Goal: Task Accomplishment & Management: Manage account settings

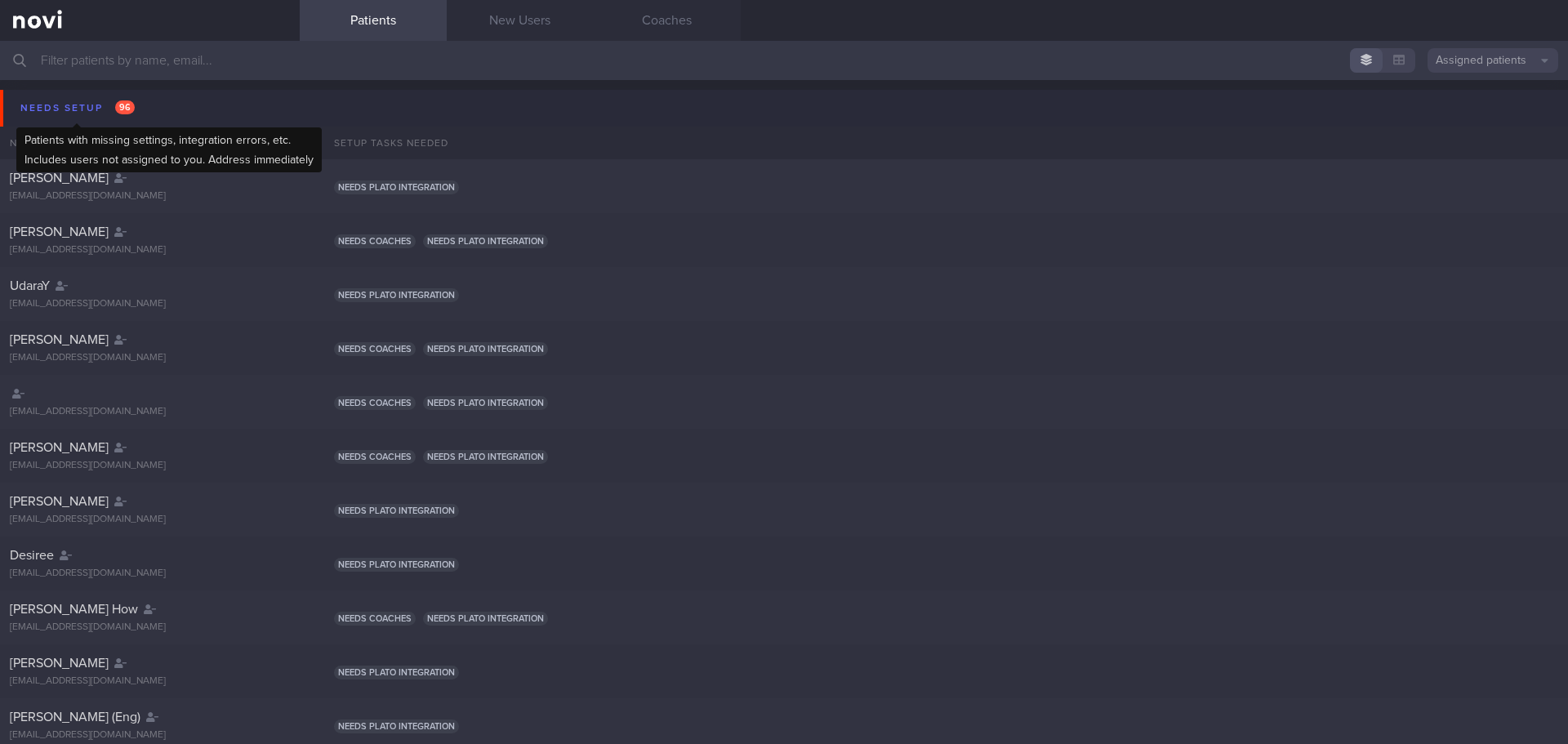
click at [74, 99] on div "Needs setup 96" at bounding box center [77, 108] width 123 height 22
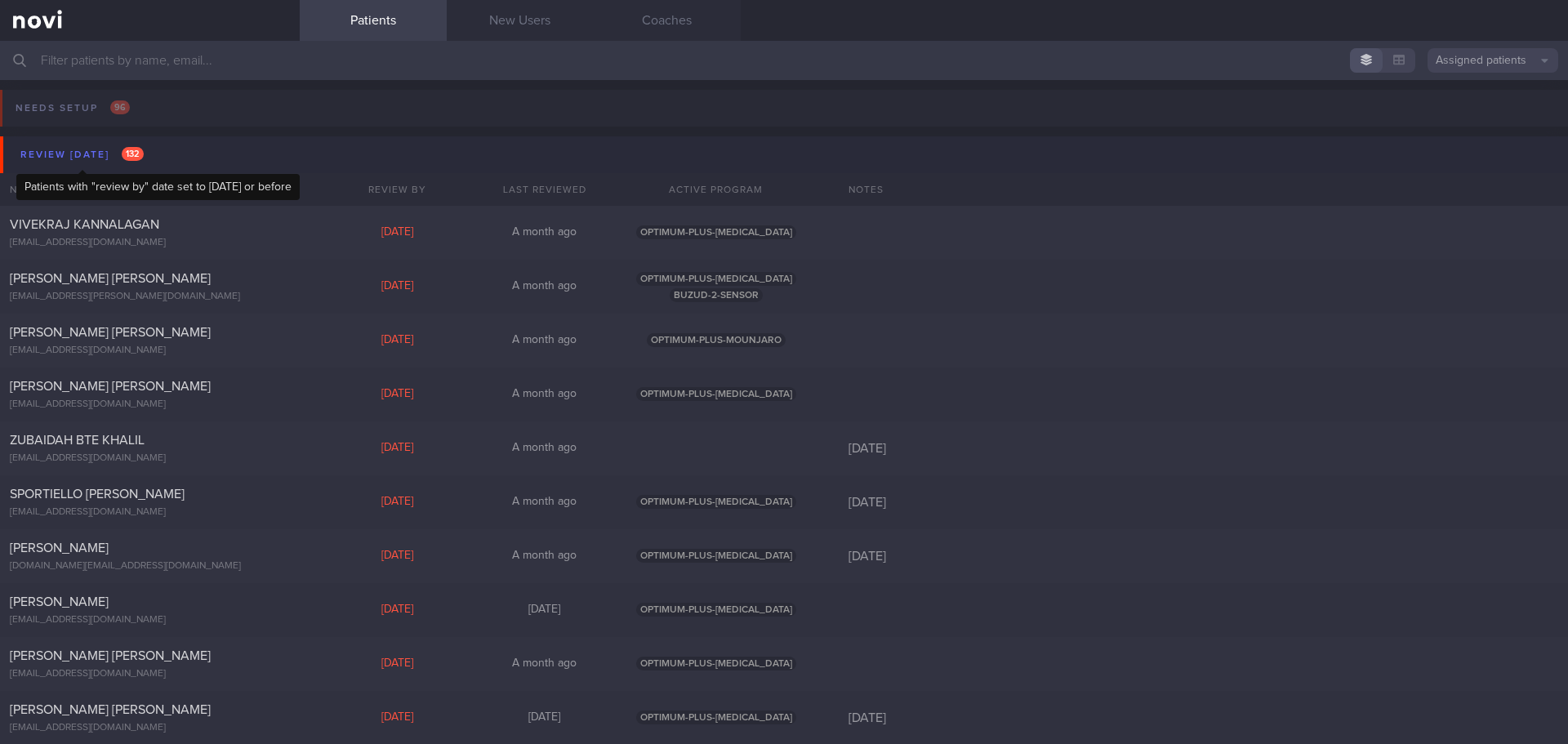
click at [73, 155] on div "Review [DATE] 132" at bounding box center [82, 155] width 132 height 22
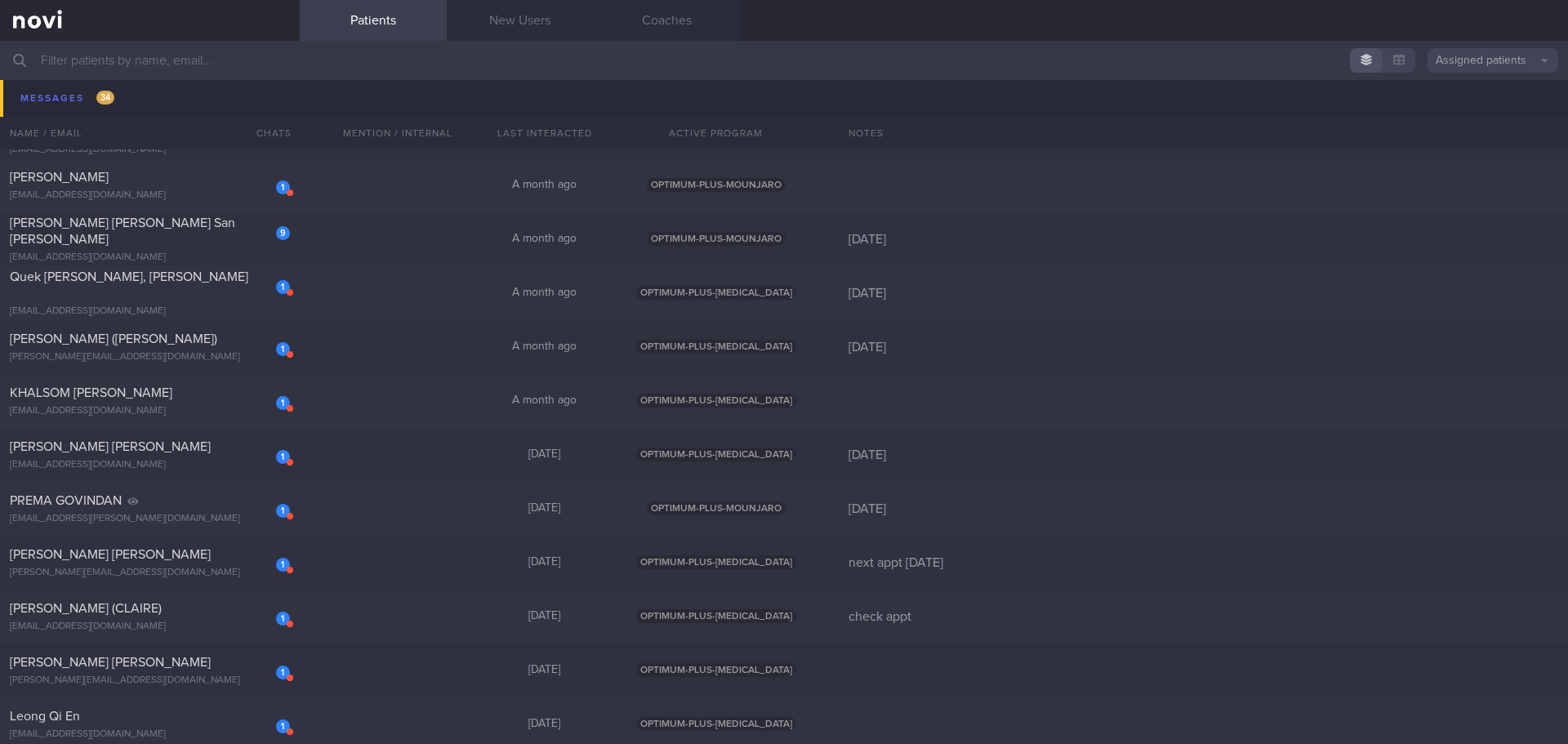
scroll to position [1062, 0]
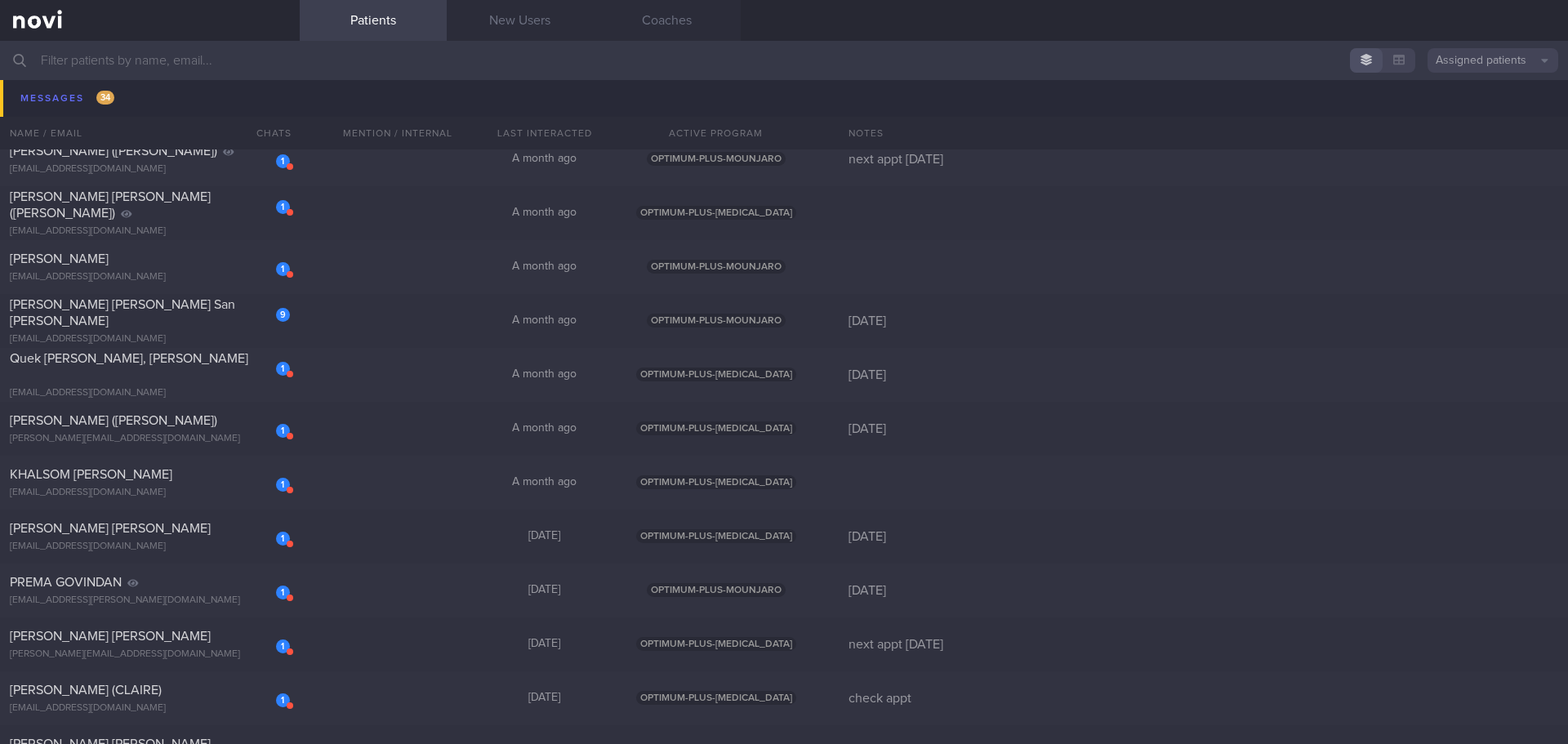
click at [170, 312] on div "Messages 34 Name / Email Chats Mention / Internal Last Interacted Active Progra…" at bounding box center [784, 578] width 1568 height 1912
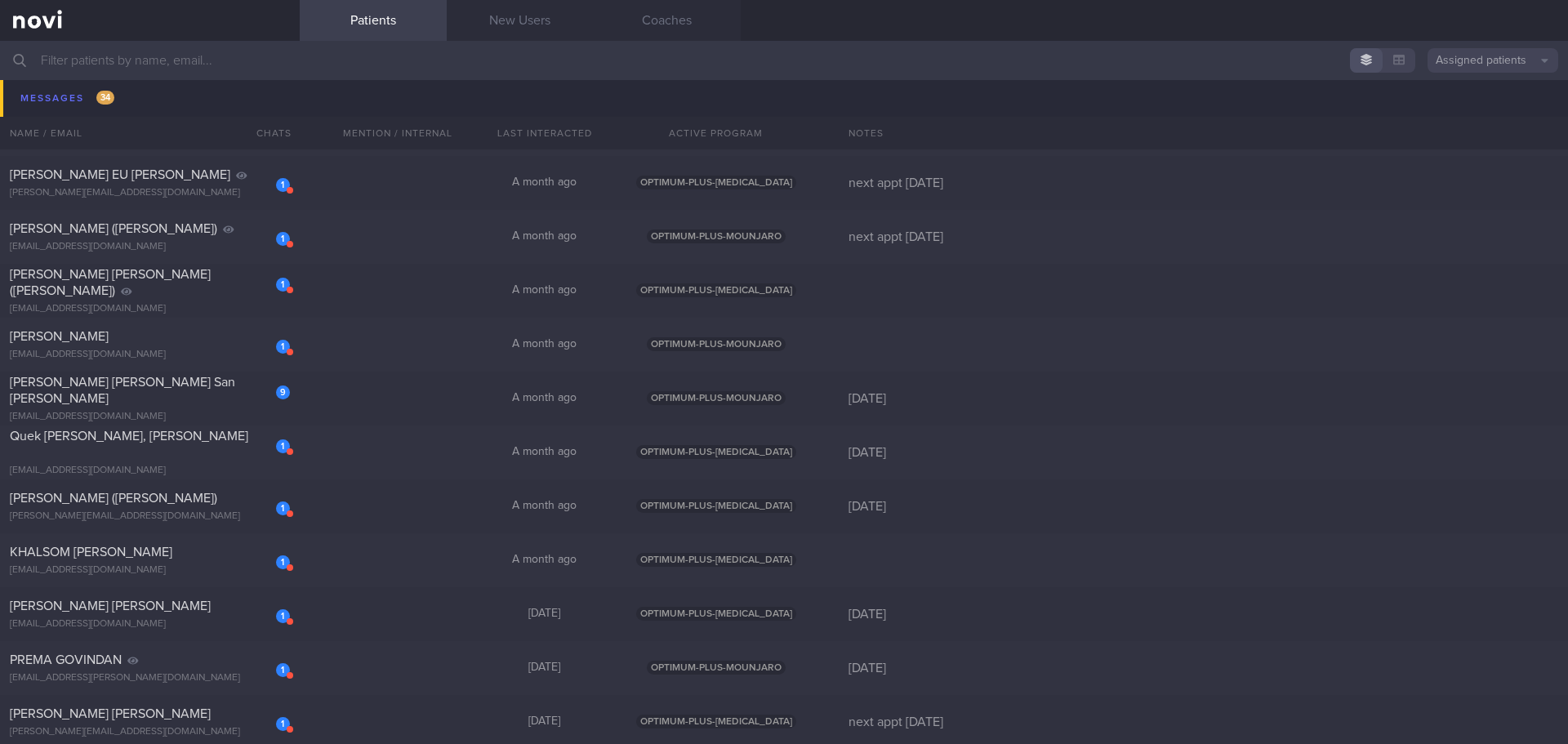
scroll to position [980, 0]
click at [190, 393] on div "[PERSON_NAME] [PERSON_NAME] San [PERSON_NAME]" at bounding box center [147, 394] width 276 height 32
select select "8"
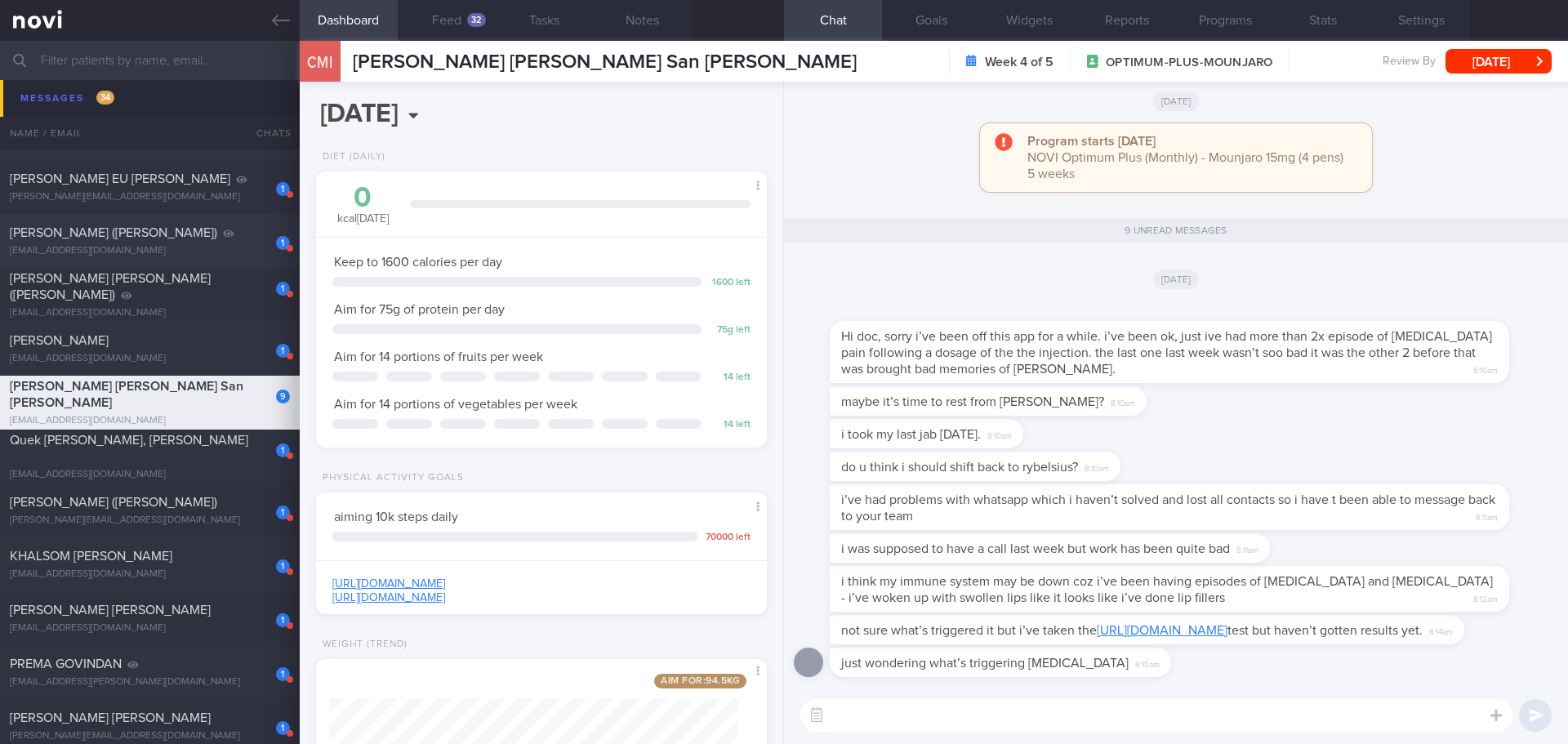
scroll to position [204, 410]
drag, startPoint x: 1451, startPoint y: 11, endPoint x: 1440, endPoint y: 51, distance: 41.5
click at [1451, 11] on button "Settings" at bounding box center [1421, 20] width 98 height 41
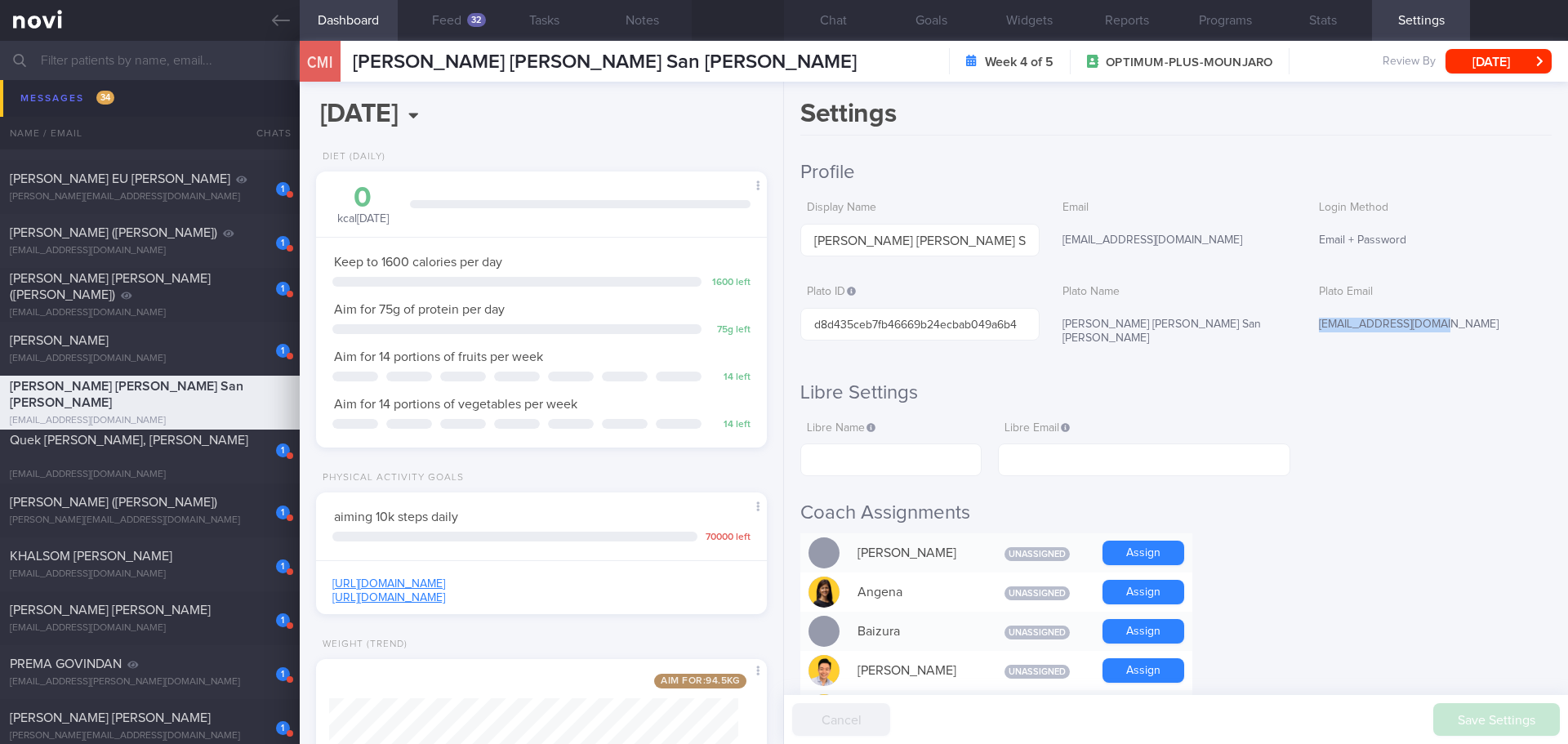
drag, startPoint x: 1431, startPoint y: 319, endPoint x: 1302, endPoint y: 325, distance: 129.1
click at [1302, 325] on div "Plato ID d8d435ceb7fb46669b24ecbab049a6b4 [PERSON_NAME] Name [PERSON_NAME] [PER…" at bounding box center [1175, 316] width 751 height 79
copy div "[EMAIL_ADDRESS][DOMAIN_NAME]"
click at [822, 25] on button "Chat" at bounding box center [832, 20] width 98 height 41
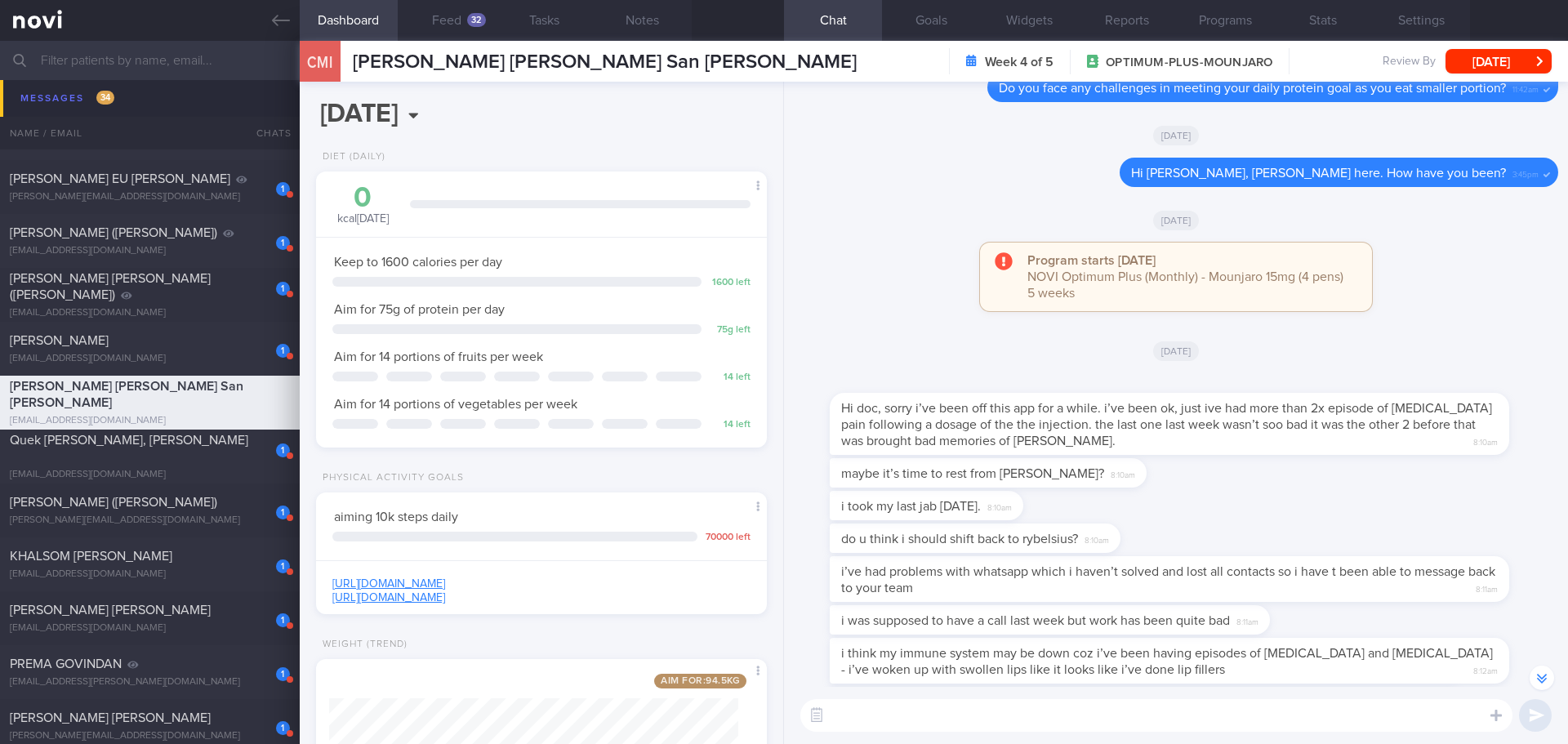
scroll to position [-82, 0]
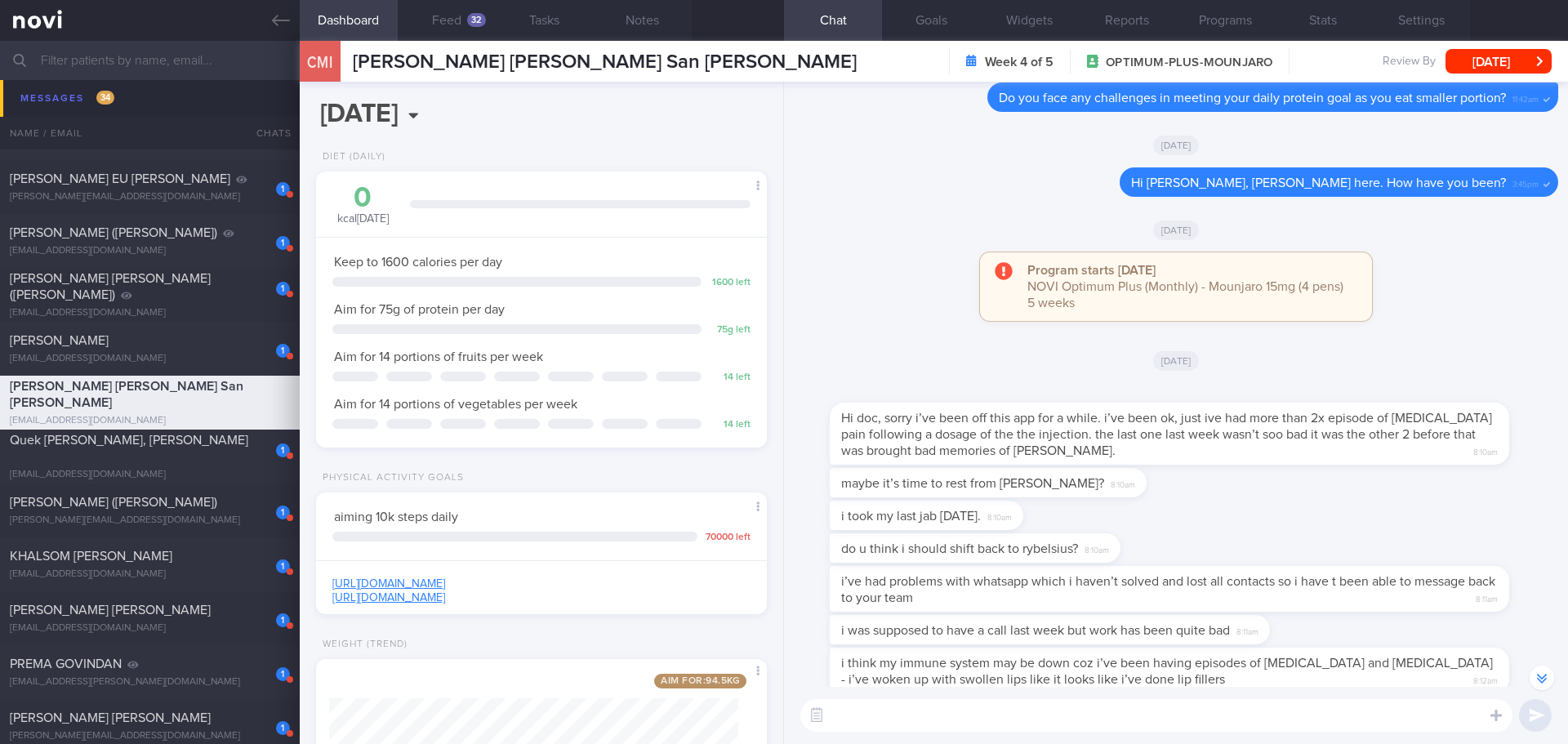
click at [1121, 717] on textarea at bounding box center [1156, 714] width 713 height 32
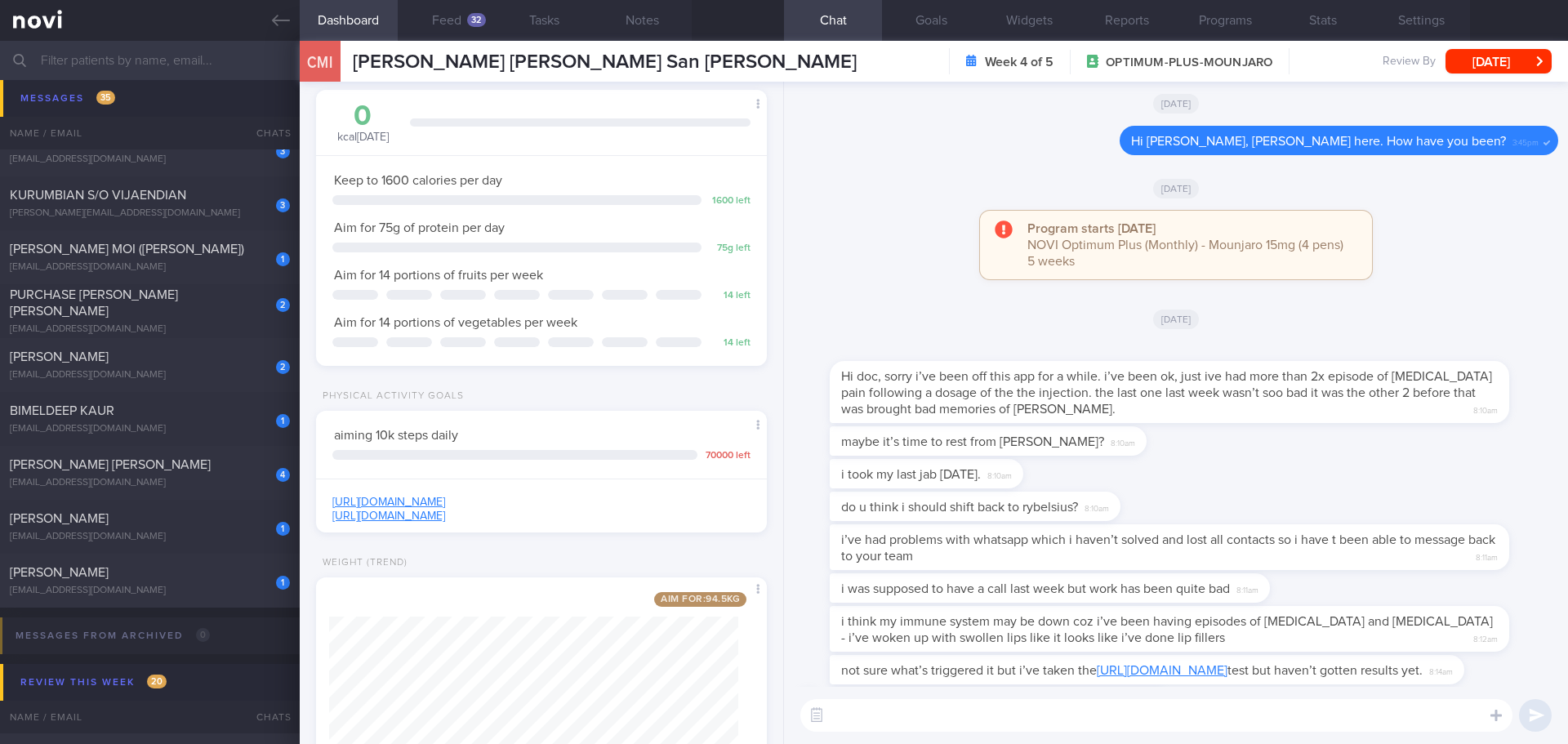
scroll to position [0, 0]
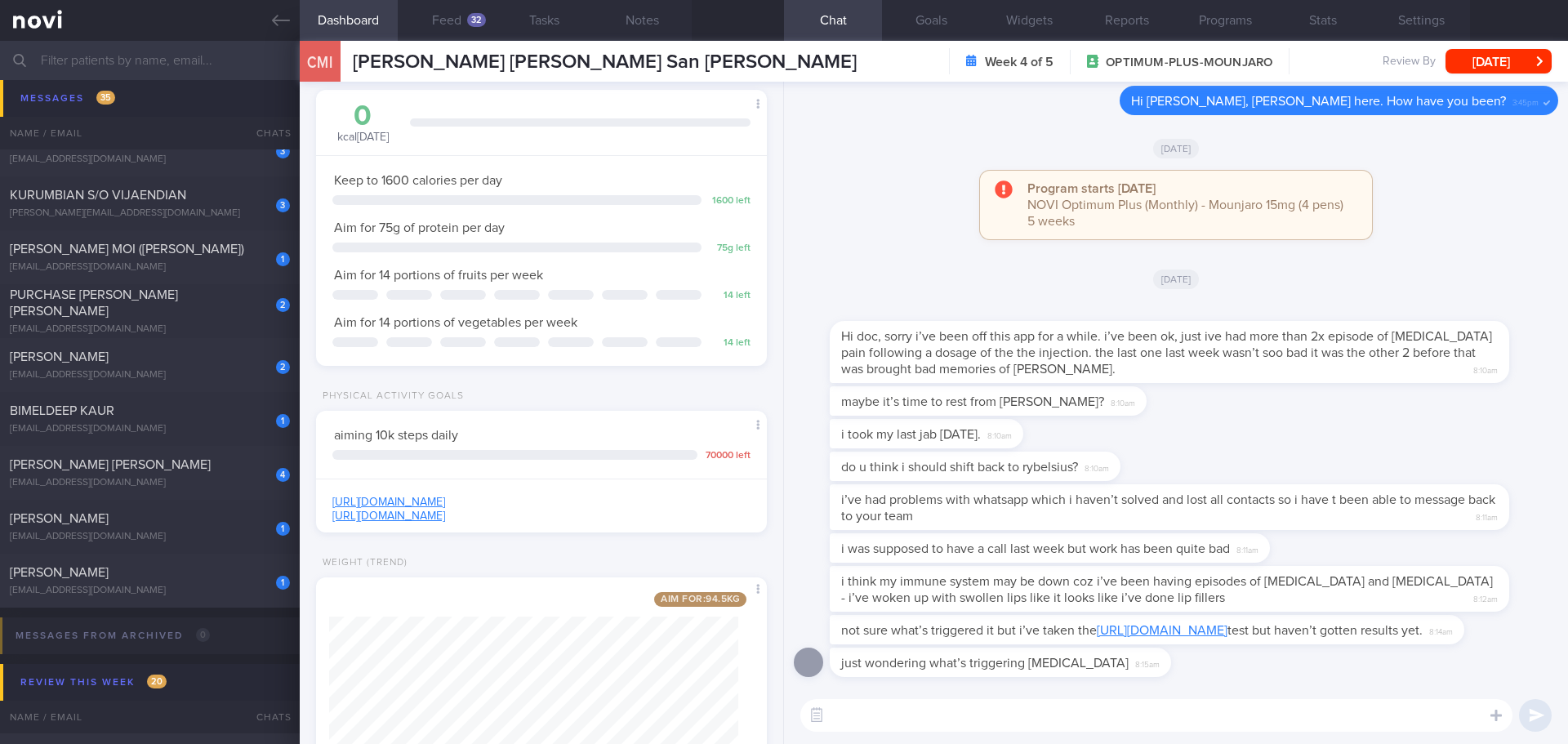
click at [1046, 711] on textarea at bounding box center [1156, 714] width 713 height 32
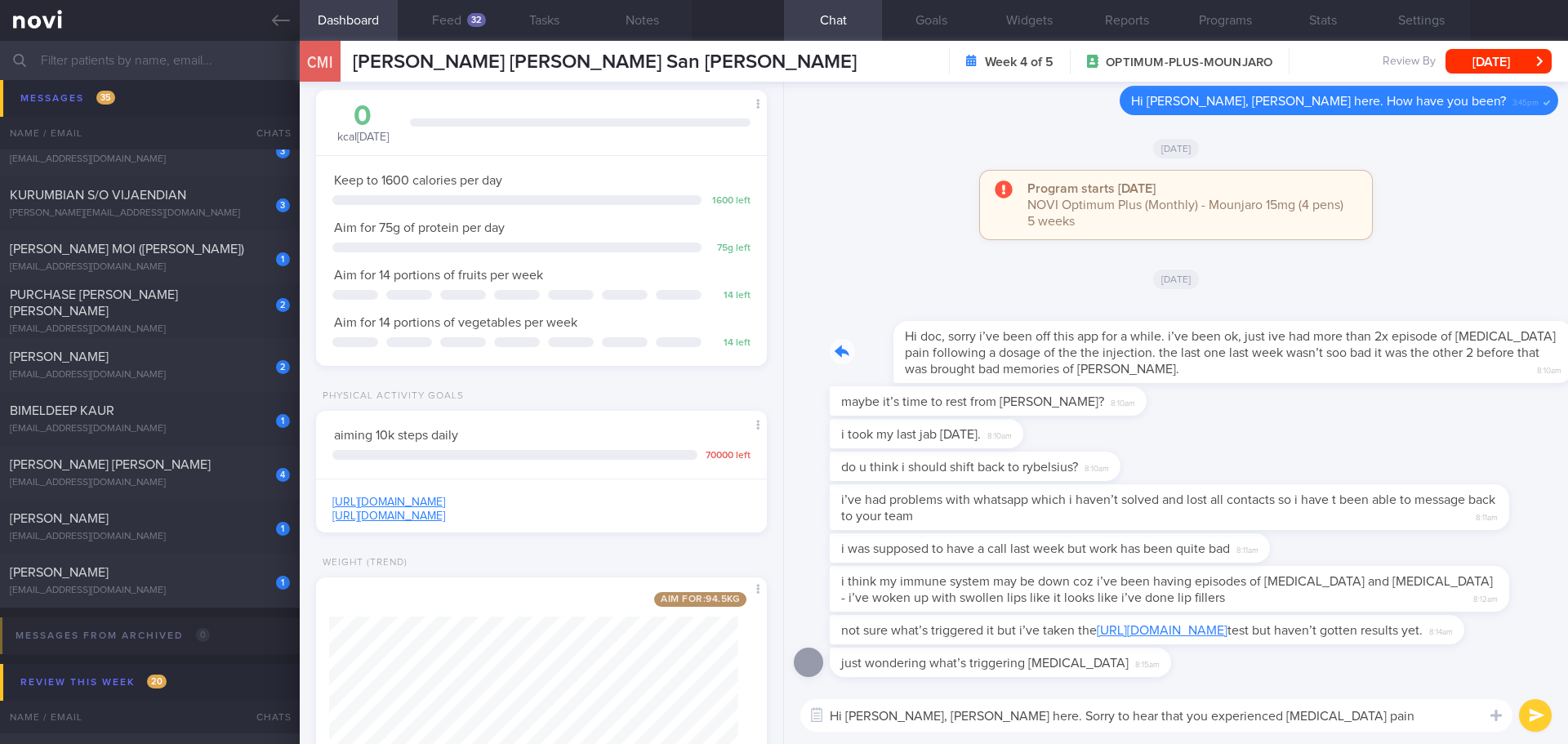
drag, startPoint x: 1192, startPoint y: 361, endPoint x: 1315, endPoint y: 366, distance: 123.1
click at [1315, 366] on div "Hi doc, sorry i’ve been off this app for a while. i’ve been ok, just ive had mo…" at bounding box center [1194, 342] width 728 height 82
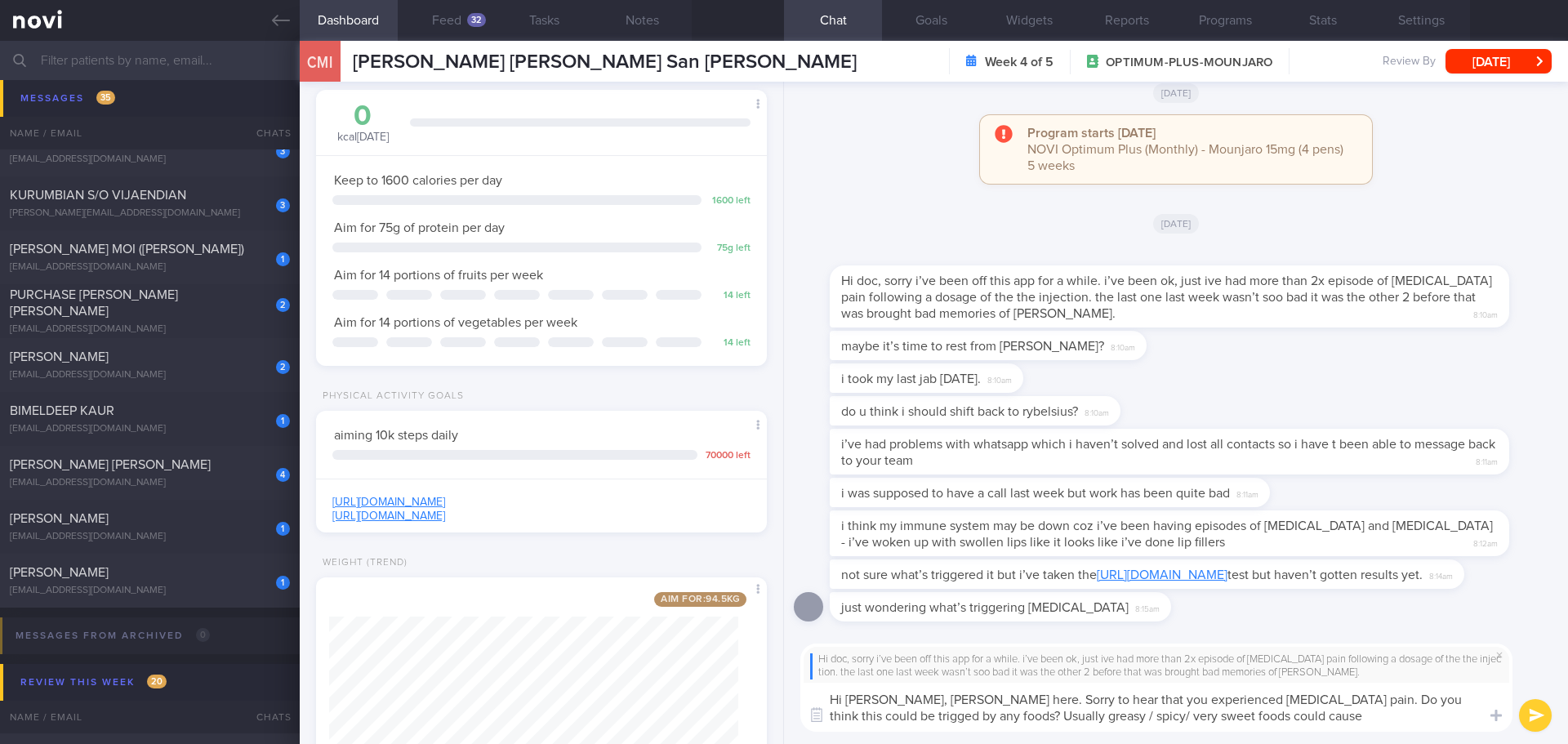
drag, startPoint x: 961, startPoint y: 715, endPoint x: 914, endPoint y: 717, distance: 47.0
click at [914, 717] on textarea "Hi [PERSON_NAME], [PERSON_NAME] here. Sorry to hear that you experienced [MEDIC…" at bounding box center [1156, 707] width 713 height 49
click at [1164, 713] on textarea "Hi [PERSON_NAME], [PERSON_NAME] here. Sorry to hear that you experienced [MEDIC…" at bounding box center [1156, 707] width 713 height 49
click at [1185, 718] on textarea "Hi [PERSON_NAME], [PERSON_NAME] here. Sorry to hear that you experienced [MEDIC…" at bounding box center [1156, 707] width 713 height 49
click at [1185, 715] on textarea "Hi [PERSON_NAME], [PERSON_NAME] here. Sorry to hear that you experienced [MEDIC…" at bounding box center [1156, 707] width 713 height 49
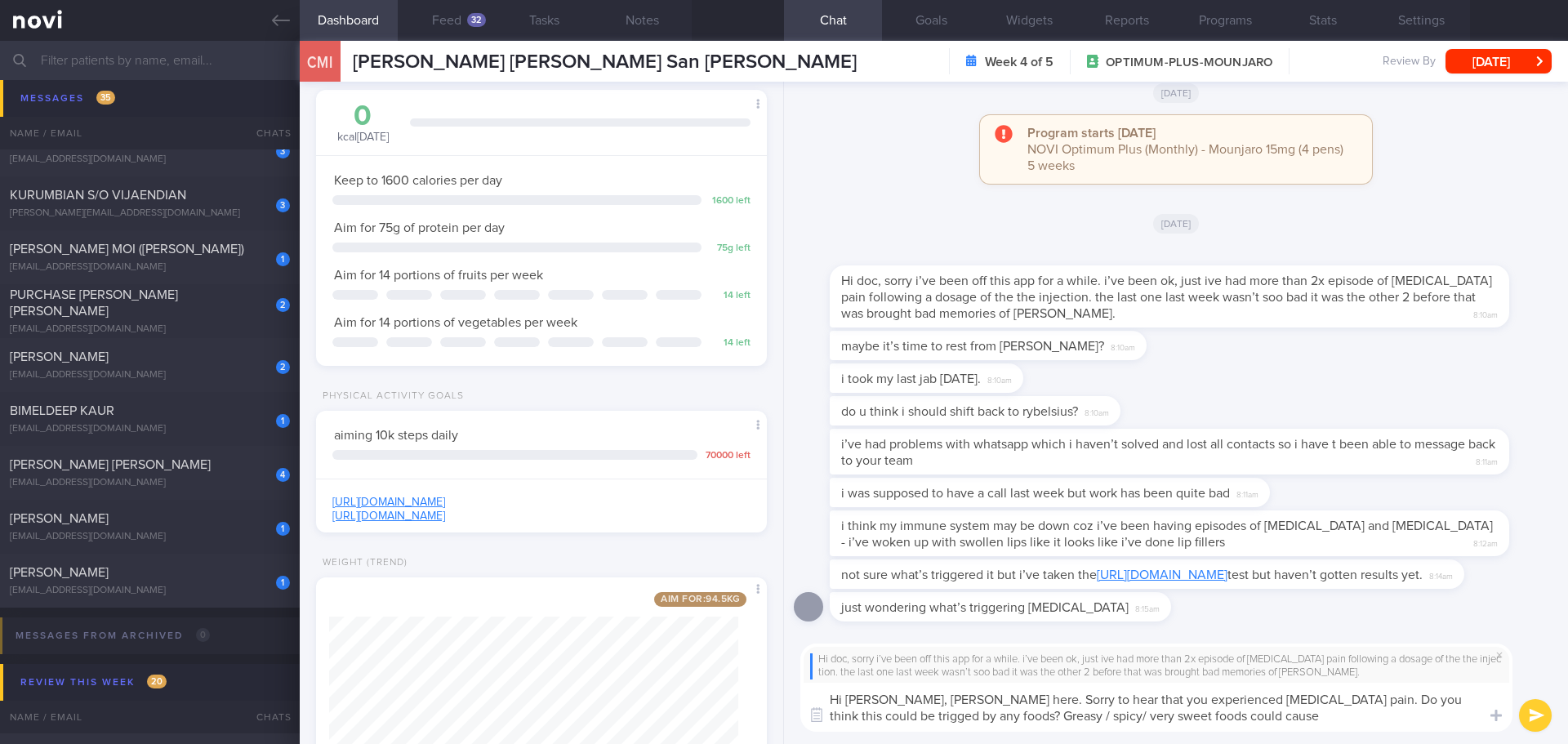
click at [1189, 715] on textarea "Hi [PERSON_NAME], [PERSON_NAME] here. Sorry to hear that you experienced [MEDIC…" at bounding box center [1156, 707] width 713 height 49
drag, startPoint x: 1178, startPoint y: 714, endPoint x: 1102, endPoint y: 720, distance: 76.2
click at [1102, 720] on textarea "Hi [PERSON_NAME], [PERSON_NAME] here. Sorry to hear that you experienced [MEDIC…" at bounding box center [1156, 707] width 713 height 49
drag, startPoint x: 1276, startPoint y: 714, endPoint x: 1456, endPoint y: 716, distance: 180.0
click at [1456, 716] on textarea "Hi [PERSON_NAME], [PERSON_NAME] here. Sorry to hear that you experienced [MEDIC…" at bounding box center [1156, 707] width 713 height 49
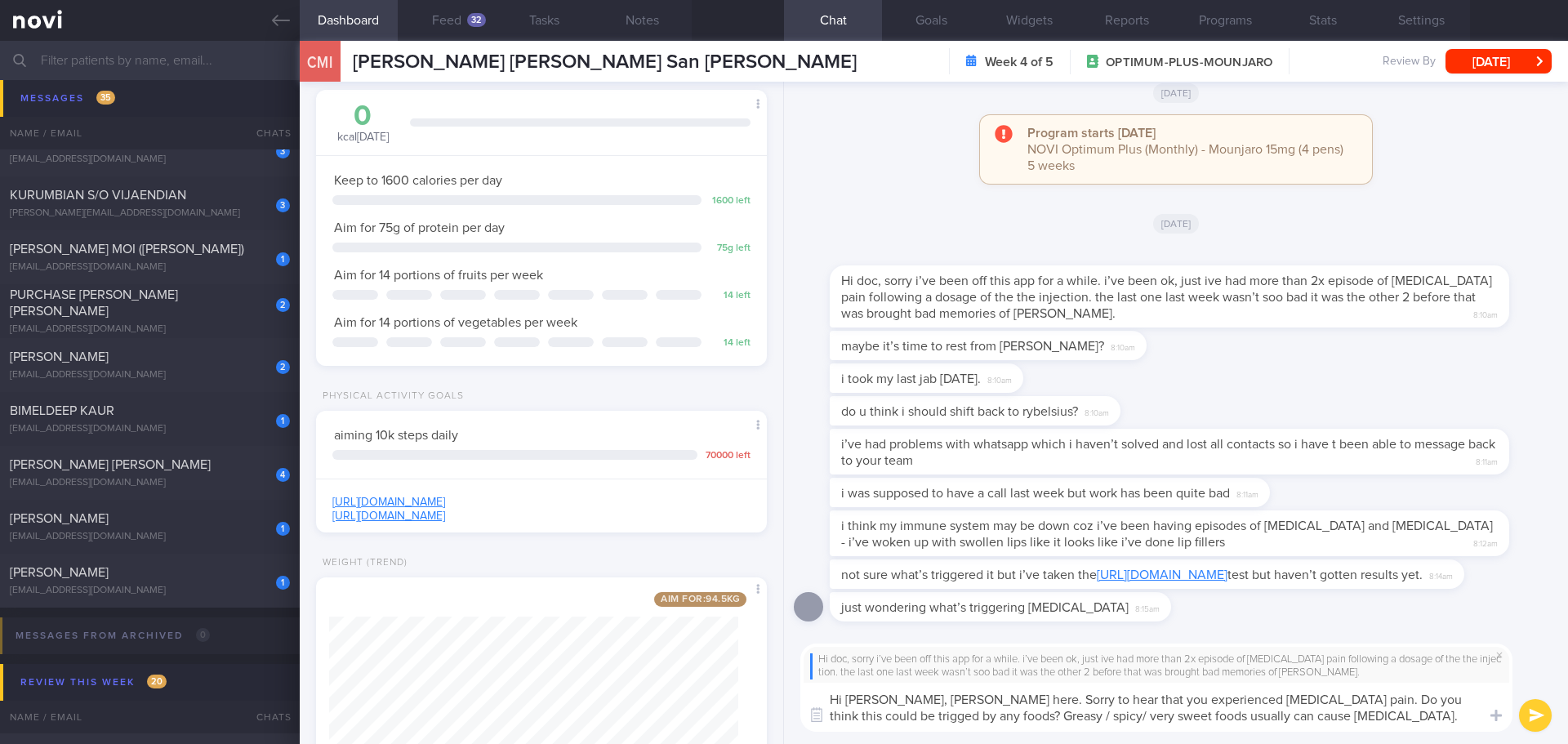
click at [1275, 699] on textarea "Hi [PERSON_NAME], [PERSON_NAME] here. Sorry to hear that you experienced [MEDIC…" at bounding box center [1156, 707] width 713 height 49
paste textarea "How are you feeling this week?"
drag, startPoint x: 1378, startPoint y: 714, endPoint x: 1274, endPoint y: 726, distance: 104.7
click at [1274, 726] on textarea "Hi [PERSON_NAME], [PERSON_NAME] here. Sorry to hear that you experienced [MEDIC…" at bounding box center [1156, 707] width 713 height 49
click at [1432, 712] on textarea "Hi [PERSON_NAME], [PERSON_NAME] here. Sorry to hear that you experienced [MEDIC…" at bounding box center [1156, 707] width 713 height 49
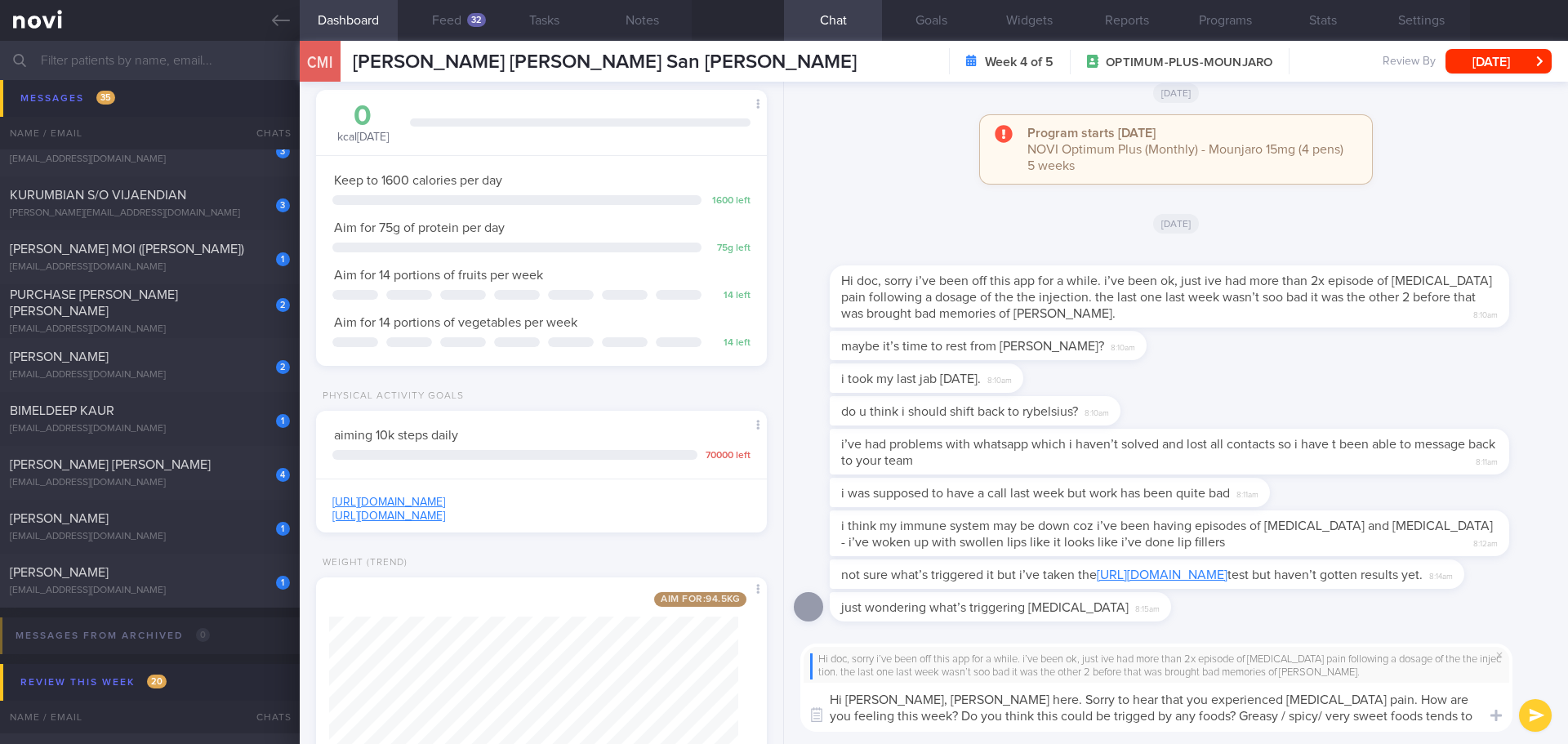
type textarea "Hi [PERSON_NAME], [PERSON_NAME] here. Sorry to hear that you experienced [MEDIC…"
click at [1521, 714] on button "submit" at bounding box center [1535, 714] width 32 height 32
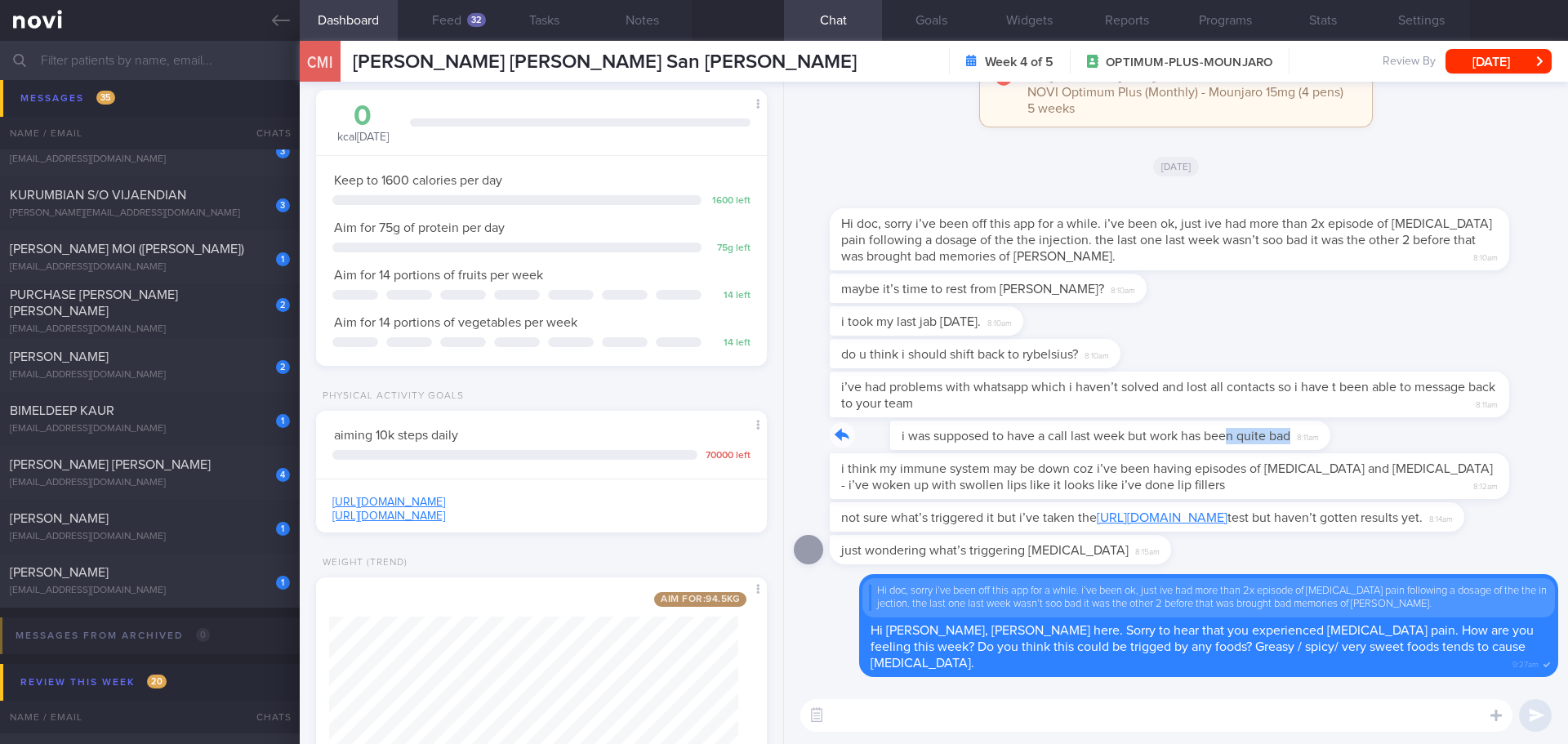
drag, startPoint x: 1168, startPoint y: 447, endPoint x: 1276, endPoint y: 453, distance: 108.2
click at [1276, 453] on div "i was supposed to have a call last week but work has been quite bad 8:11am" at bounding box center [1175, 436] width 764 height 32
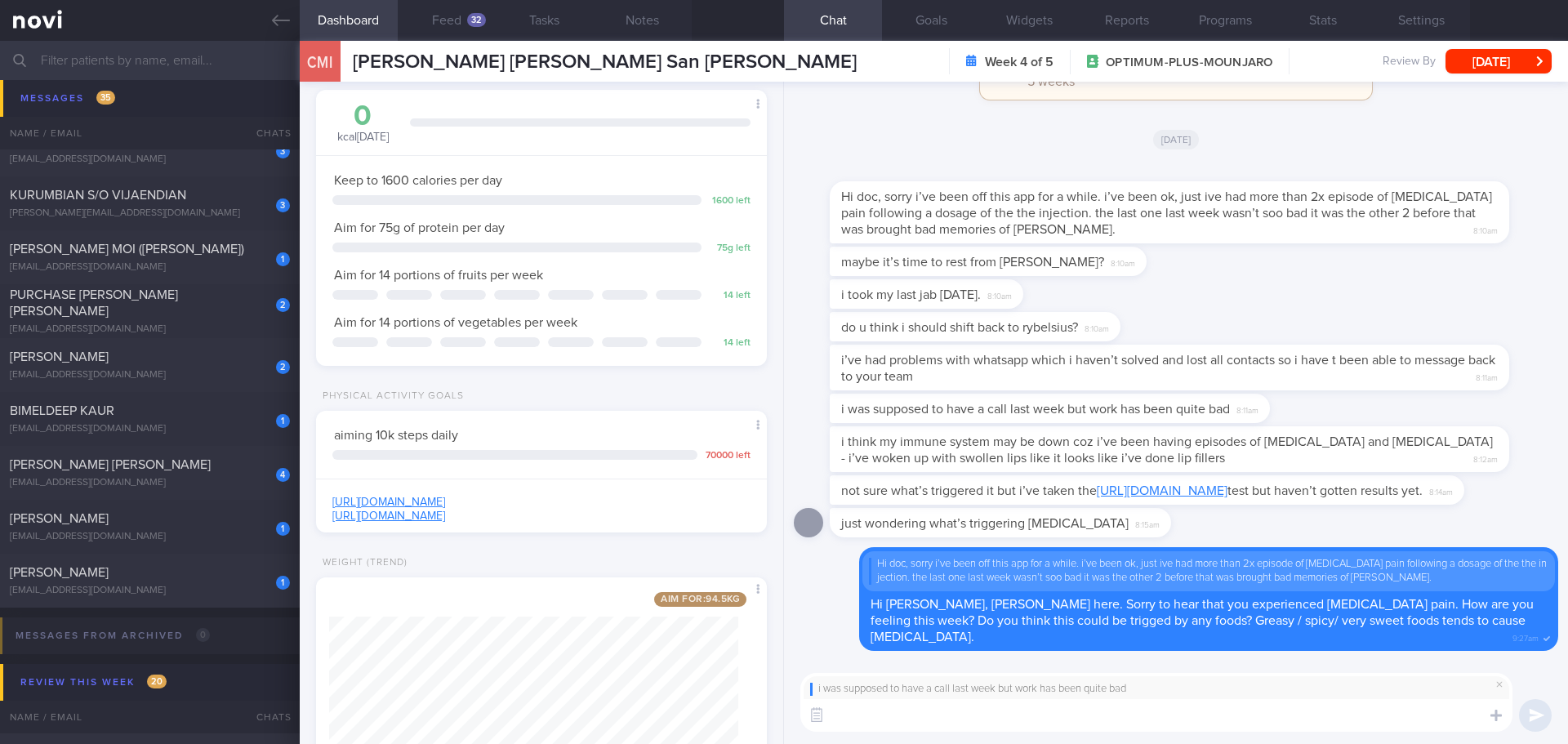
click at [1173, 717] on textarea at bounding box center [1156, 714] width 713 height 32
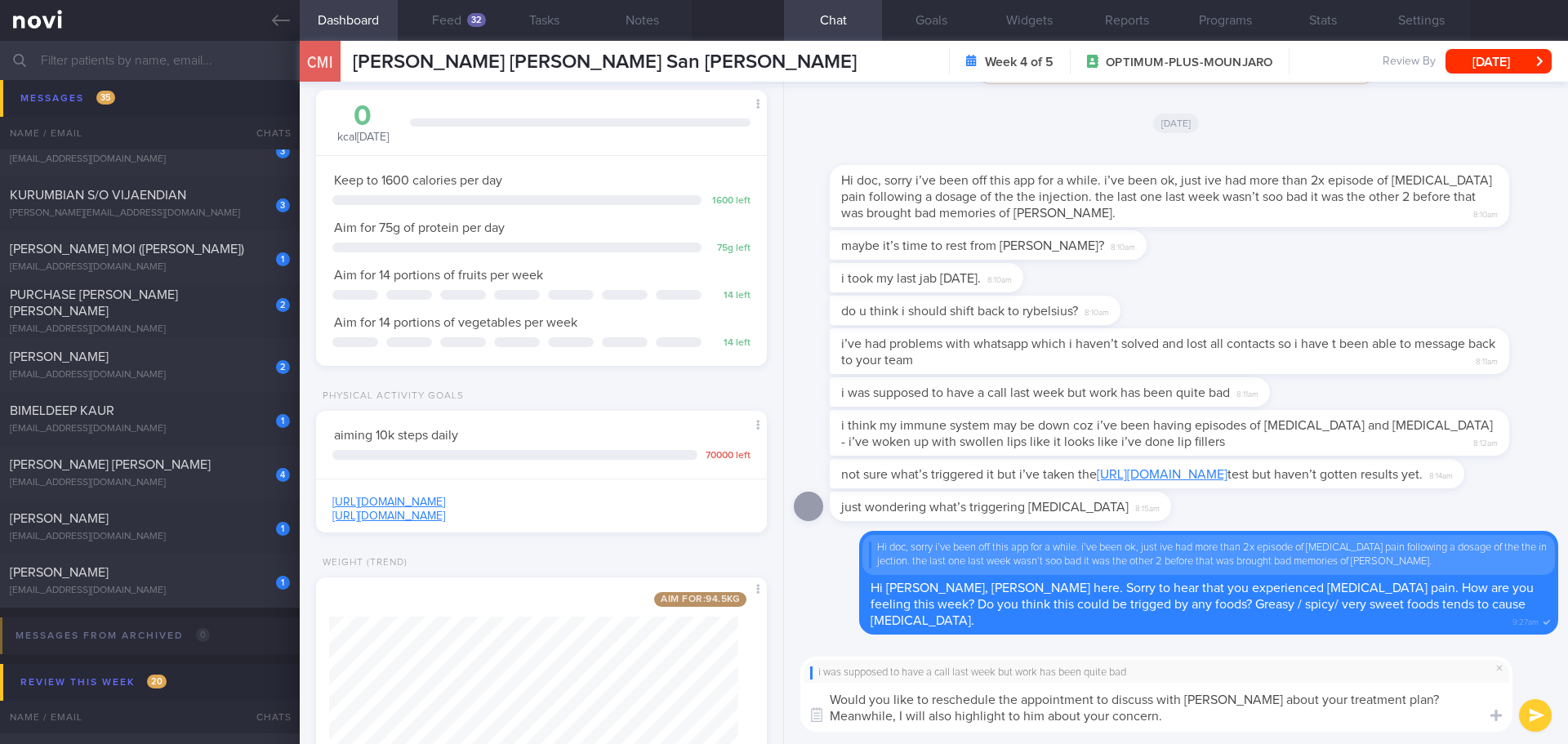
type textarea "Would you like to reschedule the appointment to discuss with [PERSON_NAME] abou…"
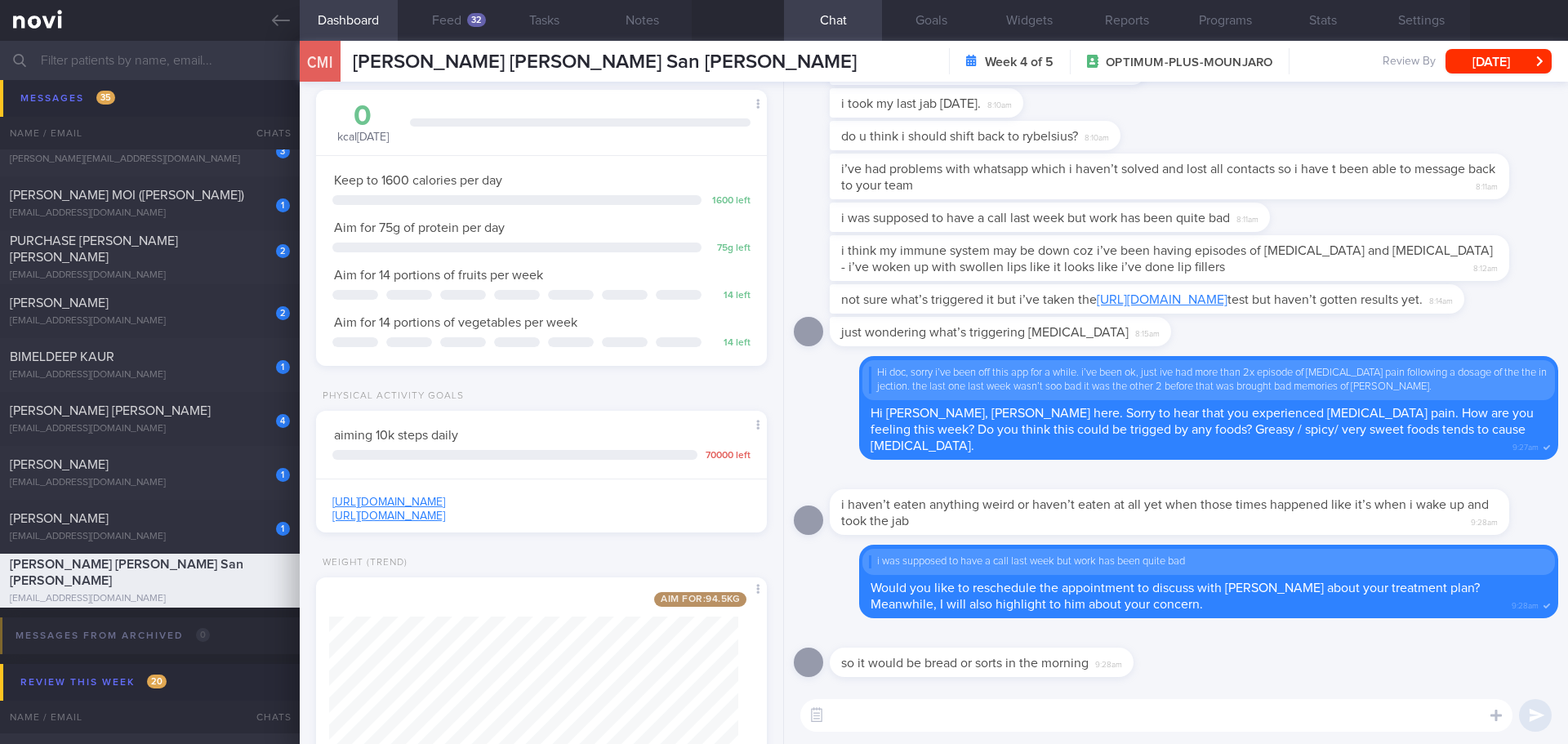
click at [1080, 720] on textarea at bounding box center [1156, 714] width 713 height 32
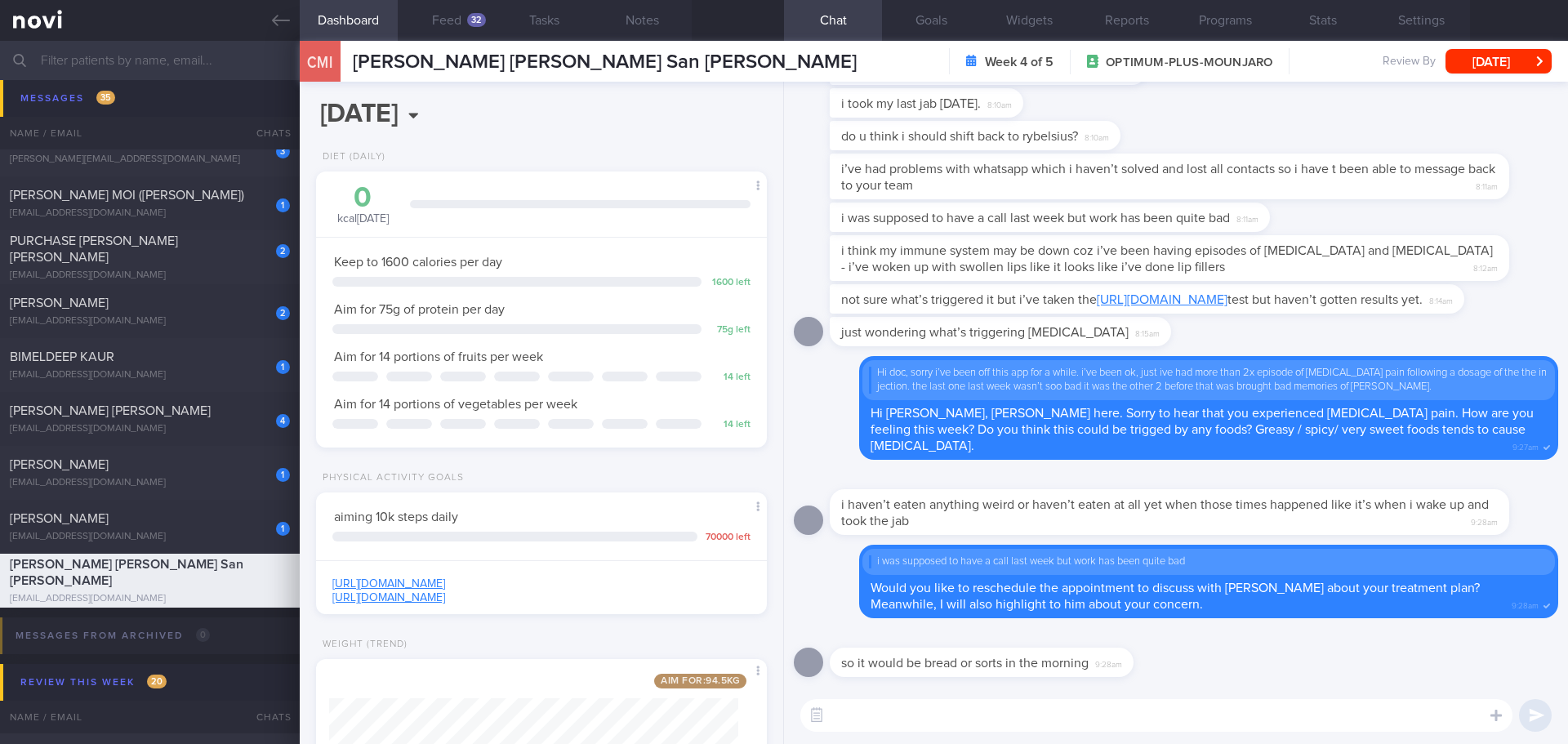
click at [1005, 714] on textarea at bounding box center [1156, 714] width 713 height 32
drag, startPoint x: 1129, startPoint y: 518, endPoint x: 1260, endPoint y: 573, distance: 142.1
click at [1266, 526] on div "i haven’t eaten anything weird or haven’t eaten at all yet when those times hap…" at bounding box center [1194, 502] width 728 height 65
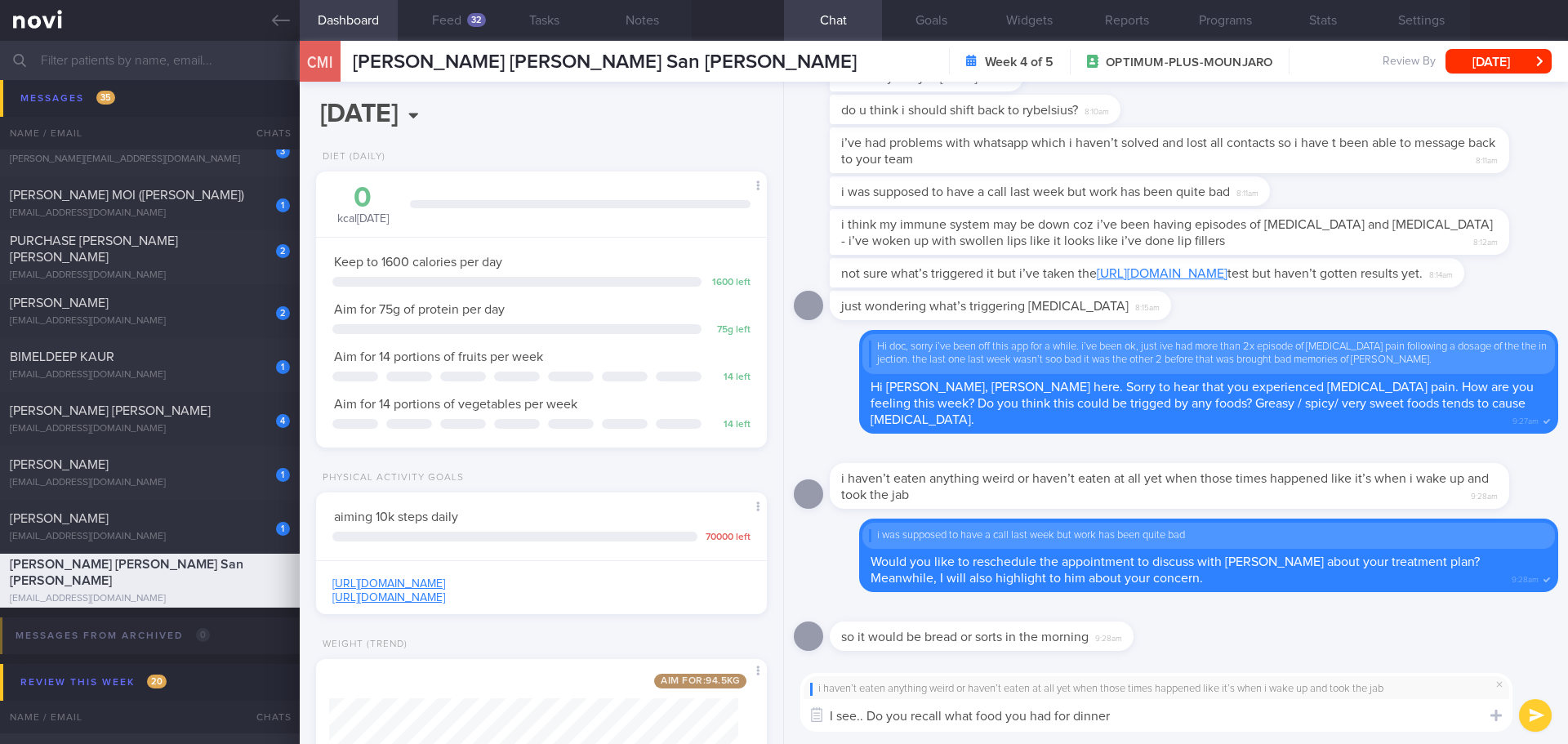
click at [1140, 714] on textarea "I see.. Do you recall what food you had for dinner" at bounding box center [1156, 714] width 713 height 32
click at [1140, 719] on textarea "I see.. Do you recall what food you had for dinner" at bounding box center [1156, 714] width 713 height 32
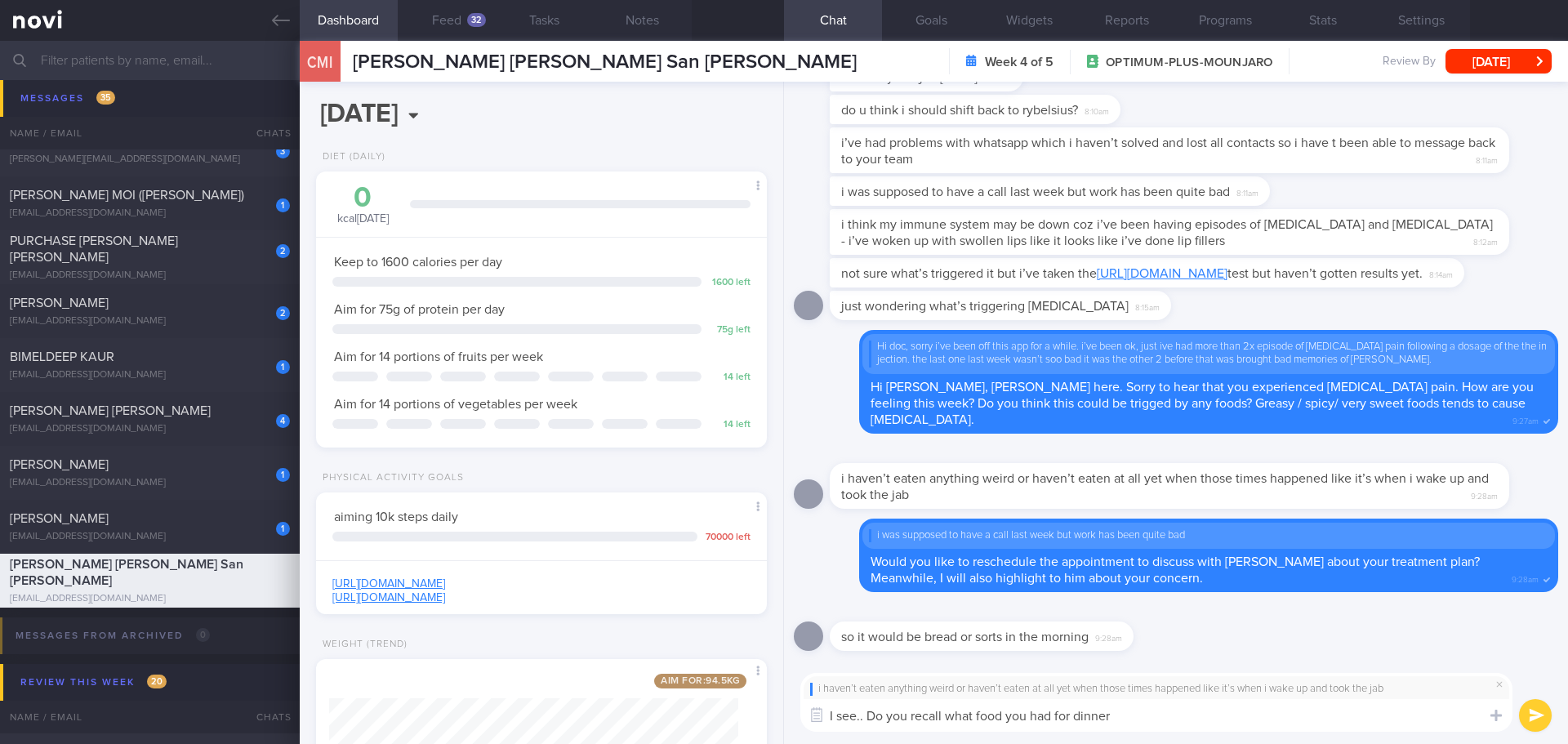
click at [1140, 719] on textarea "I see.. Do you recall what food you had for dinner" at bounding box center [1156, 714] width 713 height 32
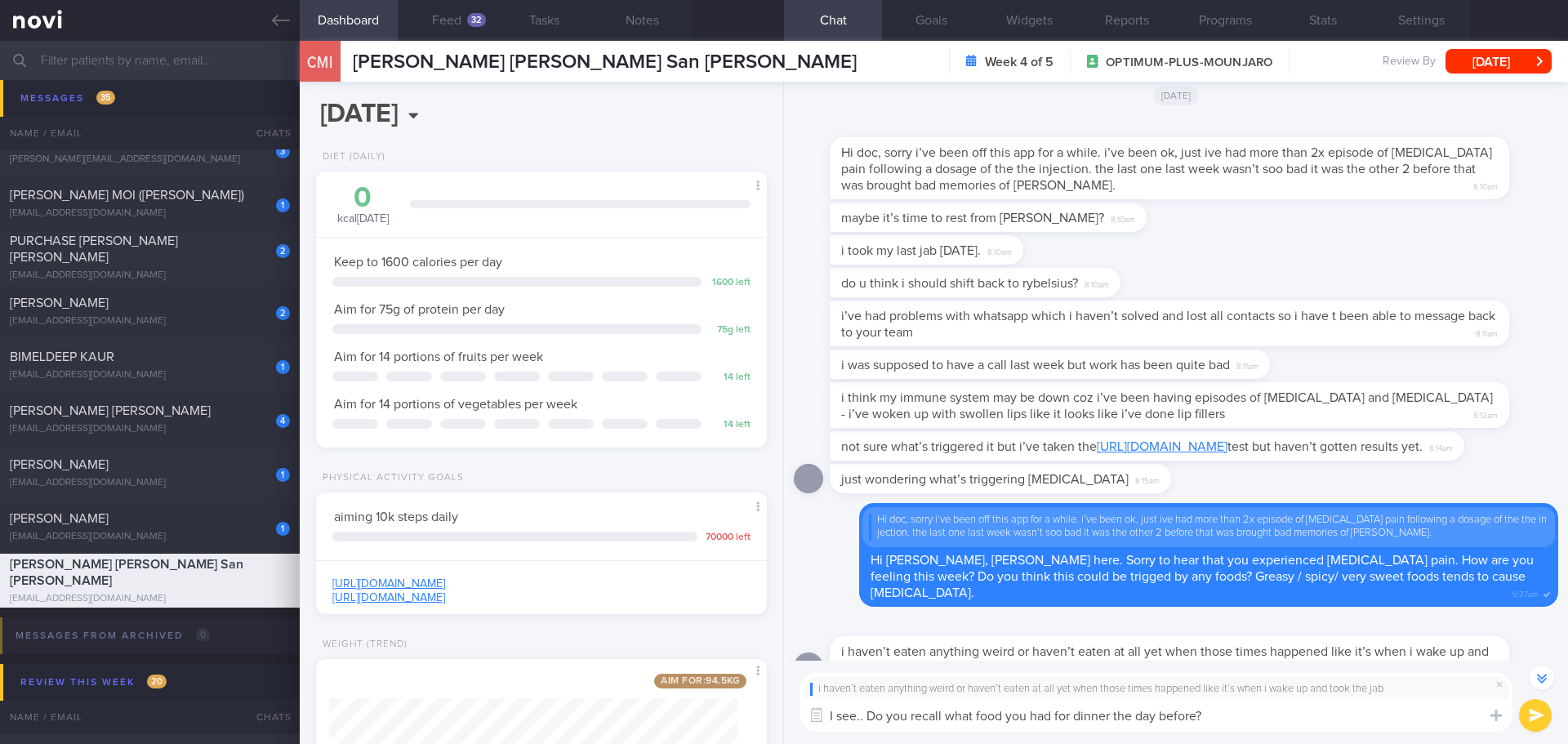
scroll to position [-163, 0]
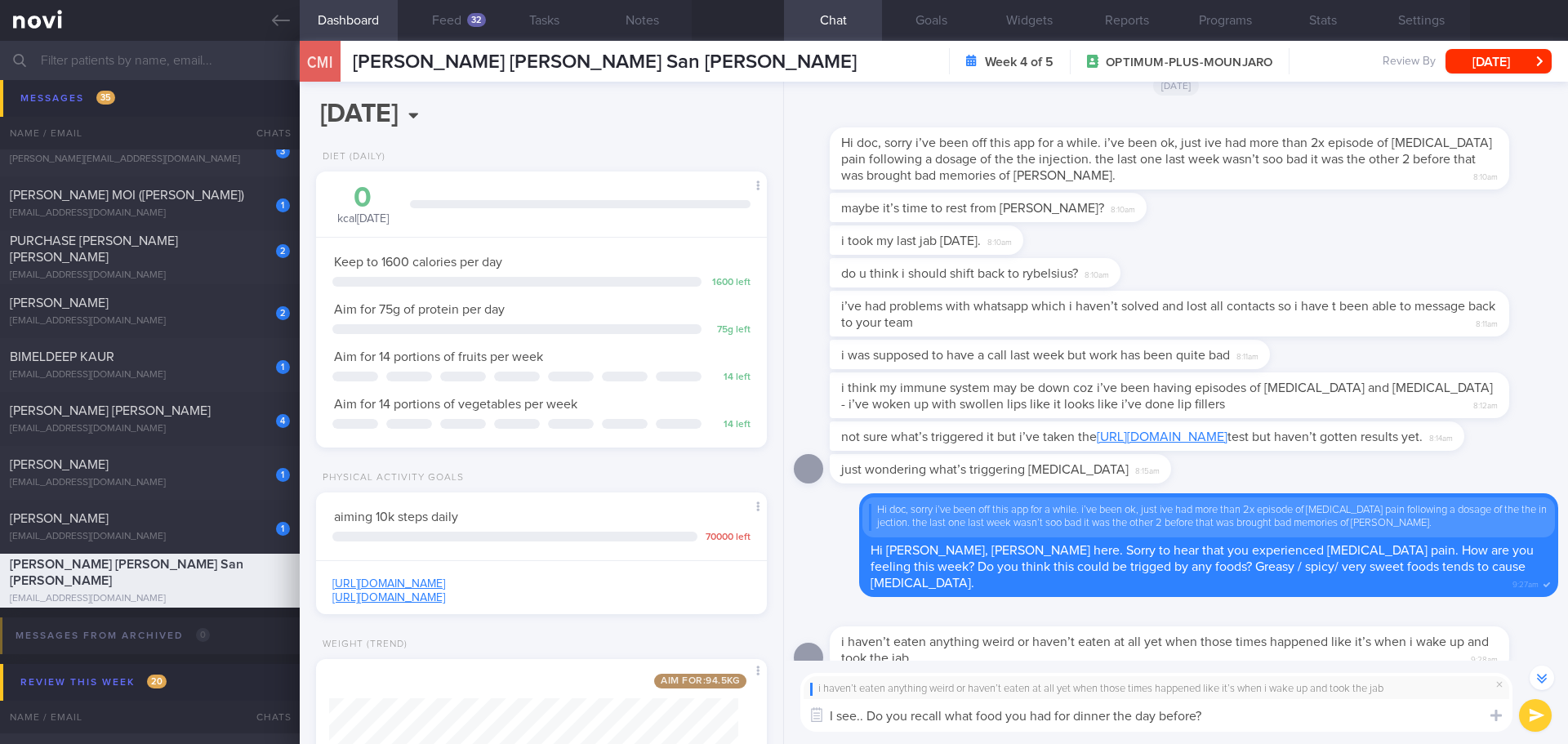
type textarea "I see.. Do you recall what food you had for dinner the day before?"
click at [1543, 725] on button "submit" at bounding box center [1535, 714] width 32 height 32
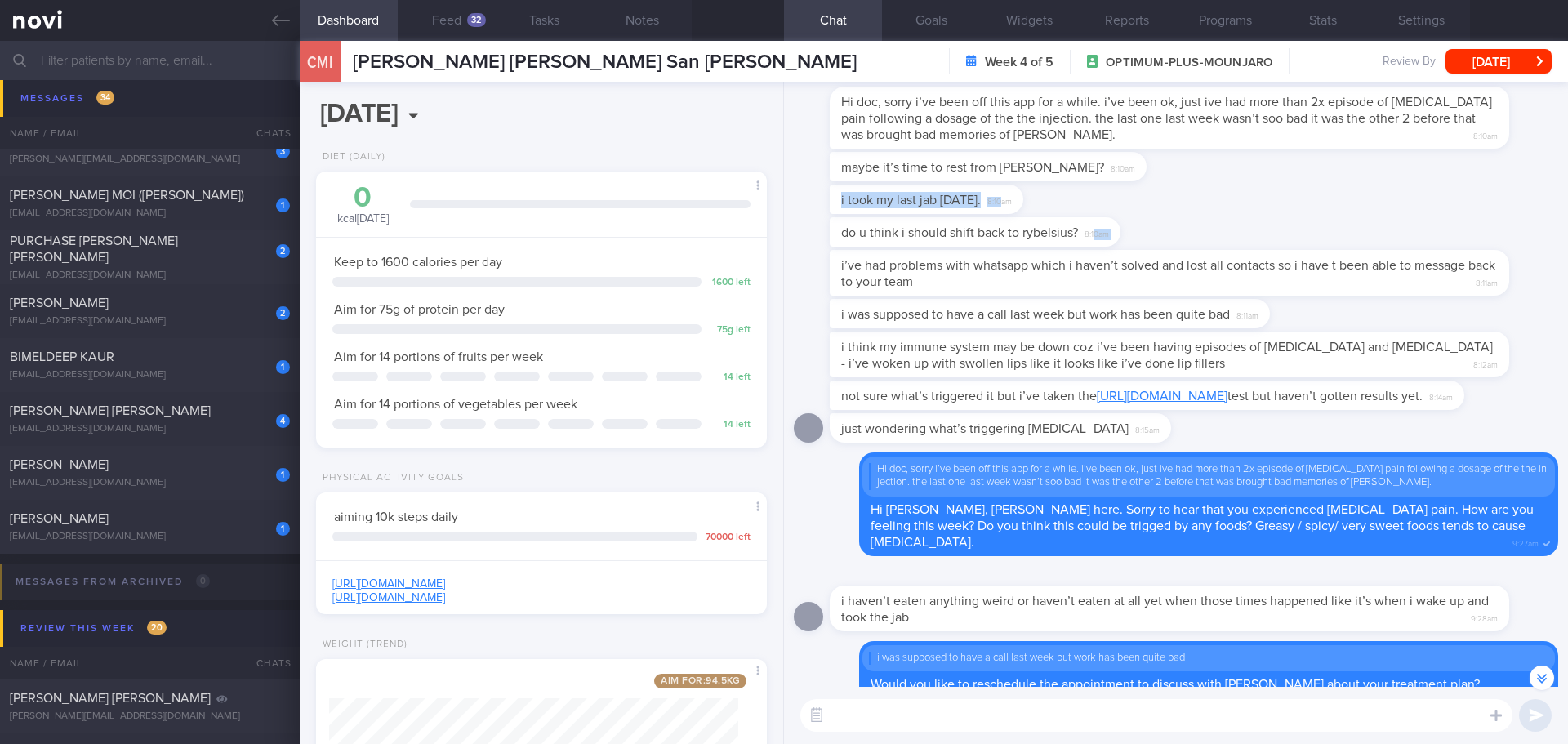
drag, startPoint x: 1017, startPoint y: 210, endPoint x: 1093, endPoint y: 220, distance: 76.7
click at [1112, 199] on div "i took my last jab [DATE]. 8:10am" at bounding box center [1175, 200] width 764 height 32
drag, startPoint x: 1034, startPoint y: 195, endPoint x: 1144, endPoint y: 198, distance: 110.0
click at [1144, 198] on div "i took my last jab [DATE]. 8:10am" at bounding box center [1175, 200] width 764 height 32
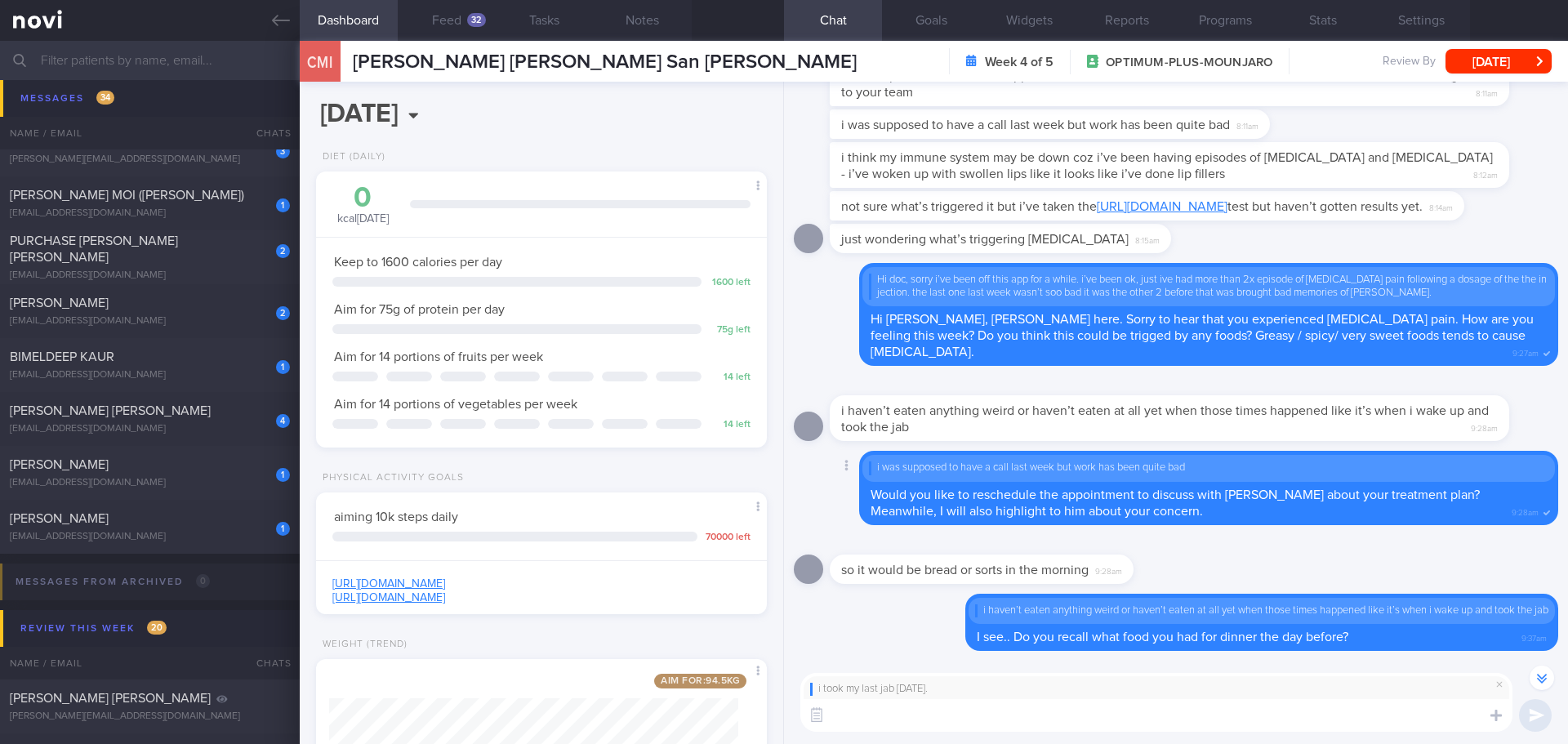
scroll to position [-82, 0]
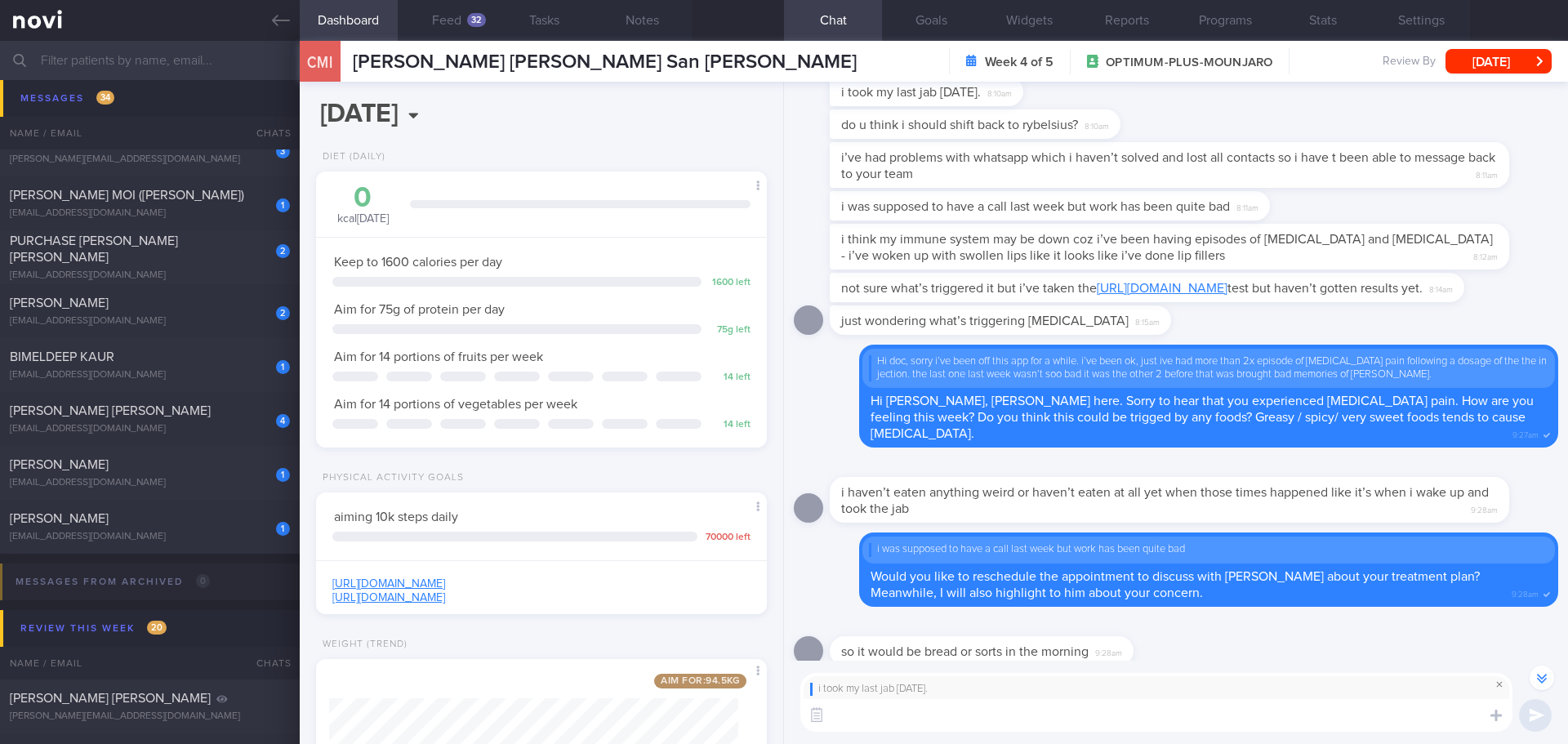
click at [1497, 684] on span at bounding box center [1499, 684] width 19 height 19
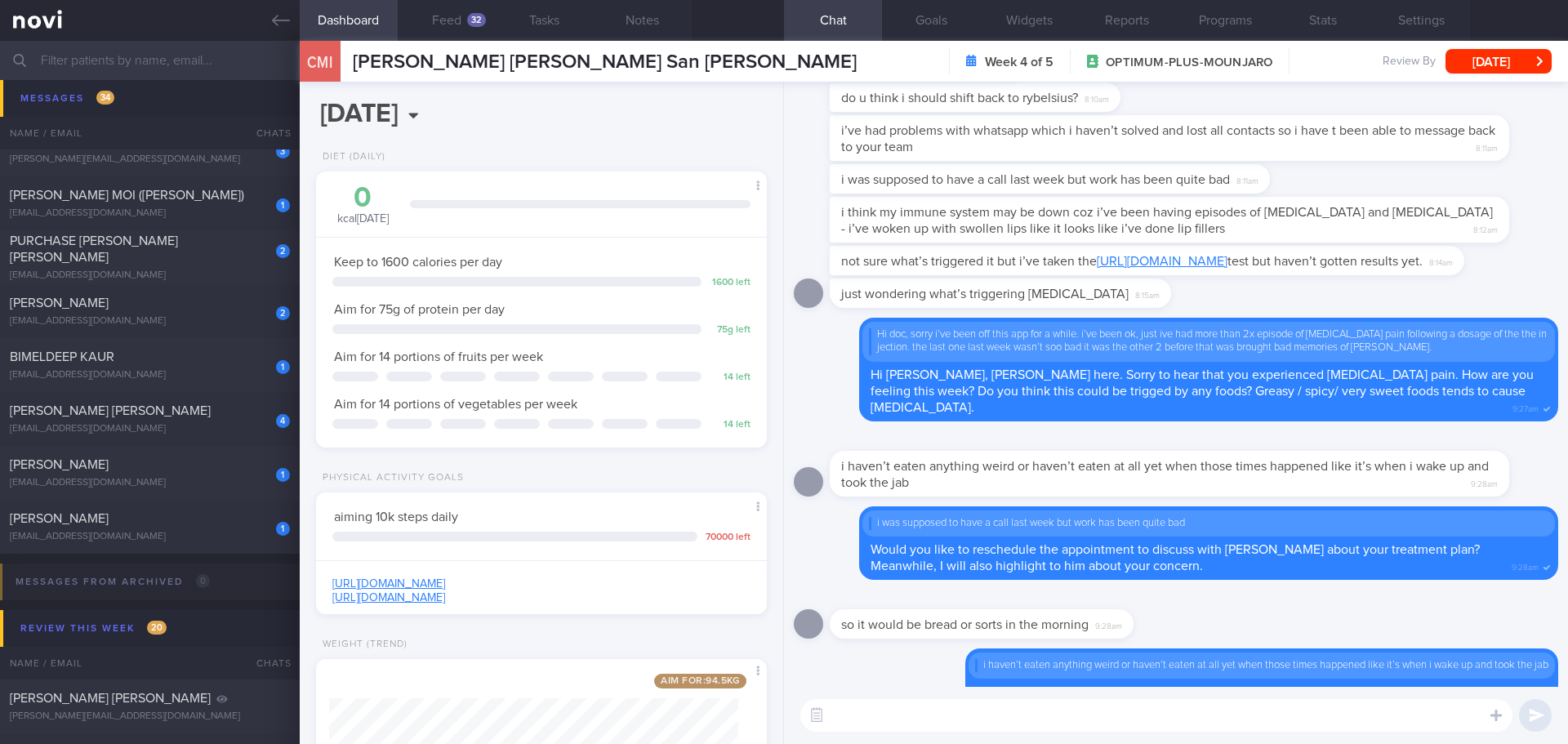
scroll to position [0, 0]
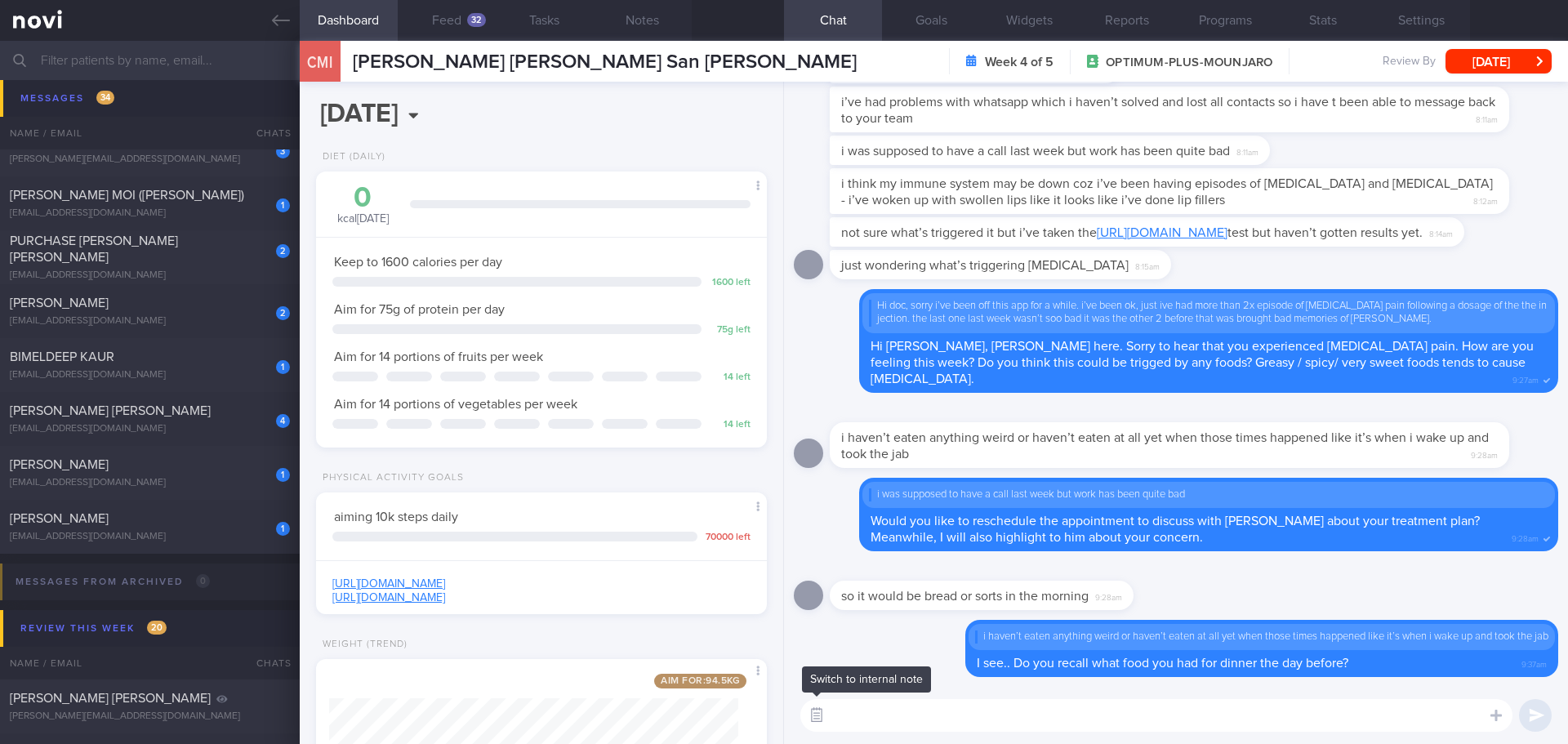
click at [818, 715] on button "button" at bounding box center [817, 715] width 29 height 30
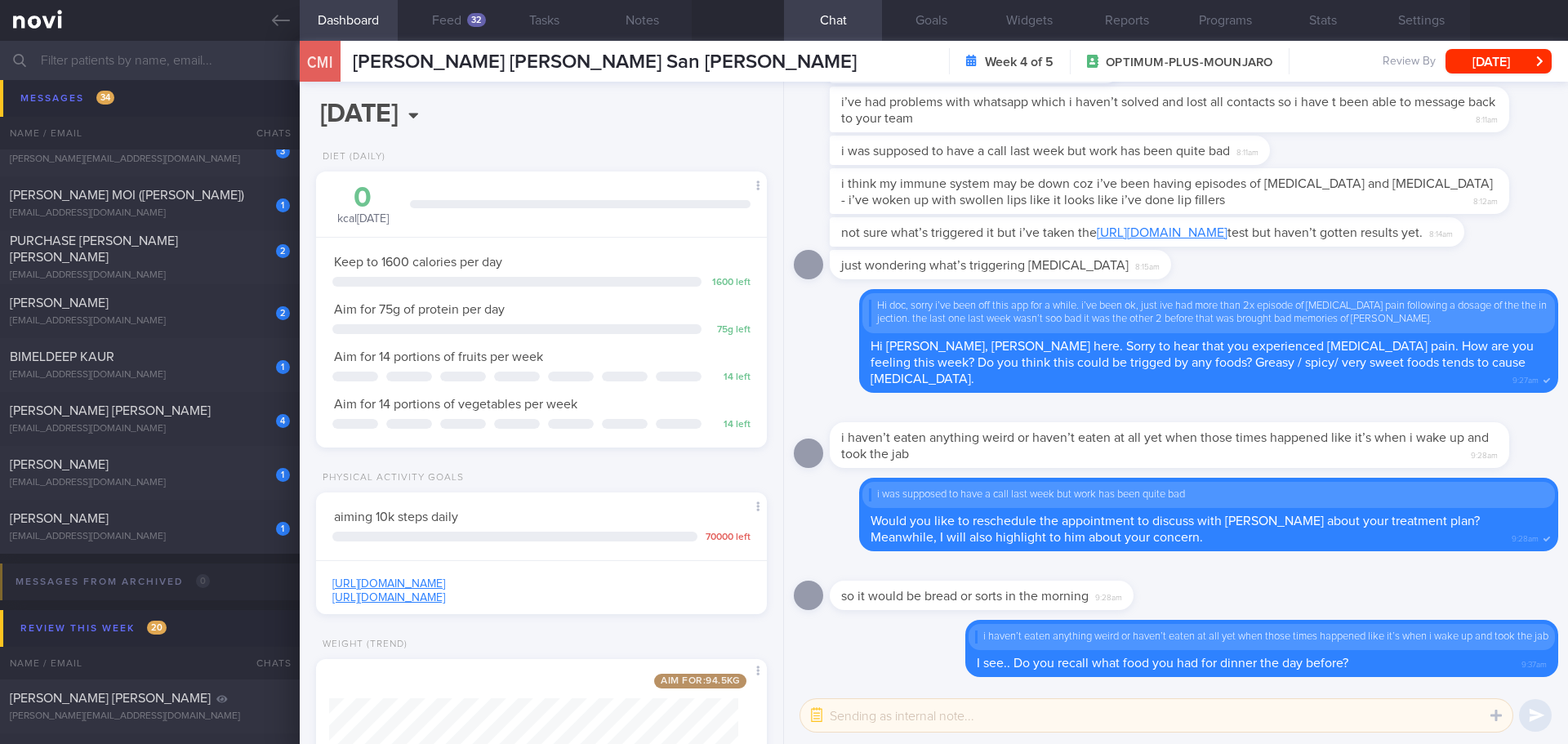
click at [843, 706] on textarea at bounding box center [1156, 714] width 713 height 32
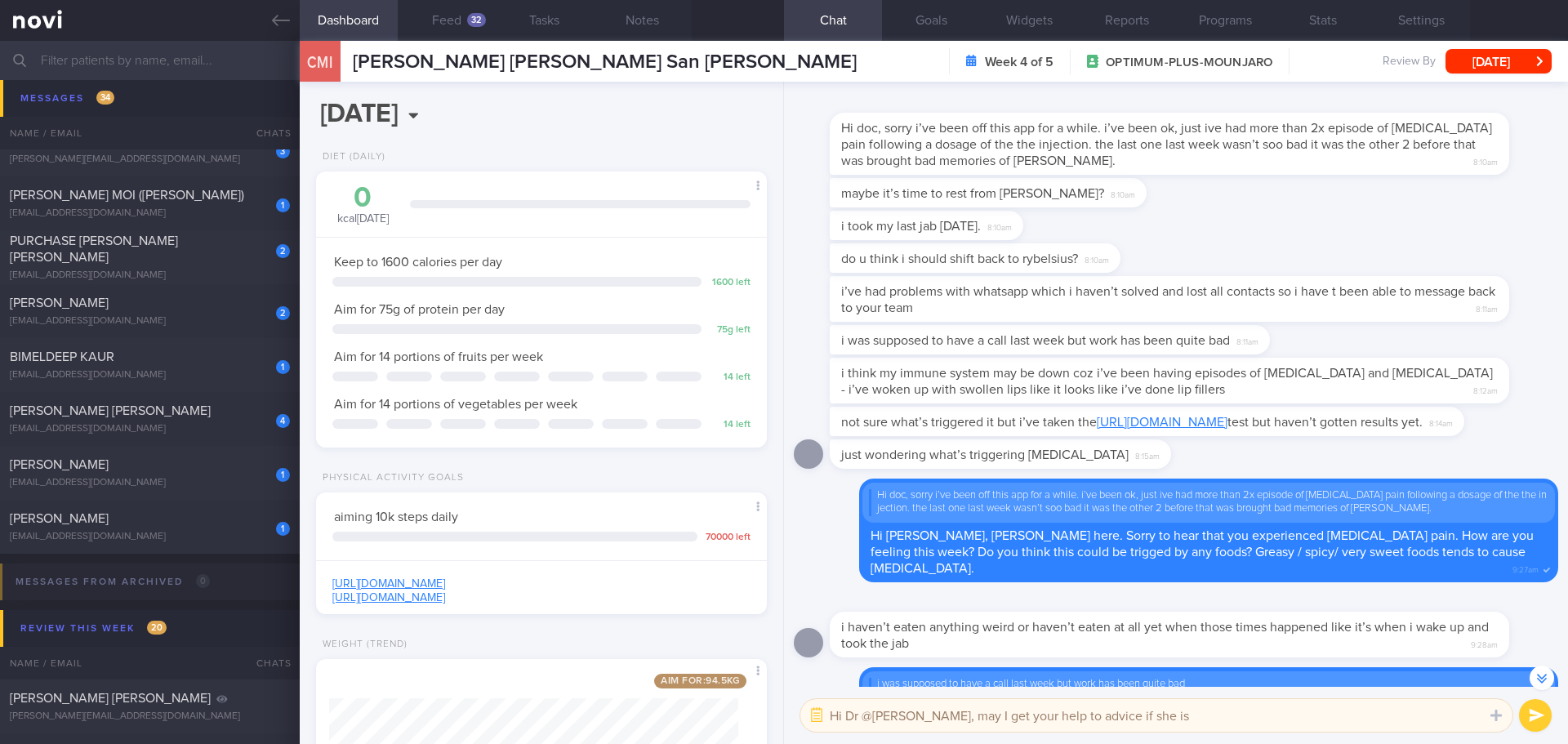
scroll to position [-245, 0]
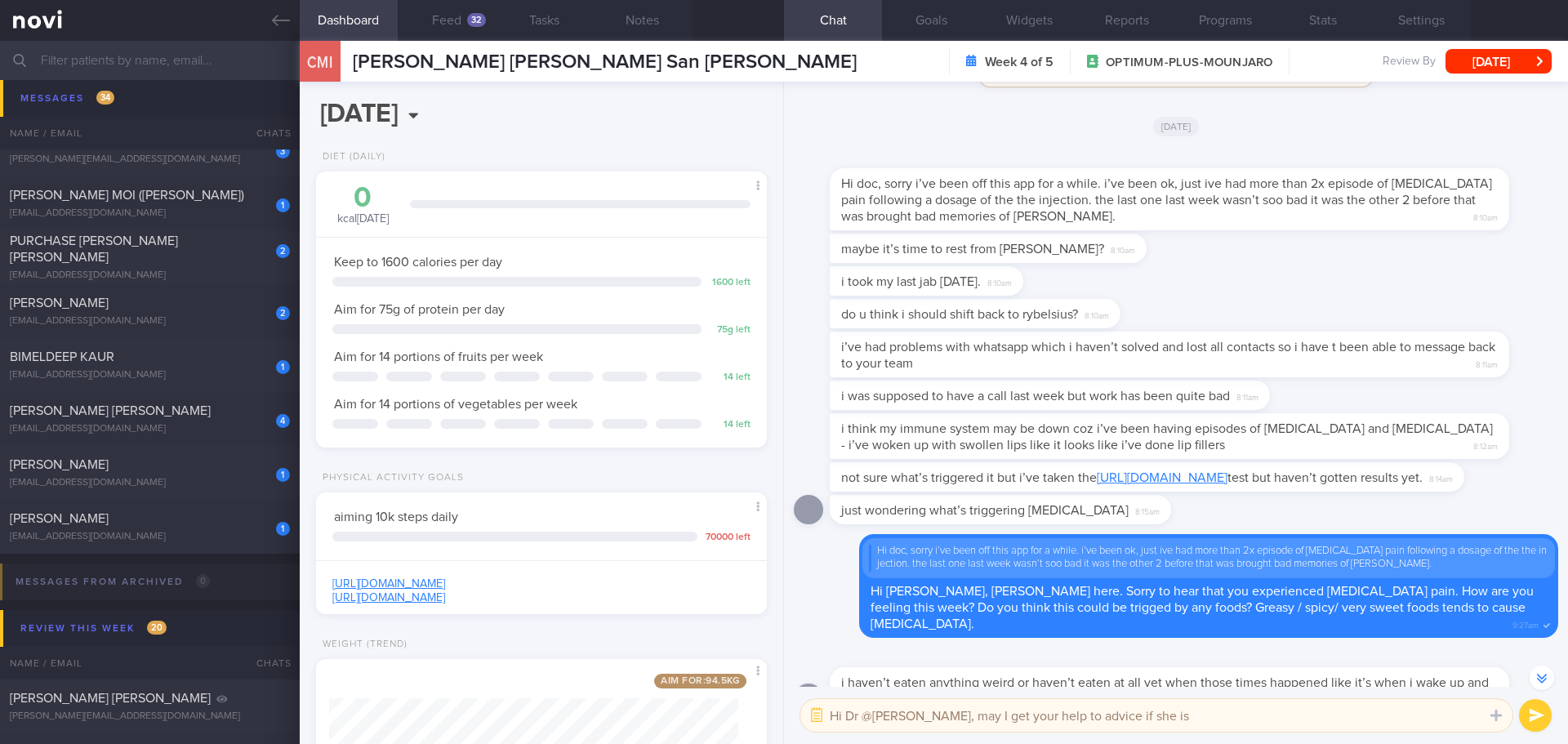
drag, startPoint x: 1129, startPoint y: 709, endPoint x: 1077, endPoint y: 713, distance: 52.2
click at [1077, 713] on textarea "Hi Dr @[PERSON_NAME], may I get your help to advice if she is" at bounding box center [1156, 714] width 713 height 32
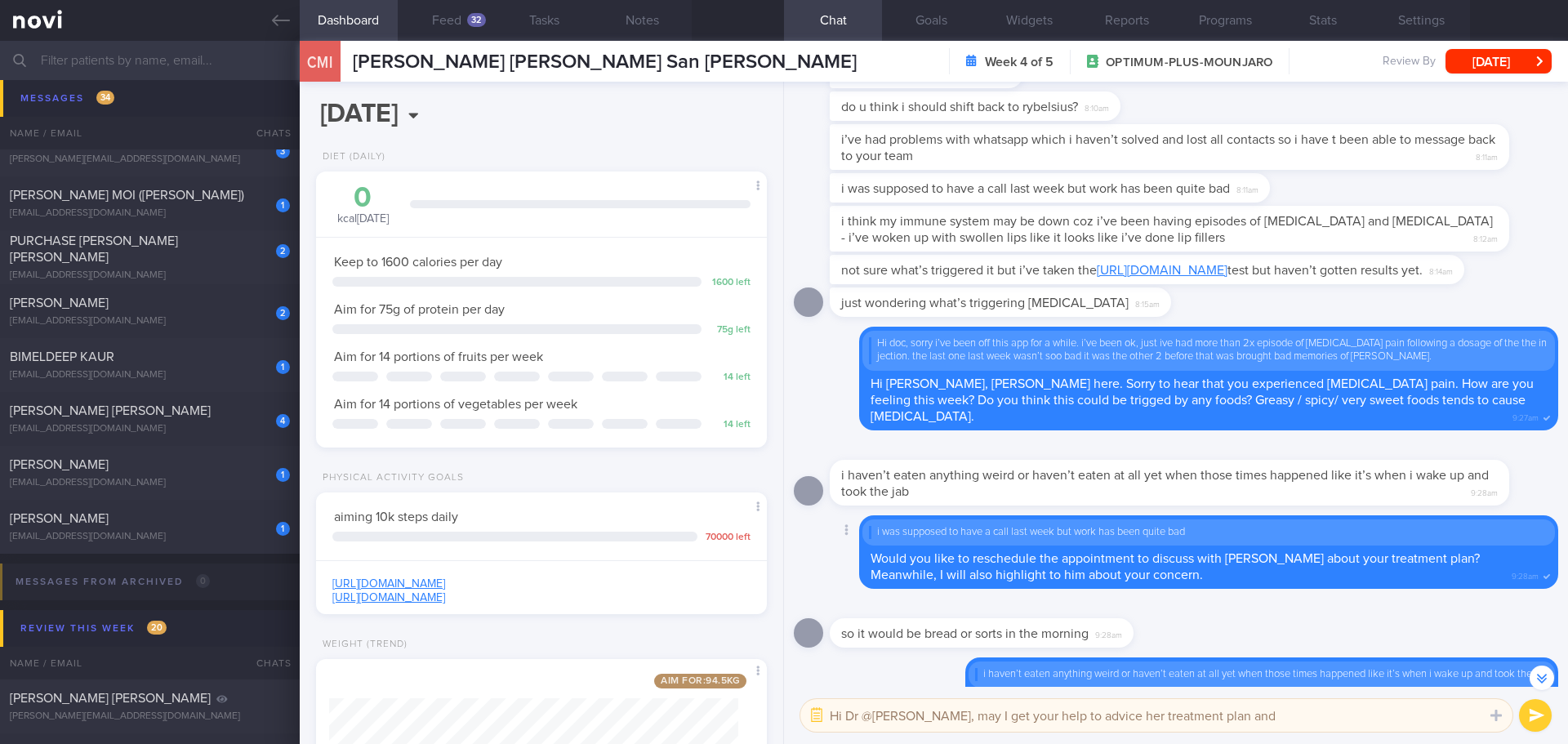
scroll to position [0, 0]
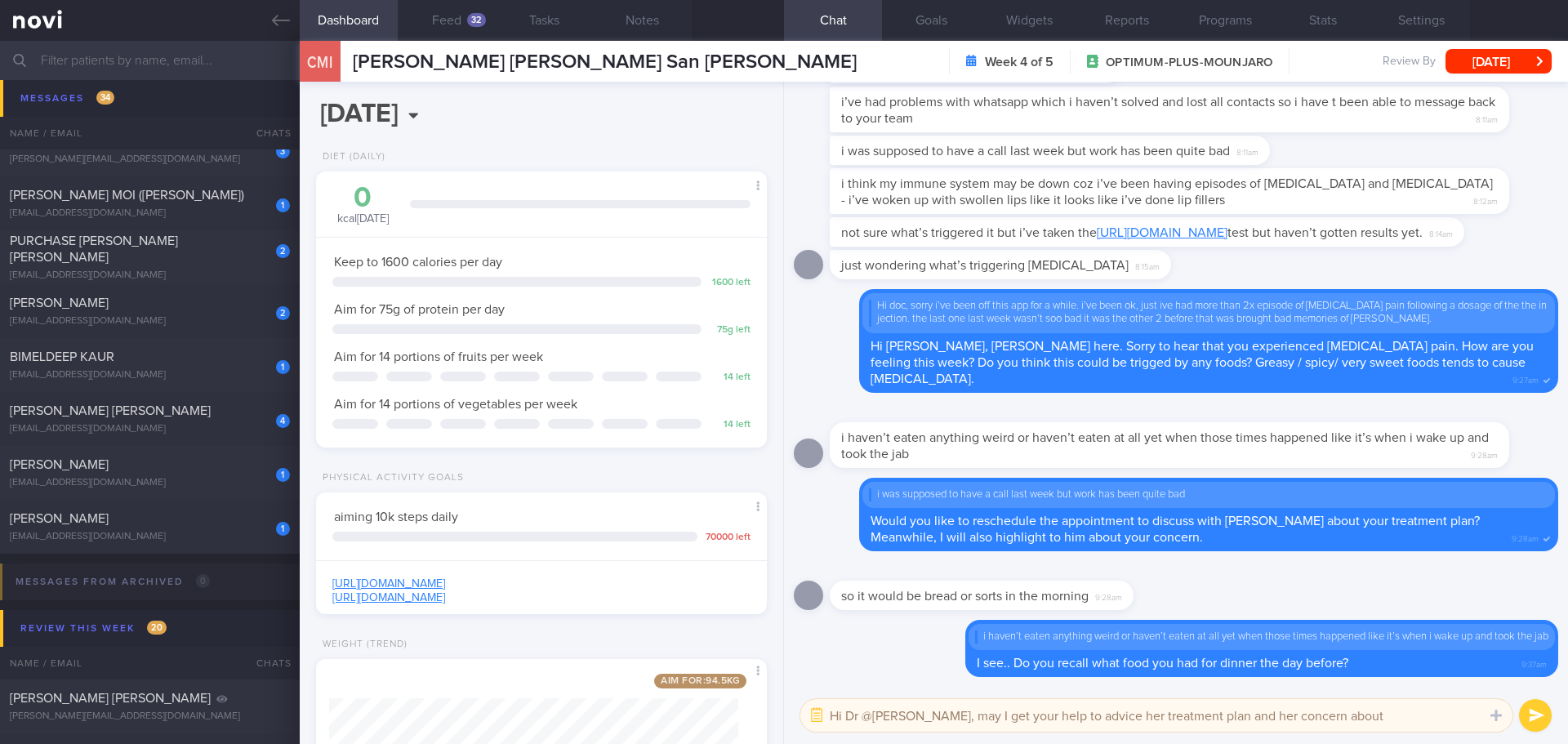
type textarea "Hi Dr @[PERSON_NAME], may I get your help to advice her treatment plan and her …"
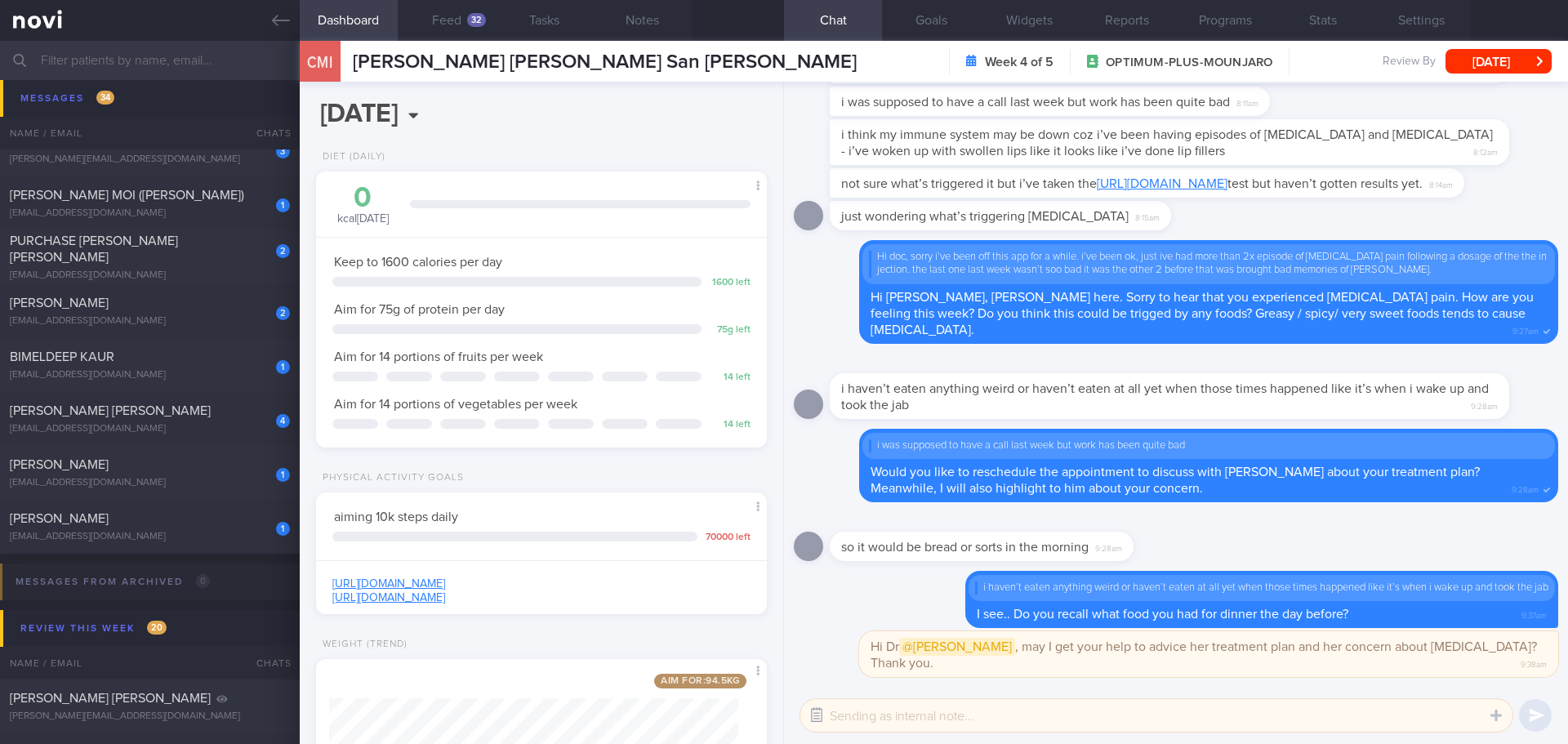
click at [819, 704] on button "button" at bounding box center [817, 715] width 29 height 30
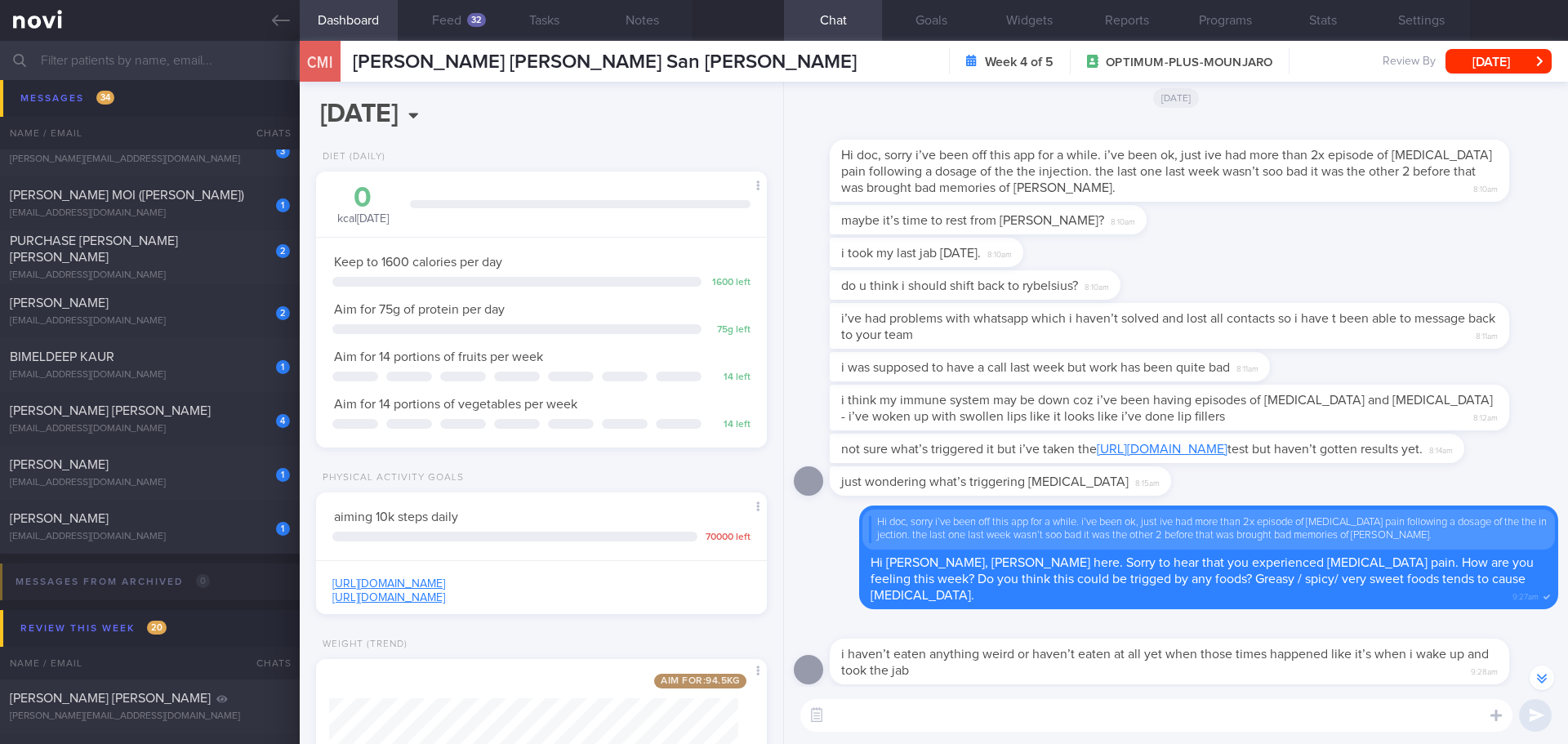
scroll to position [-247, 0]
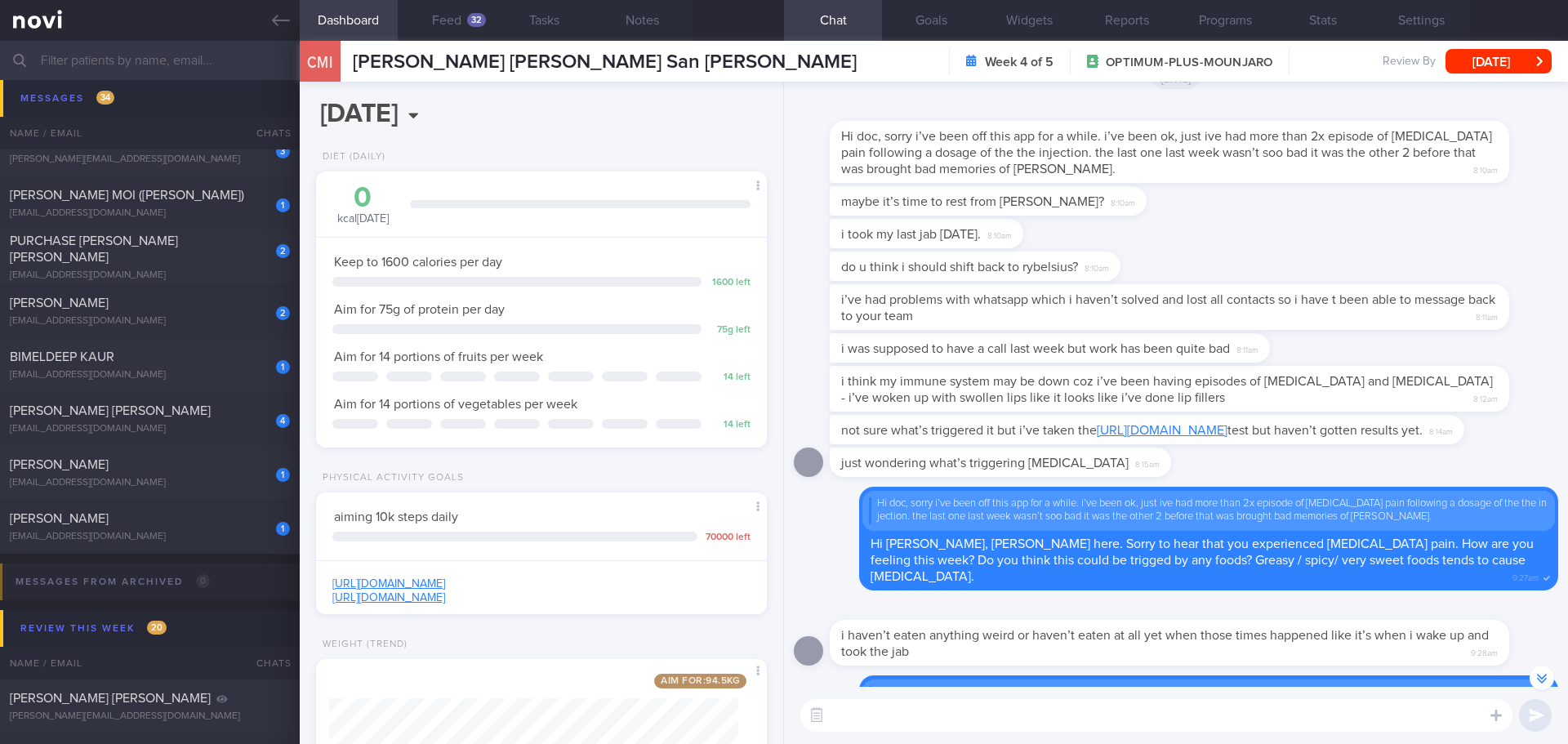
click at [203, 656] on div "Name / Email" at bounding box center [117, 663] width 234 height 32
drag, startPoint x: 292, startPoint y: 656, endPoint x: 1209, endPoint y: 505, distance: 929.3
click at [1209, 487] on div "just wondering what’s triggering [MEDICAL_DATA] 8:15am" at bounding box center [1175, 466] width 764 height 40
click at [1228, 437] on link "[URL][DOMAIN_NAME]" at bounding box center [1162, 431] width 131 height 13
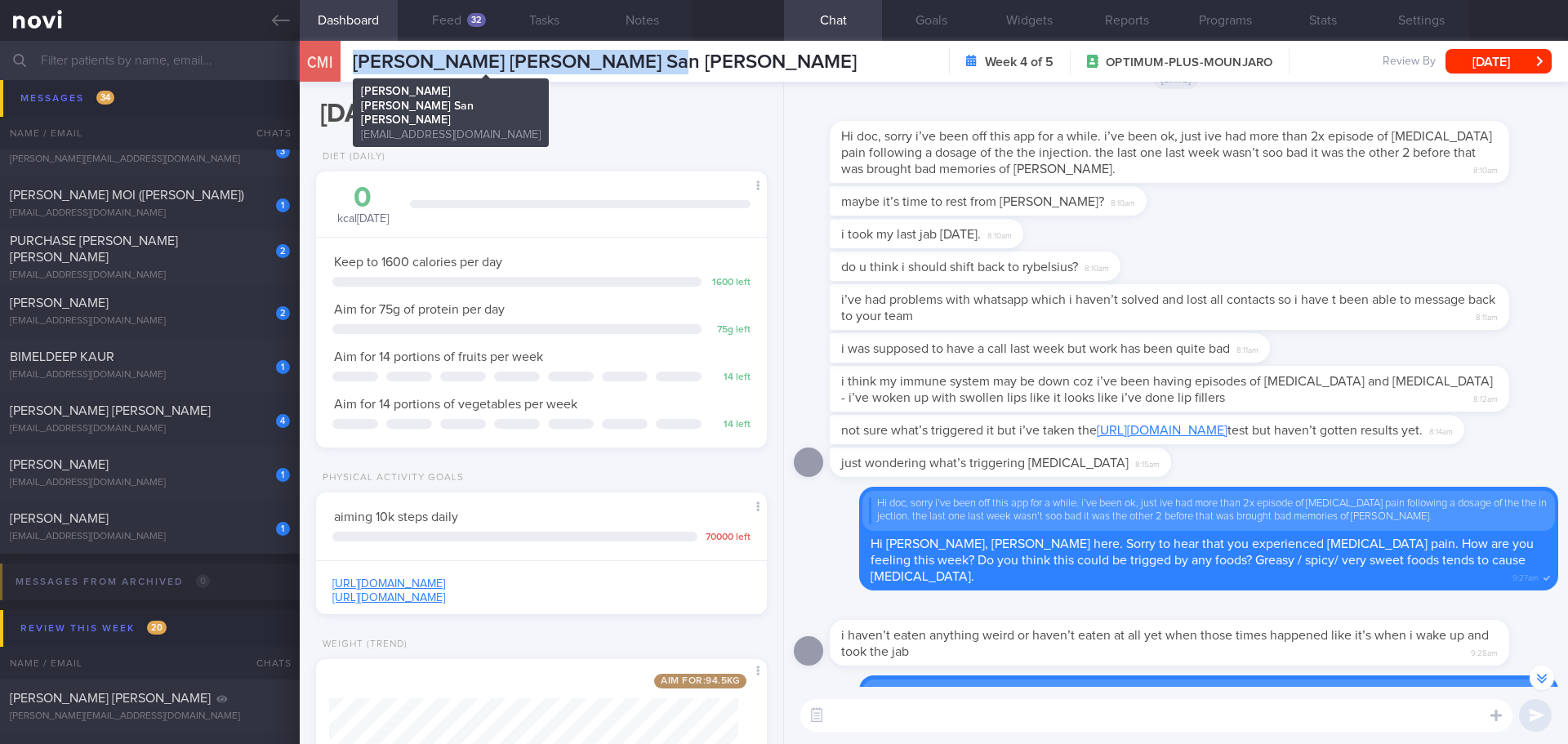
drag, startPoint x: 620, startPoint y: 59, endPoint x: 356, endPoint y: 56, distance: 264.0
click at [356, 56] on div "CMI [PERSON_NAME] [PERSON_NAME] San [PERSON_NAME] [PERSON_NAME][GEOGRAPHIC_DATA…" at bounding box center [934, 61] width 1268 height 41
copy span "[PERSON_NAME] [PERSON_NAME] San [PERSON_NAME]"
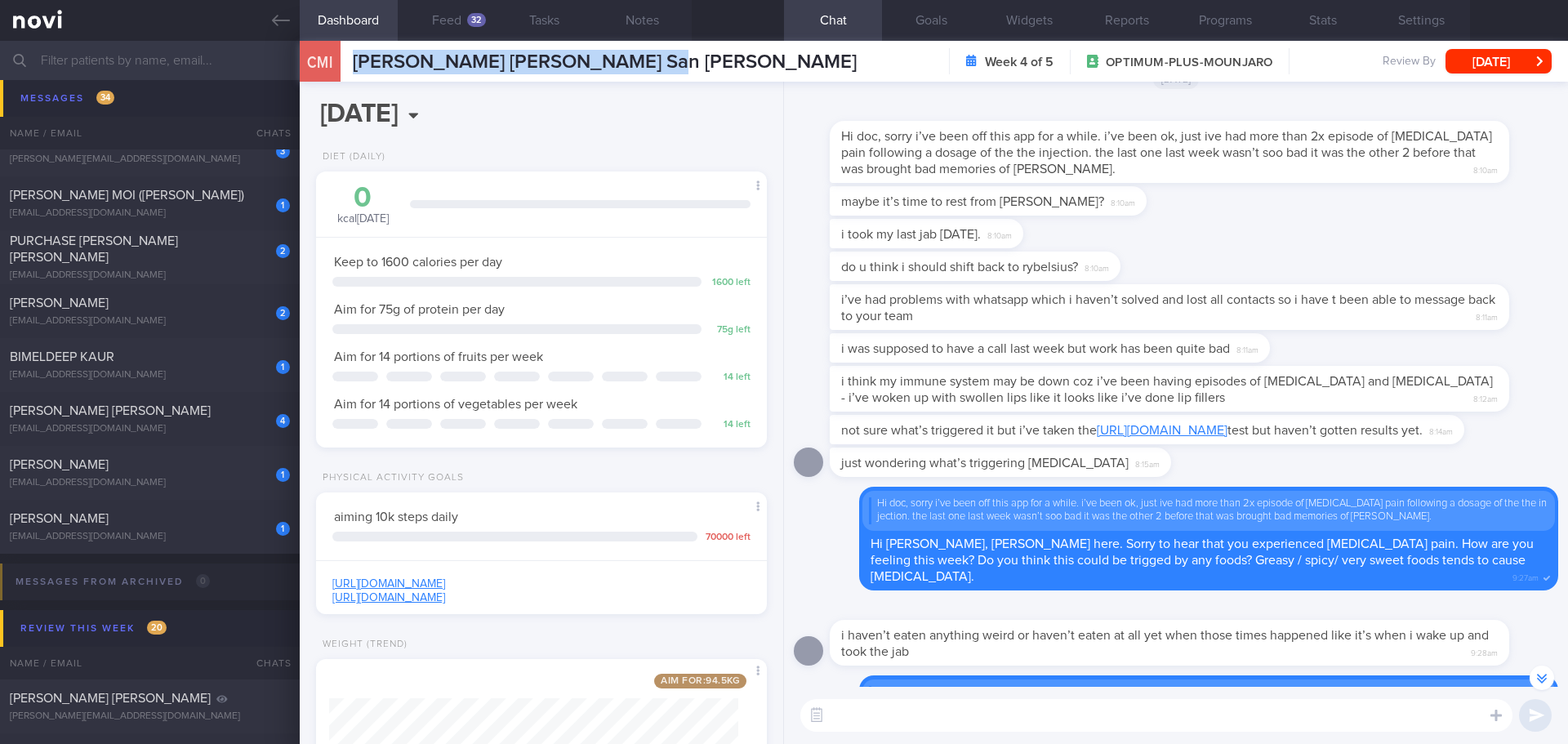
drag, startPoint x: 1203, startPoint y: 11, endPoint x: 1140, endPoint y: 76, distance: 90.5
click at [1203, 11] on button "Programs" at bounding box center [1225, 20] width 98 height 41
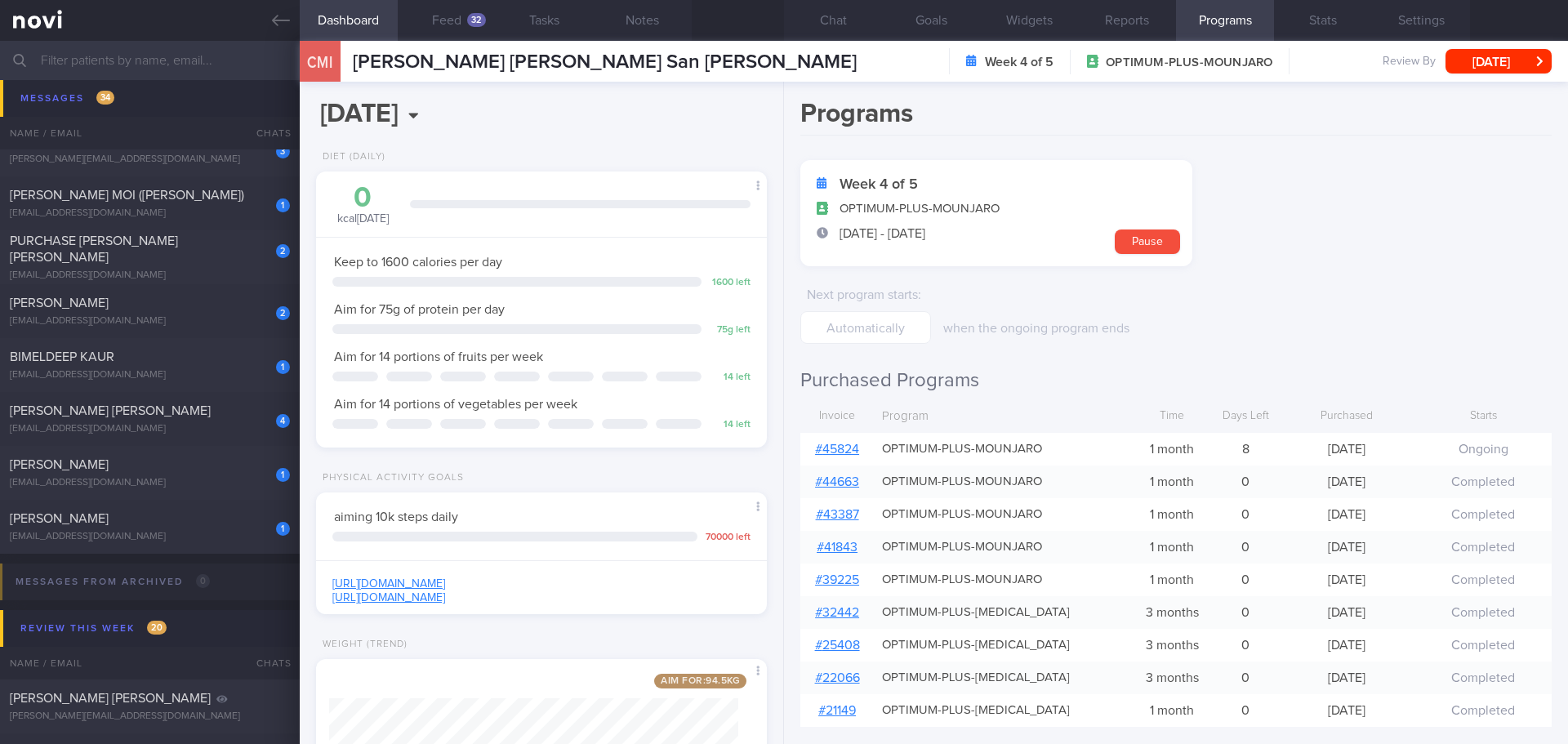
click at [845, 441] on div "# 45824" at bounding box center [837, 449] width 74 height 32
click at [845, 445] on link "# 45824" at bounding box center [837, 449] width 44 height 13
click at [271, 34] on link at bounding box center [149, 20] width 300 height 41
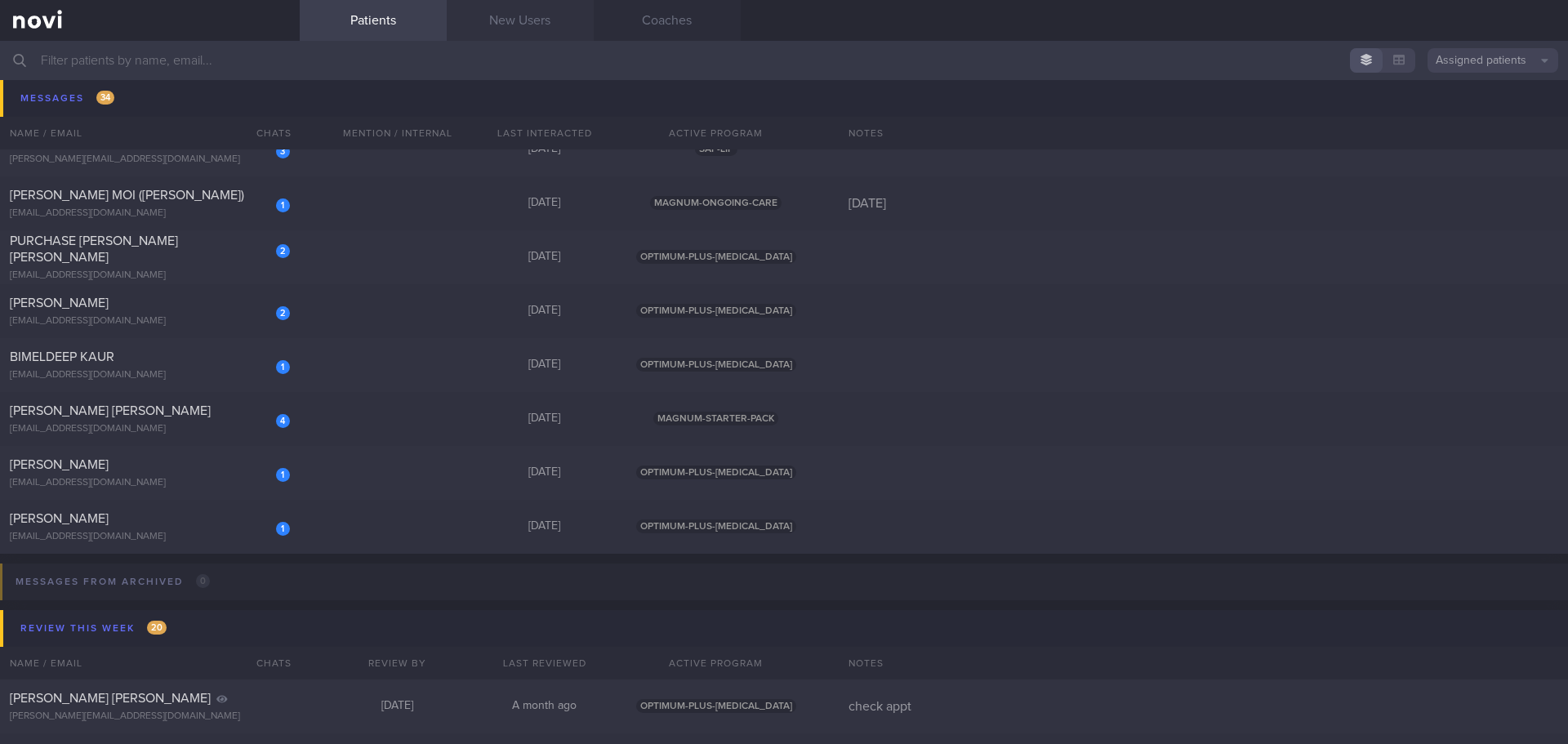
click at [535, 33] on link "New Users" at bounding box center [520, 20] width 147 height 41
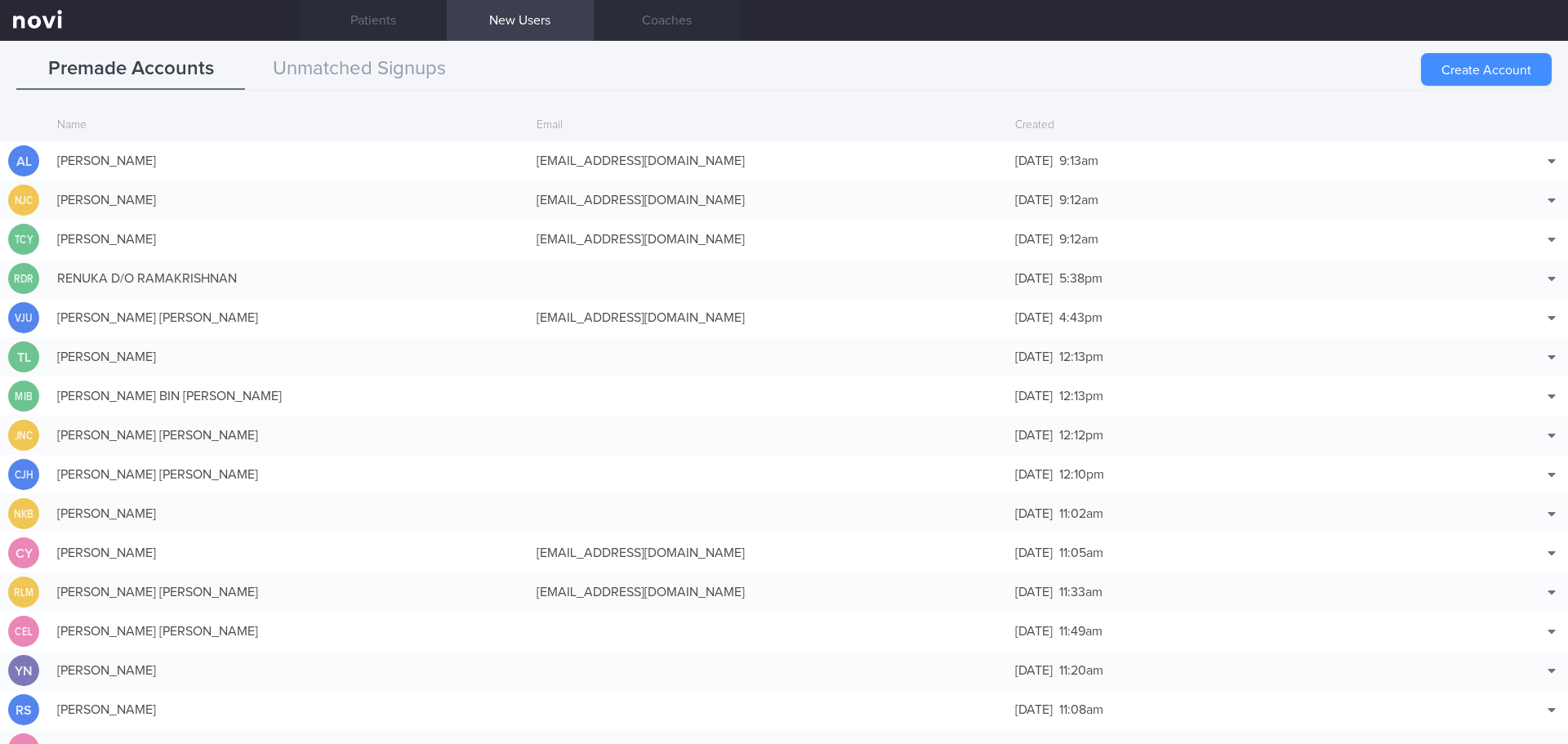
click at [1491, 53] on button "Create Account" at bounding box center [1487, 69] width 131 height 32
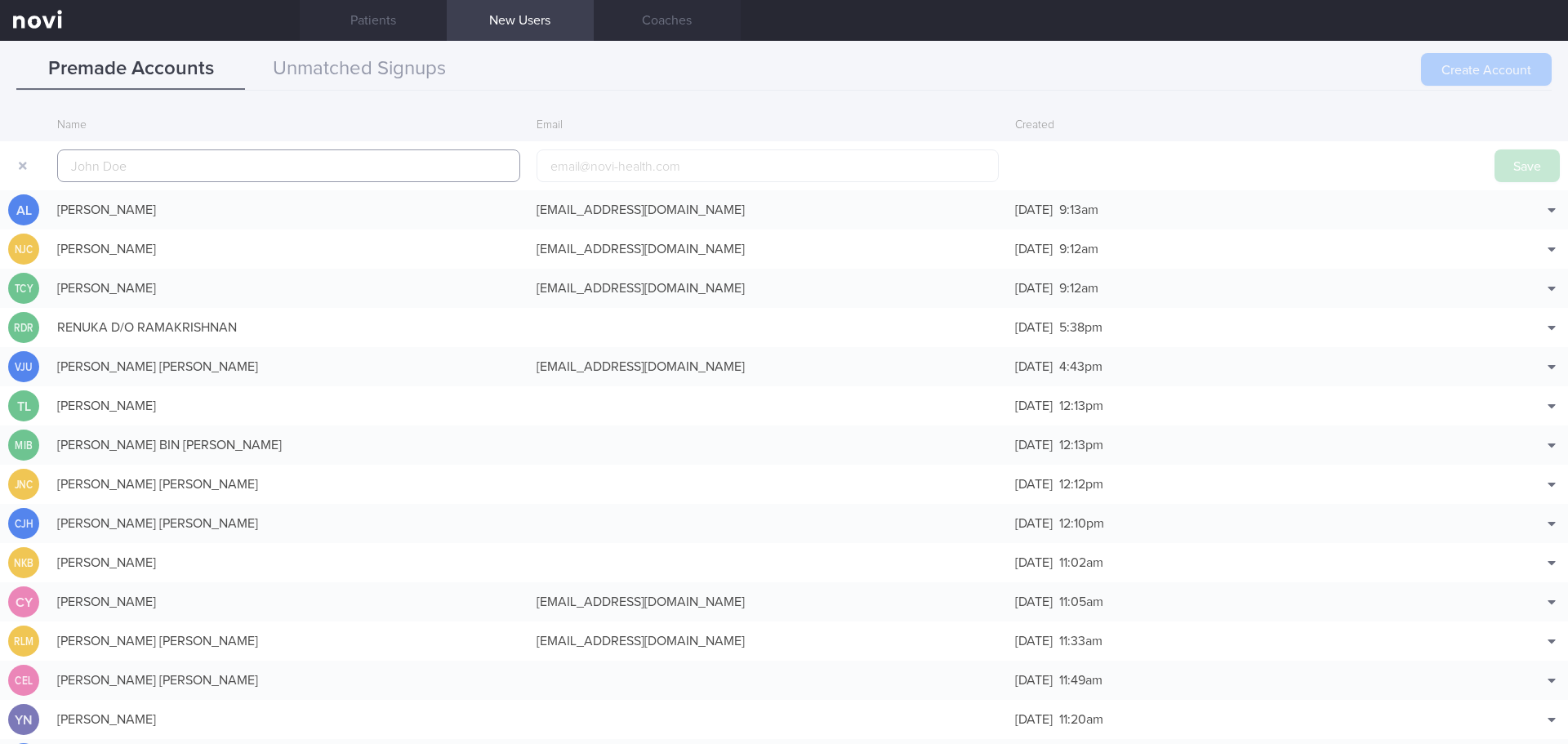
scroll to position [40, 0]
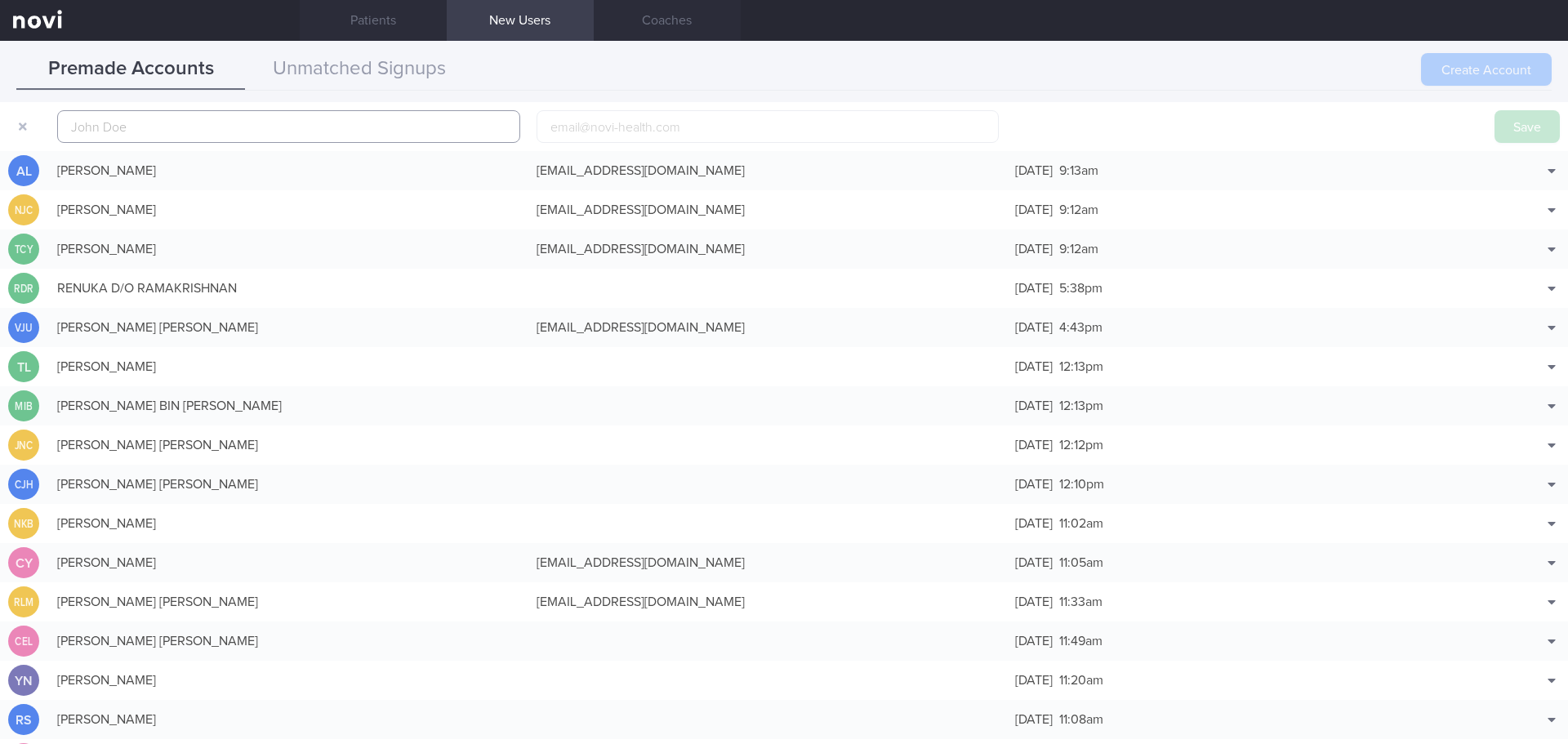
click at [152, 125] on input "text" at bounding box center [289, 126] width 463 height 32
paste input "[PERSON_NAME] [PERSON_NAME]"
type input "[PERSON_NAME] [PERSON_NAME]"
click at [1515, 125] on button "Save" at bounding box center [1527, 126] width 65 height 32
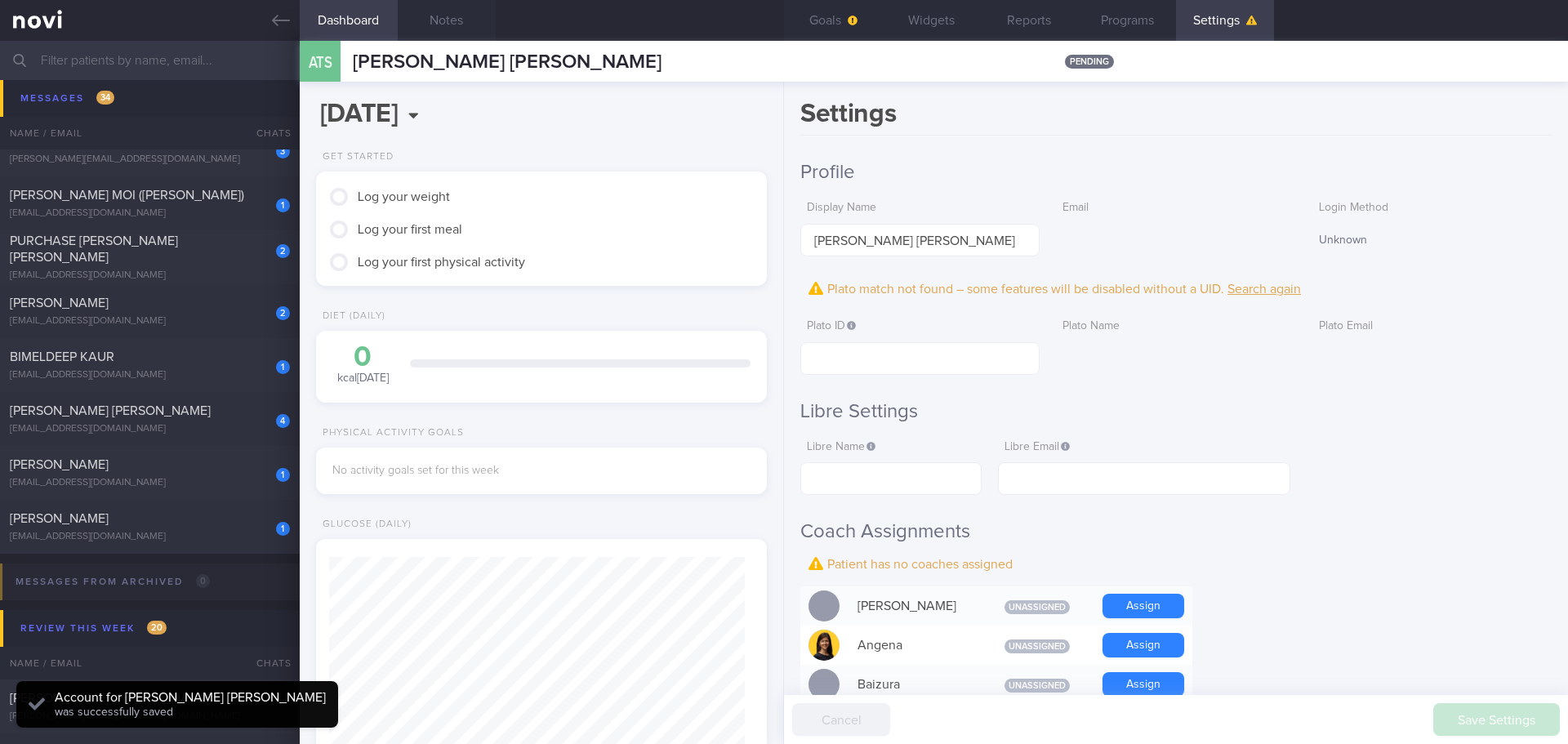
scroll to position [207, 417]
click at [1151, 158] on div "Settings Profile Display Name [PERSON_NAME] [PERSON_NAME] Email Login Method Un…" at bounding box center [1175, 413] width 784 height 662
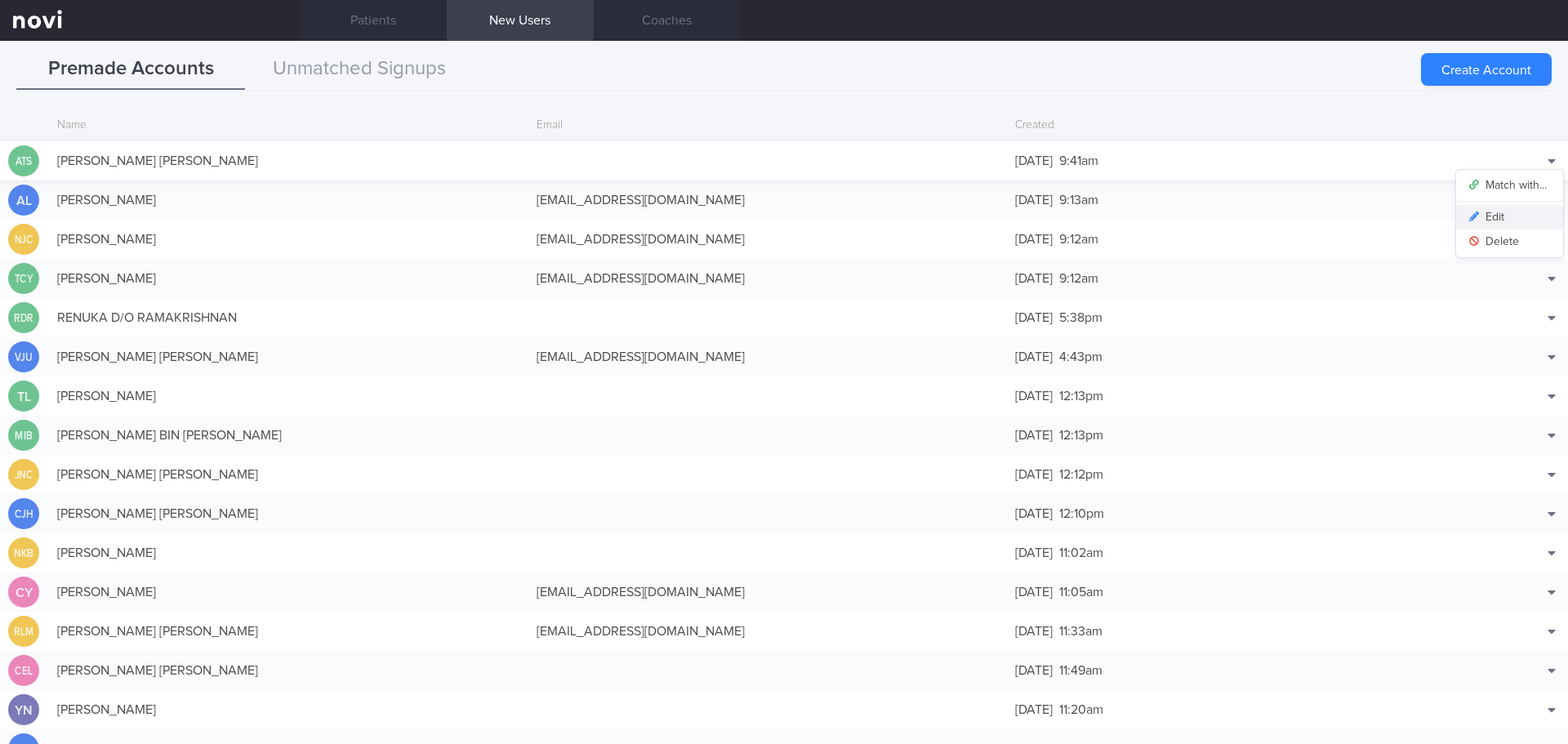
click at [1497, 211] on button "Edit" at bounding box center [1510, 217] width 107 height 25
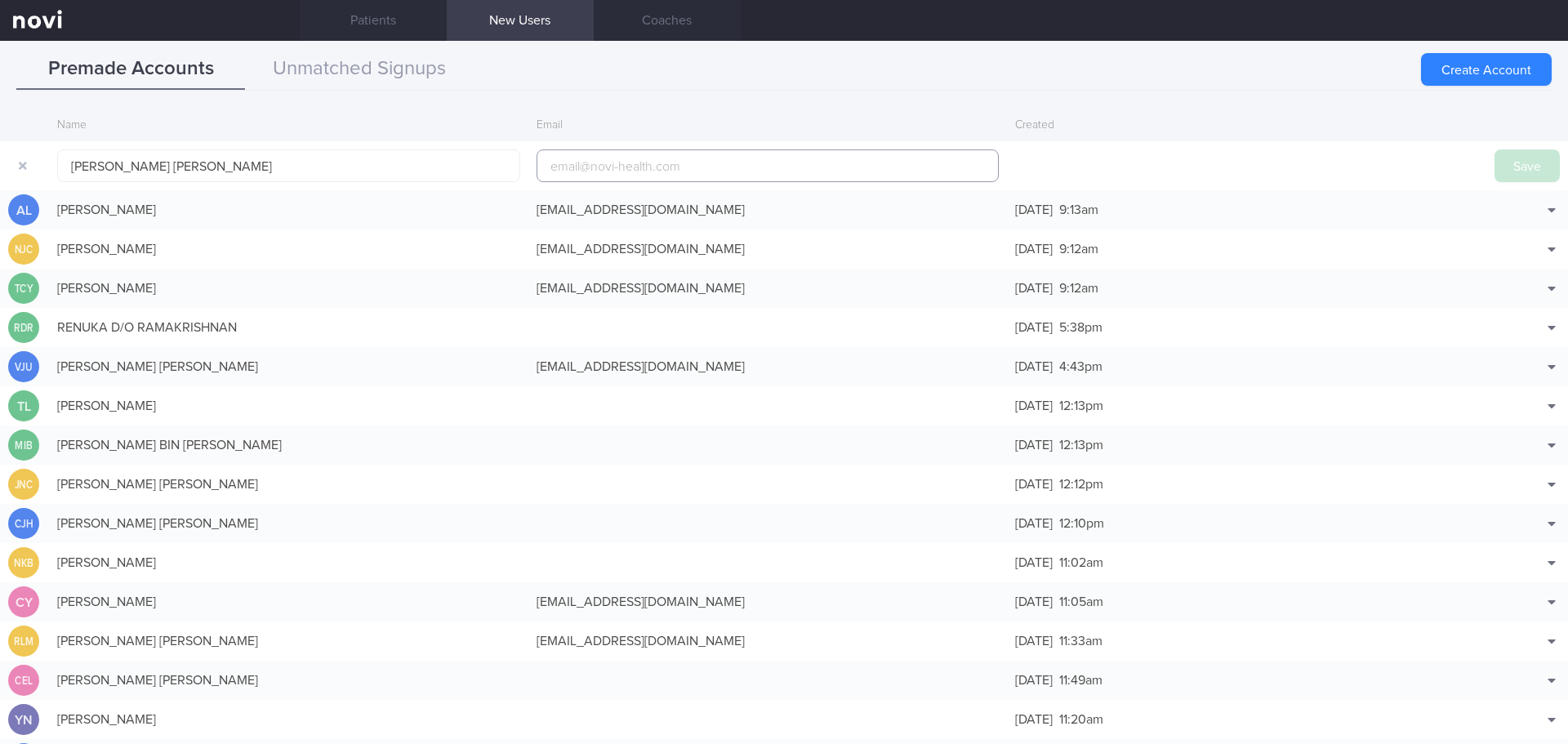
click at [760, 168] on input "email" at bounding box center [768, 165] width 463 height 32
paste input "[EMAIL_ADDRESS][DOMAIN_NAME]"
type input "[EMAIL_ADDRESS][DOMAIN_NAME]"
click at [1513, 169] on button "Save" at bounding box center [1527, 165] width 65 height 32
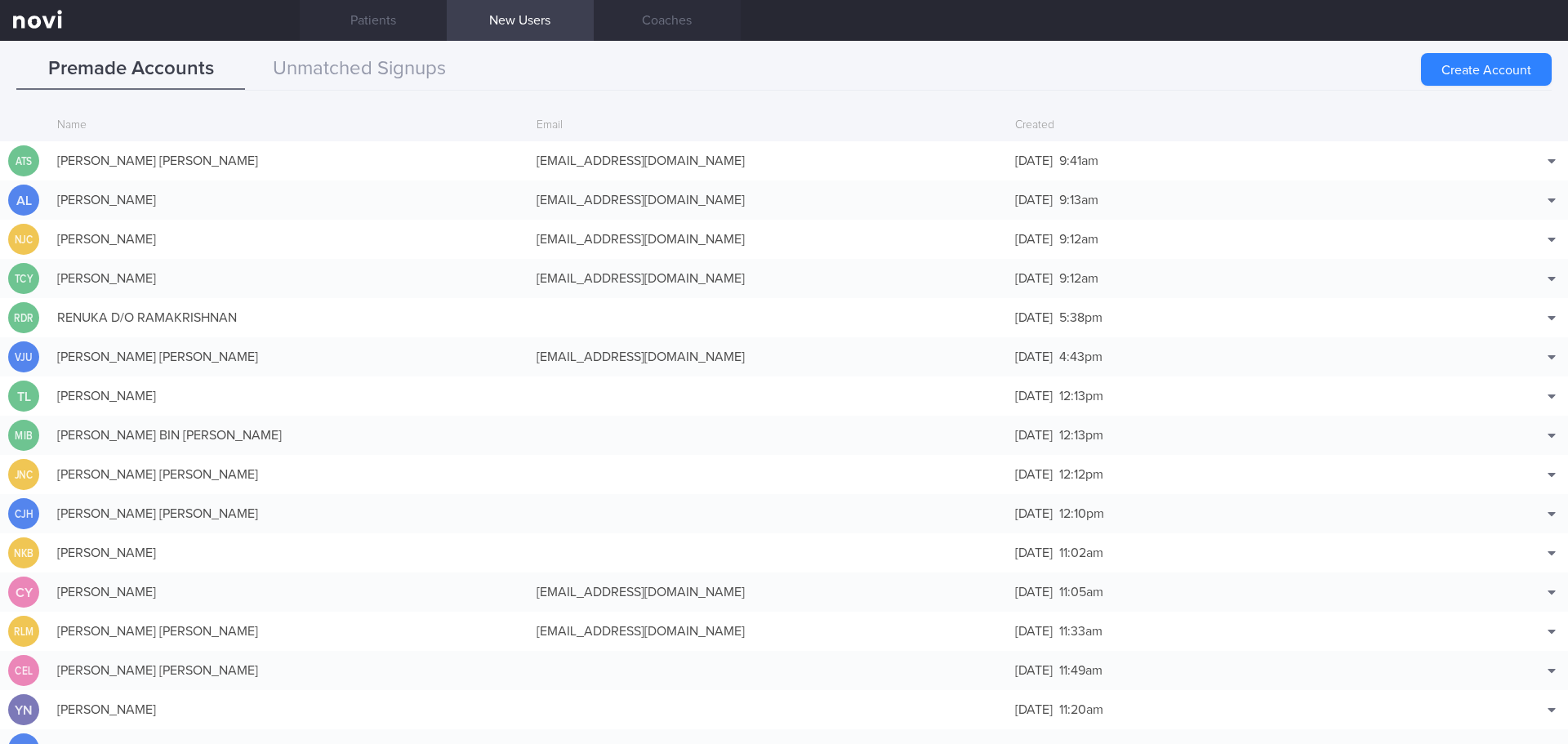
drag, startPoint x: 412, startPoint y: 154, endPoint x: 317, endPoint y: 171, distance: 96.5
click at [412, 154] on div "[PERSON_NAME] [PERSON_NAME]" at bounding box center [289, 160] width 479 height 32
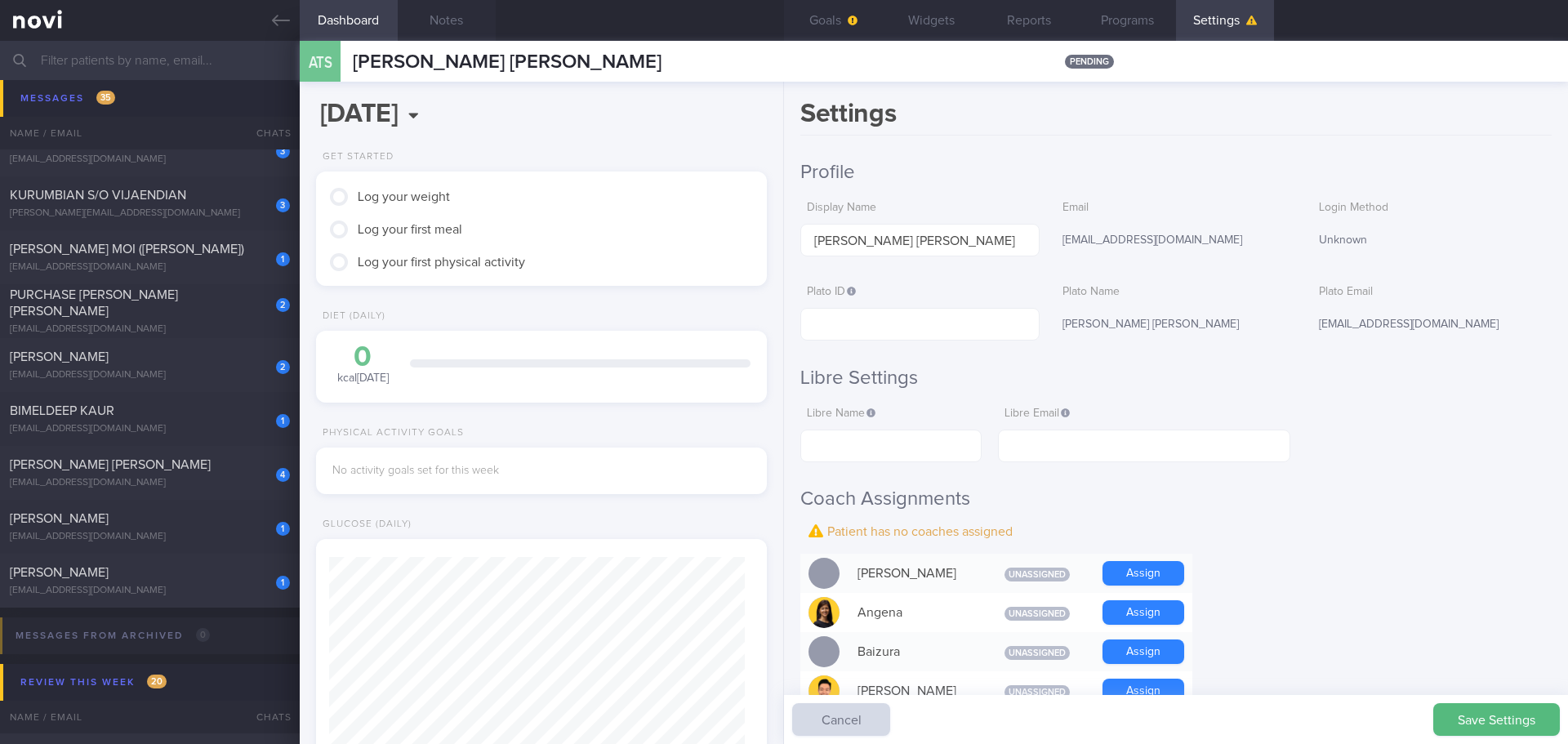
scroll to position [207, 417]
click at [1441, 489] on h2 "Coach Assignments" at bounding box center [1175, 499] width 751 height 25
click at [830, 326] on input "text" at bounding box center [920, 324] width 240 height 32
paste input "c20b3307a8e046f3a89b51e5081b13fc"
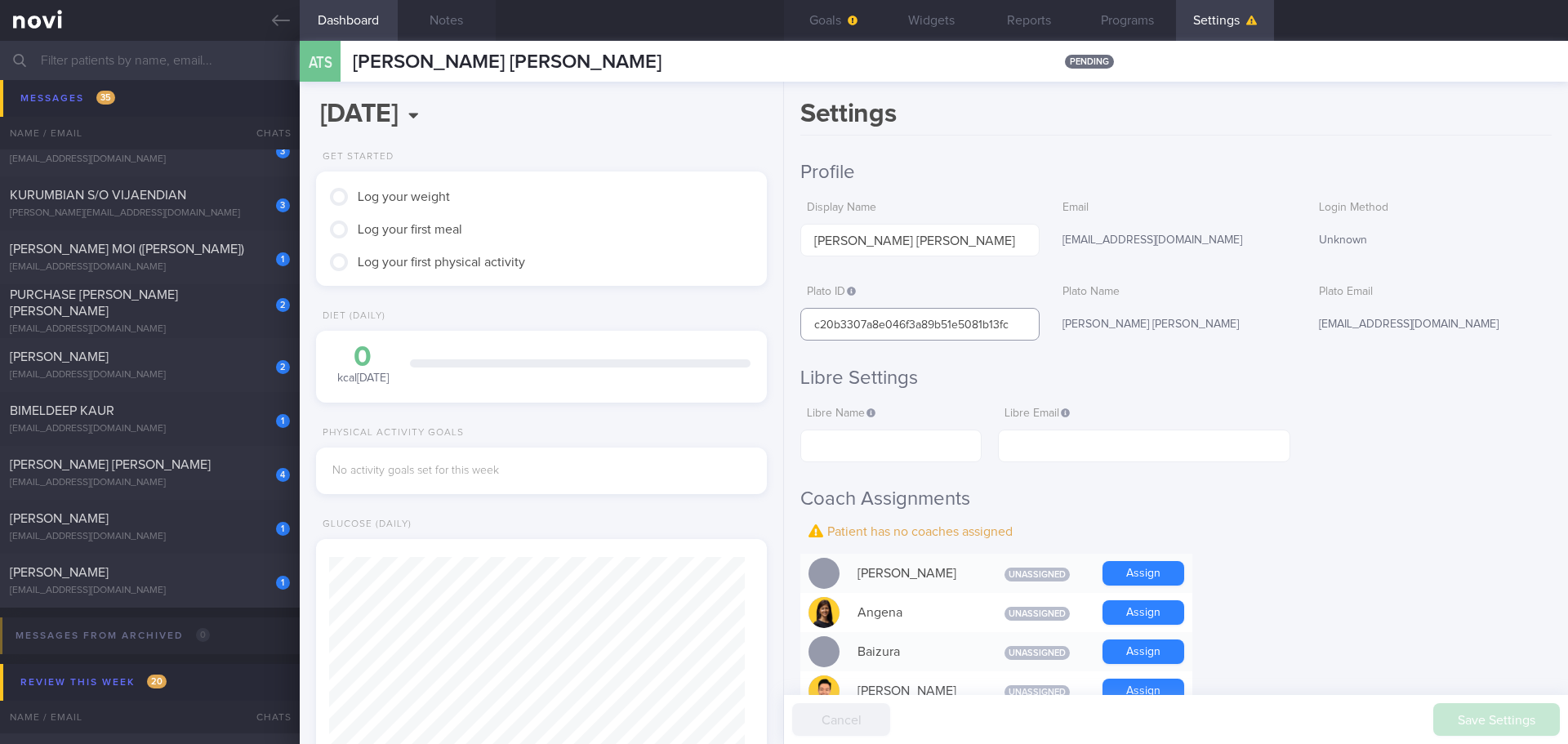
type input "c20b3307a8e046f3a89b51e5081b13fc"
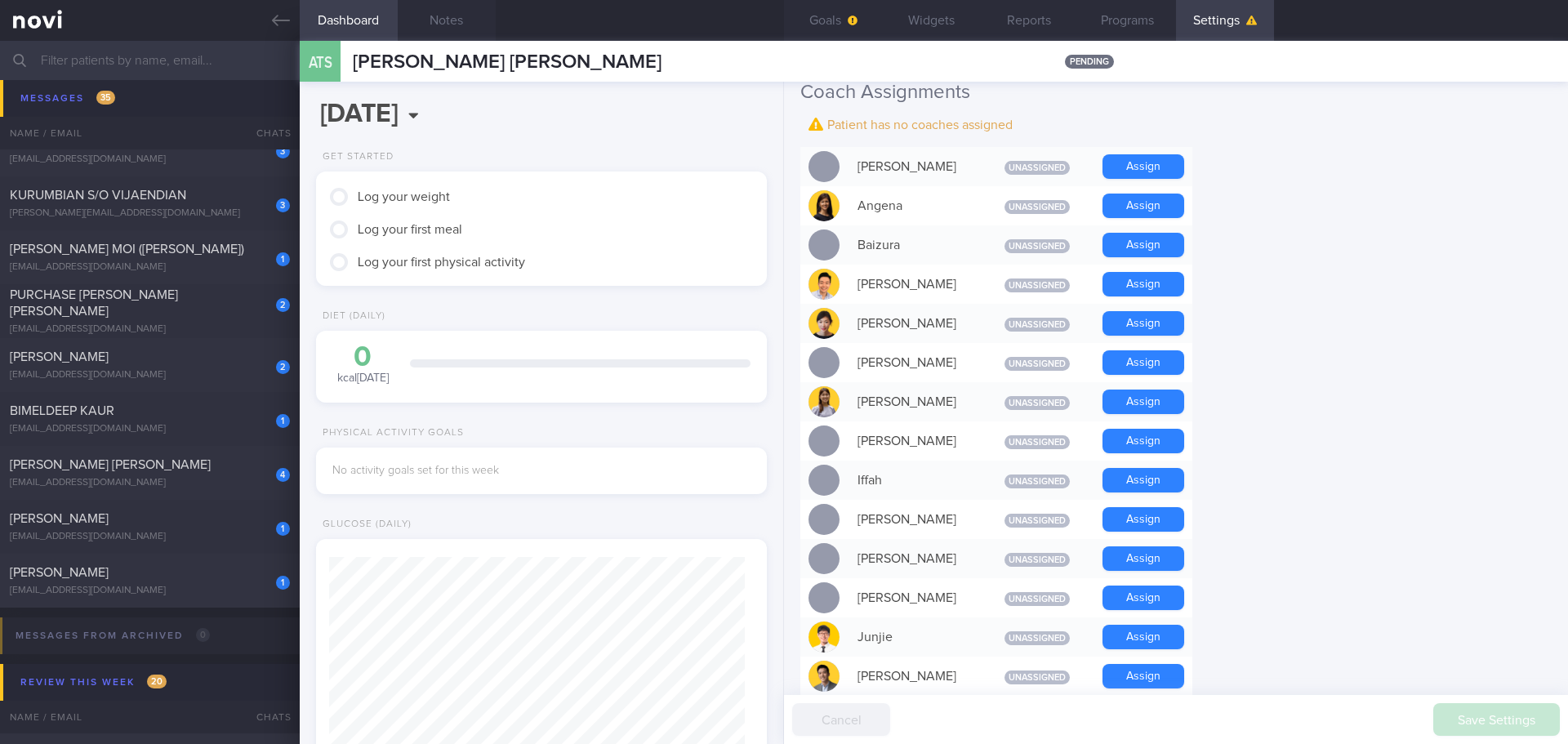
scroll to position [326, 0]
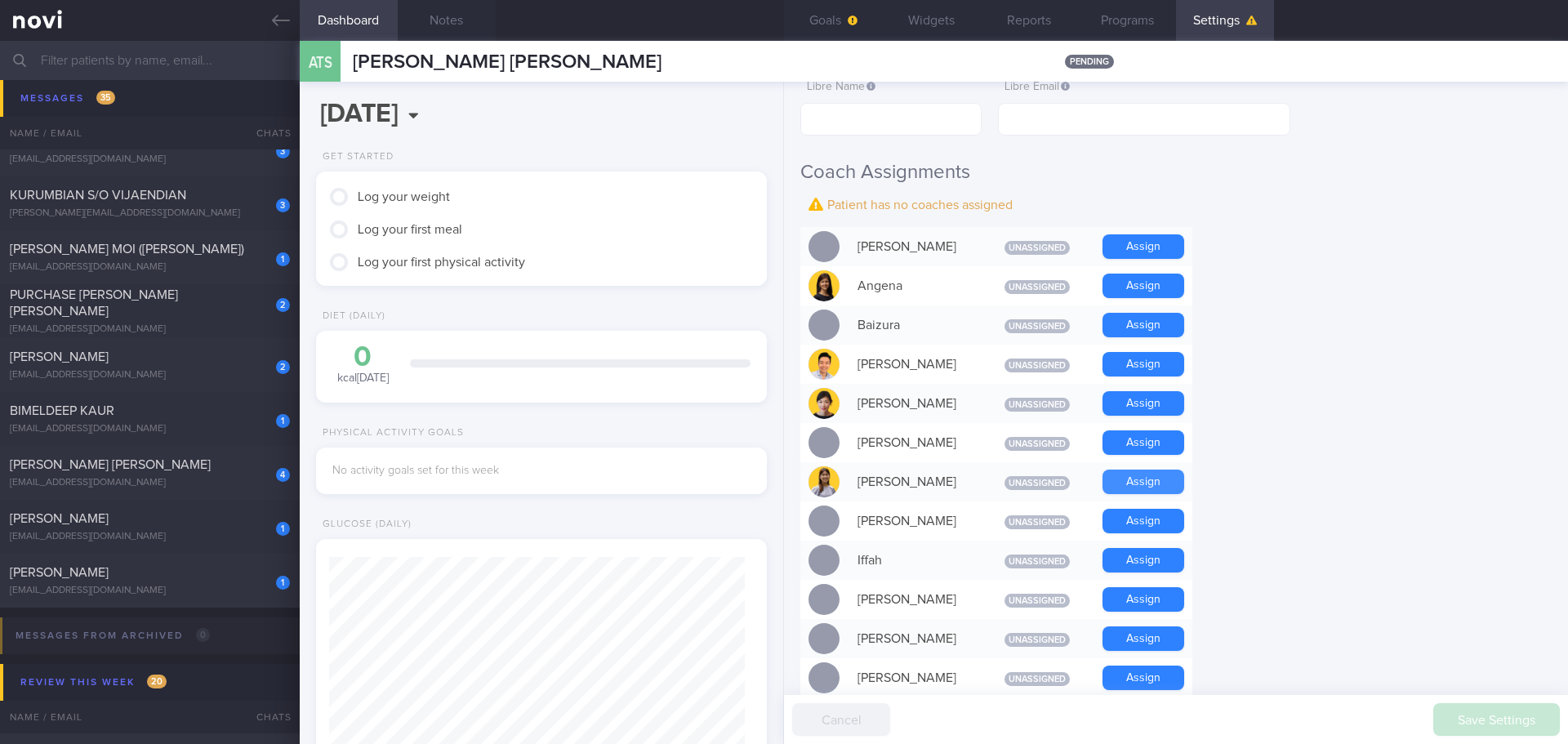
click at [1114, 482] on button "Assign" at bounding box center [1143, 481] width 82 height 25
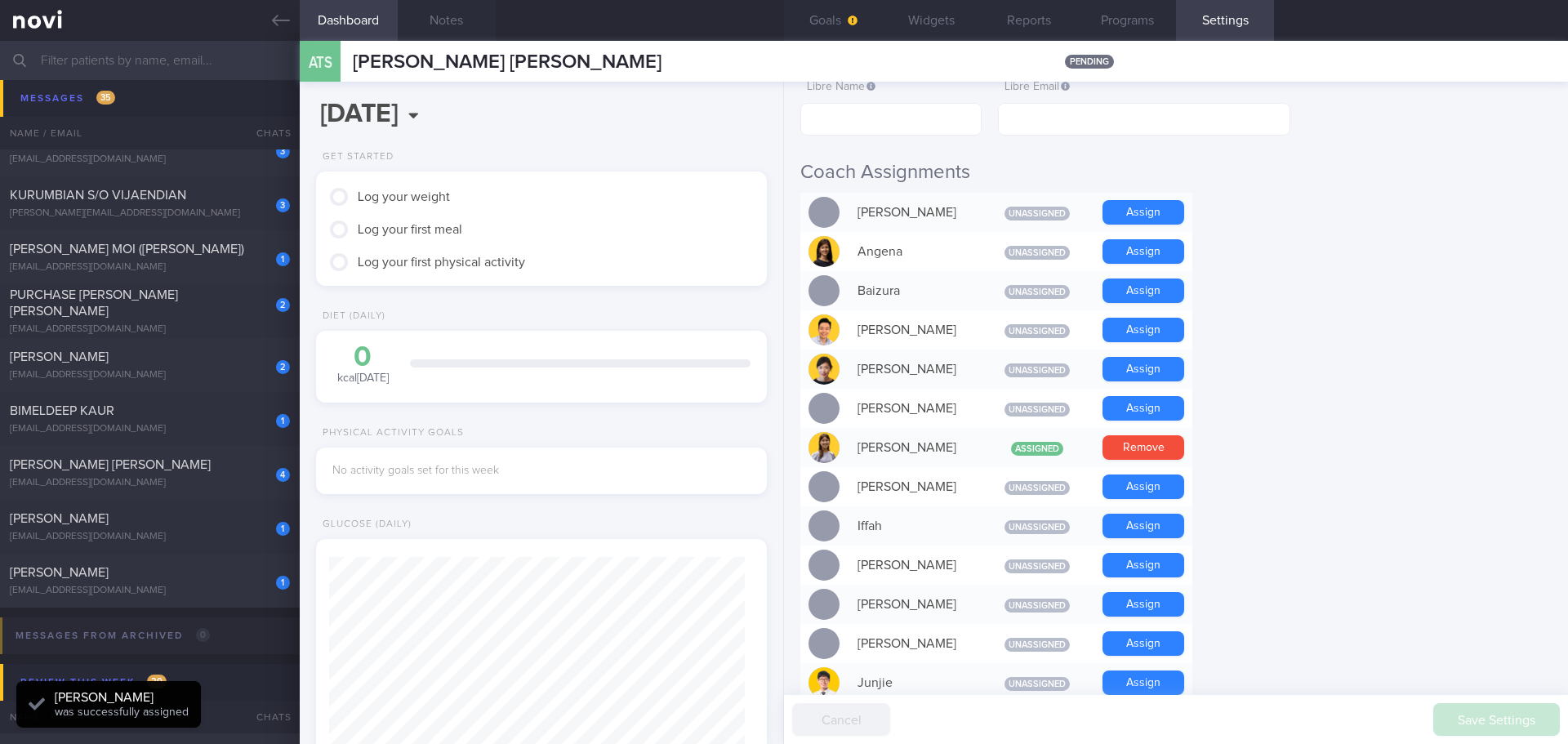
click at [1278, 482] on form "Profile Display Name [PERSON_NAME] [PERSON_NAME] Email [EMAIL_ADDRESS][DOMAIN_N…" at bounding box center [1175, 684] width 751 height 1702
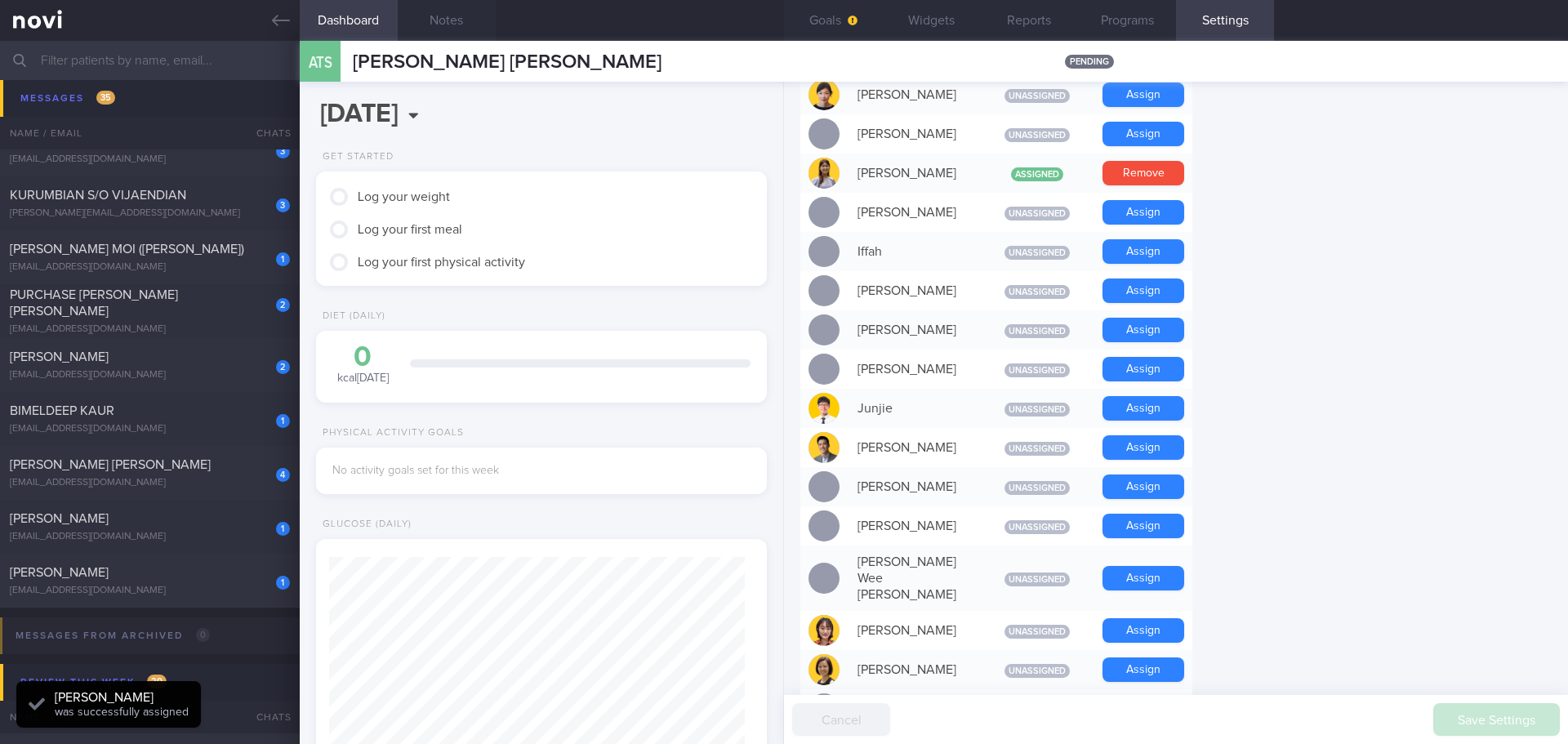
scroll to position [572, 0]
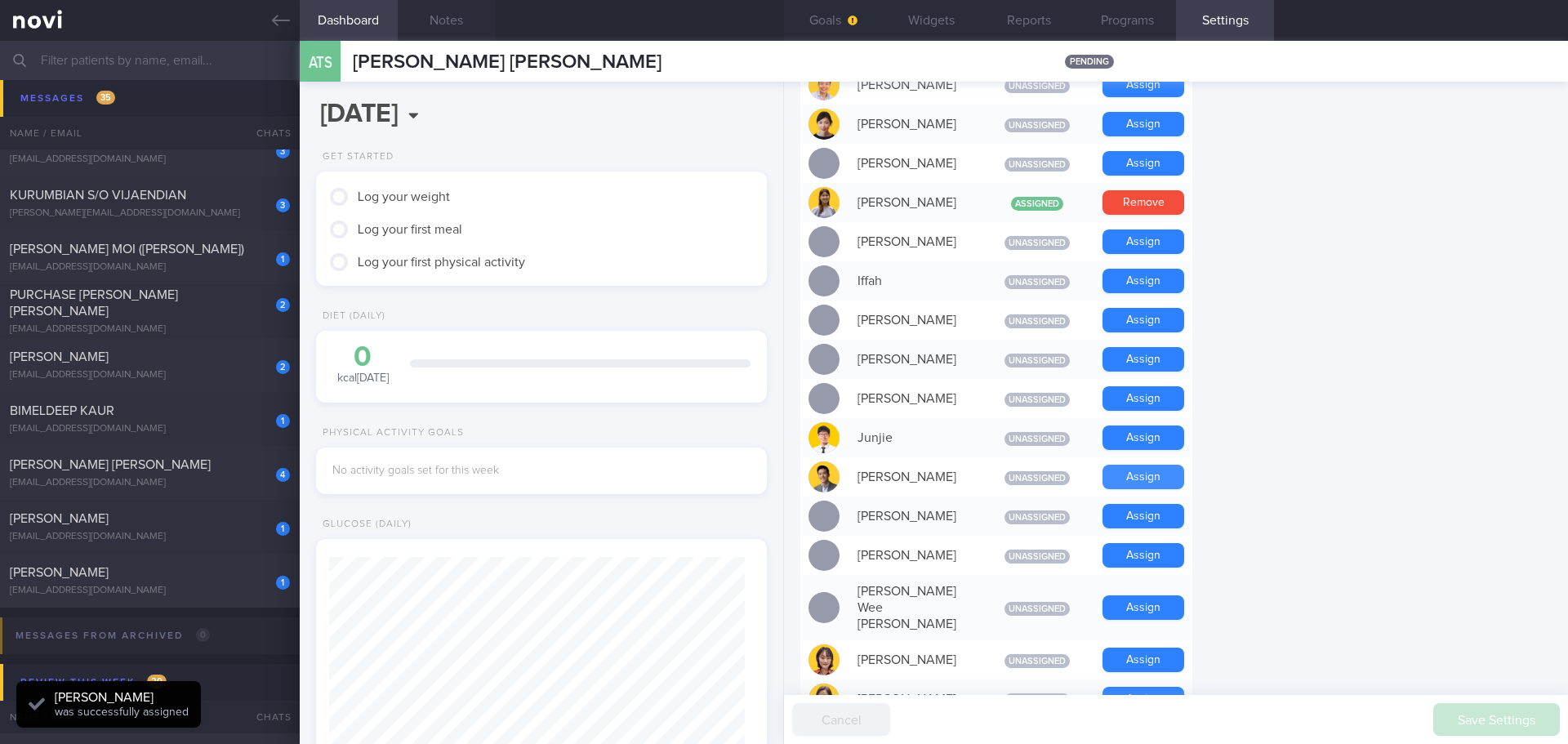
click at [1111, 471] on button "Assign" at bounding box center [1143, 477] width 82 height 25
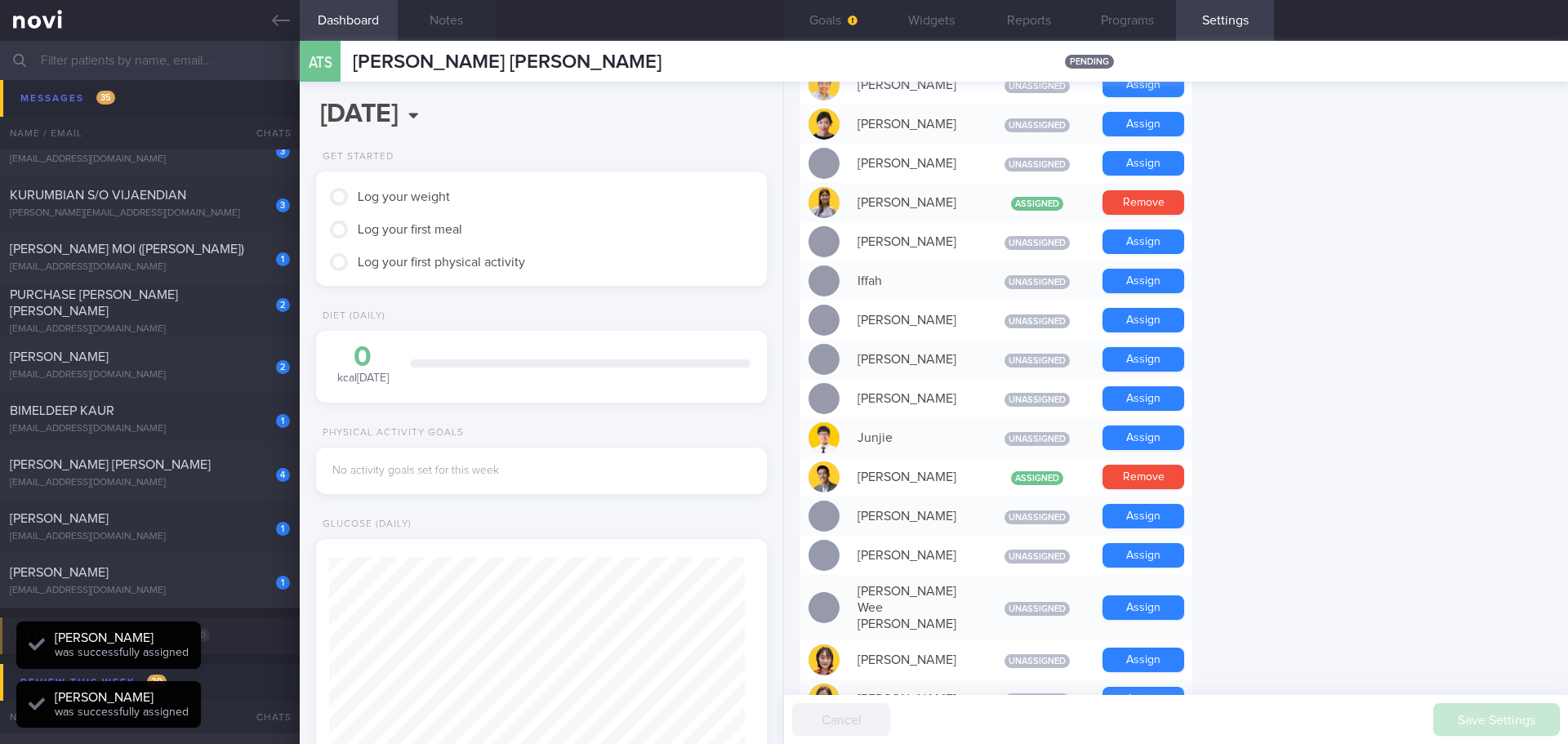
scroll to position [207, 417]
click at [1281, 478] on form "Profile Display Name [PERSON_NAME] [PERSON_NAME] Email [EMAIL_ADDRESS][DOMAIN_N…" at bounding box center [1175, 439] width 751 height 1702
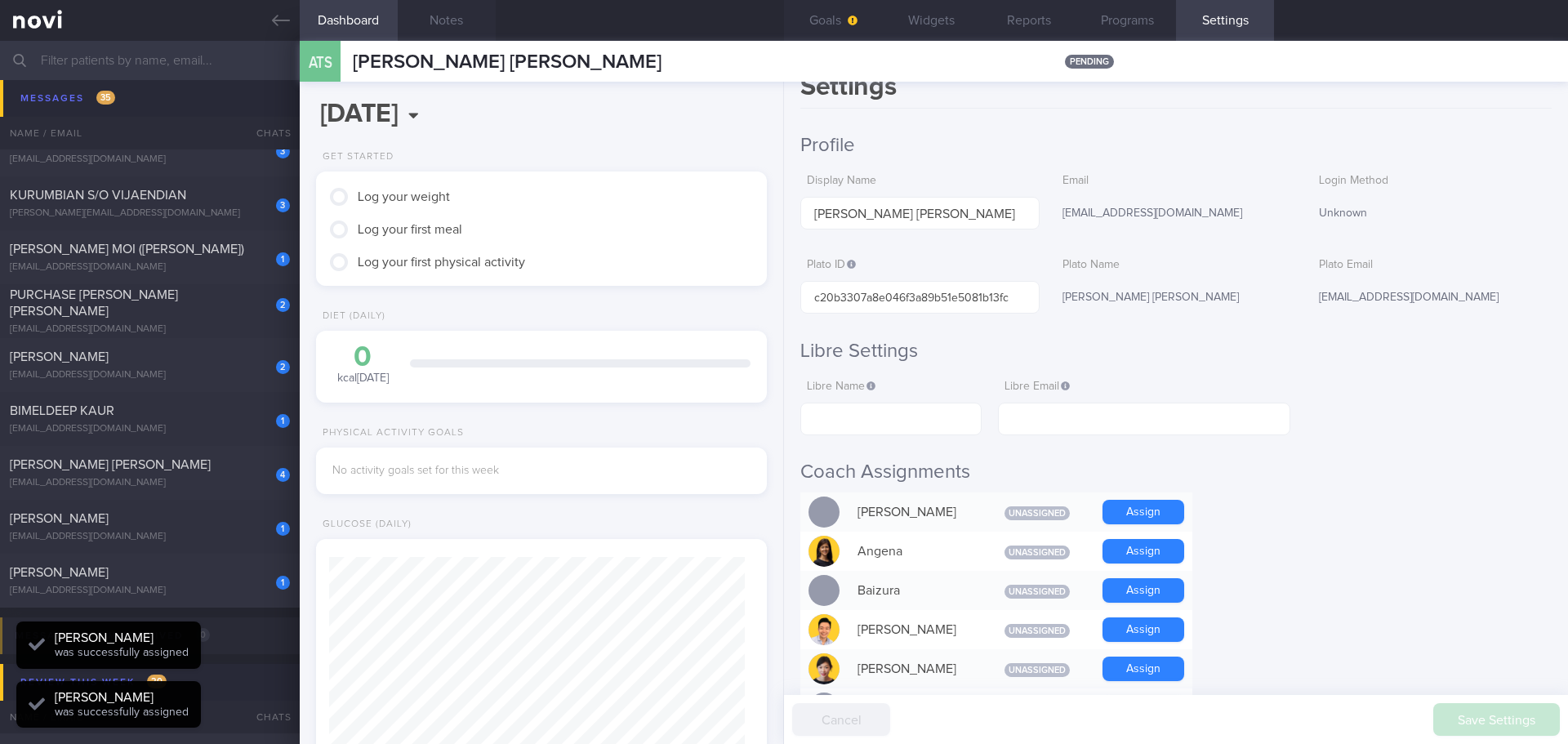
scroll to position [0, 0]
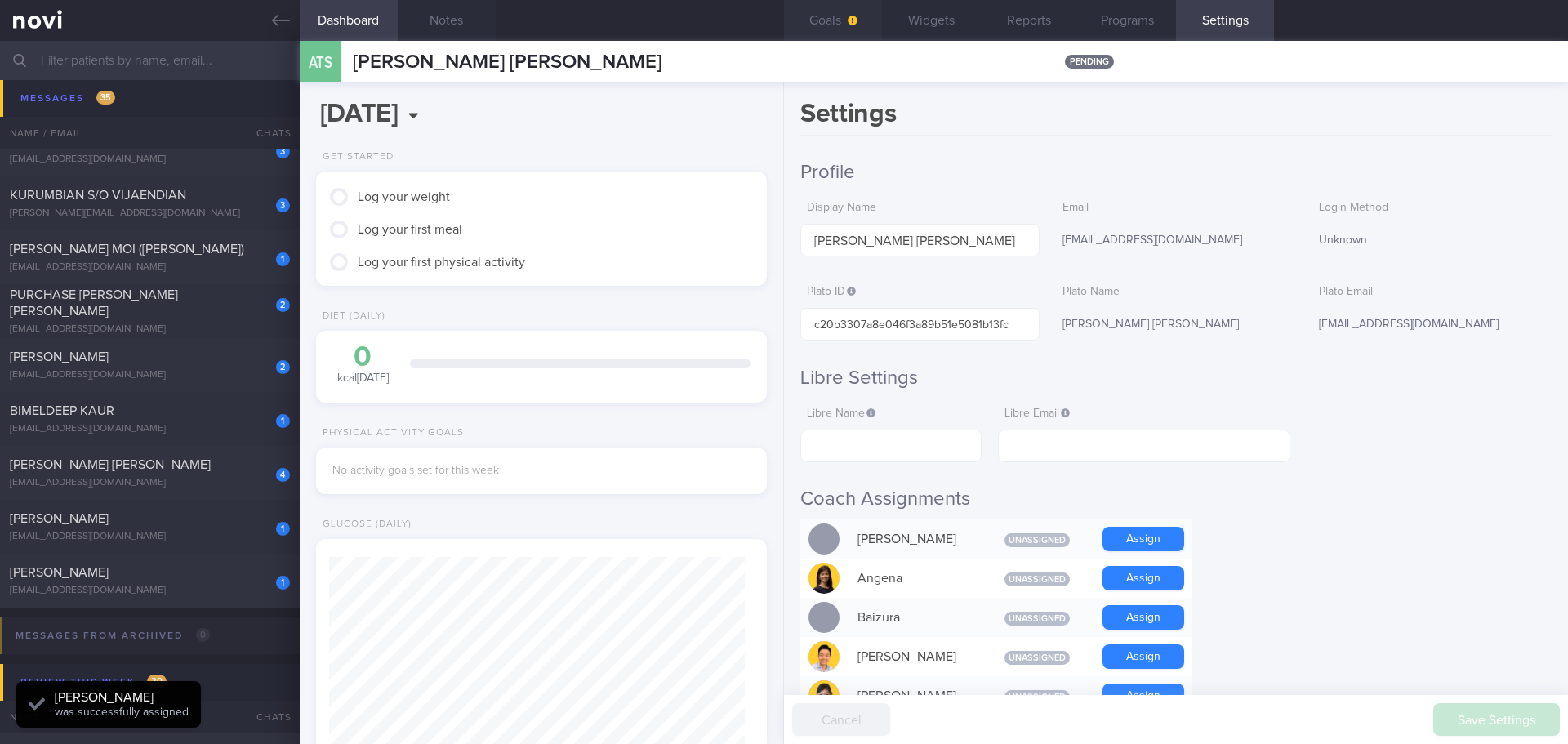
click at [839, 35] on button "Goals" at bounding box center [832, 20] width 98 height 41
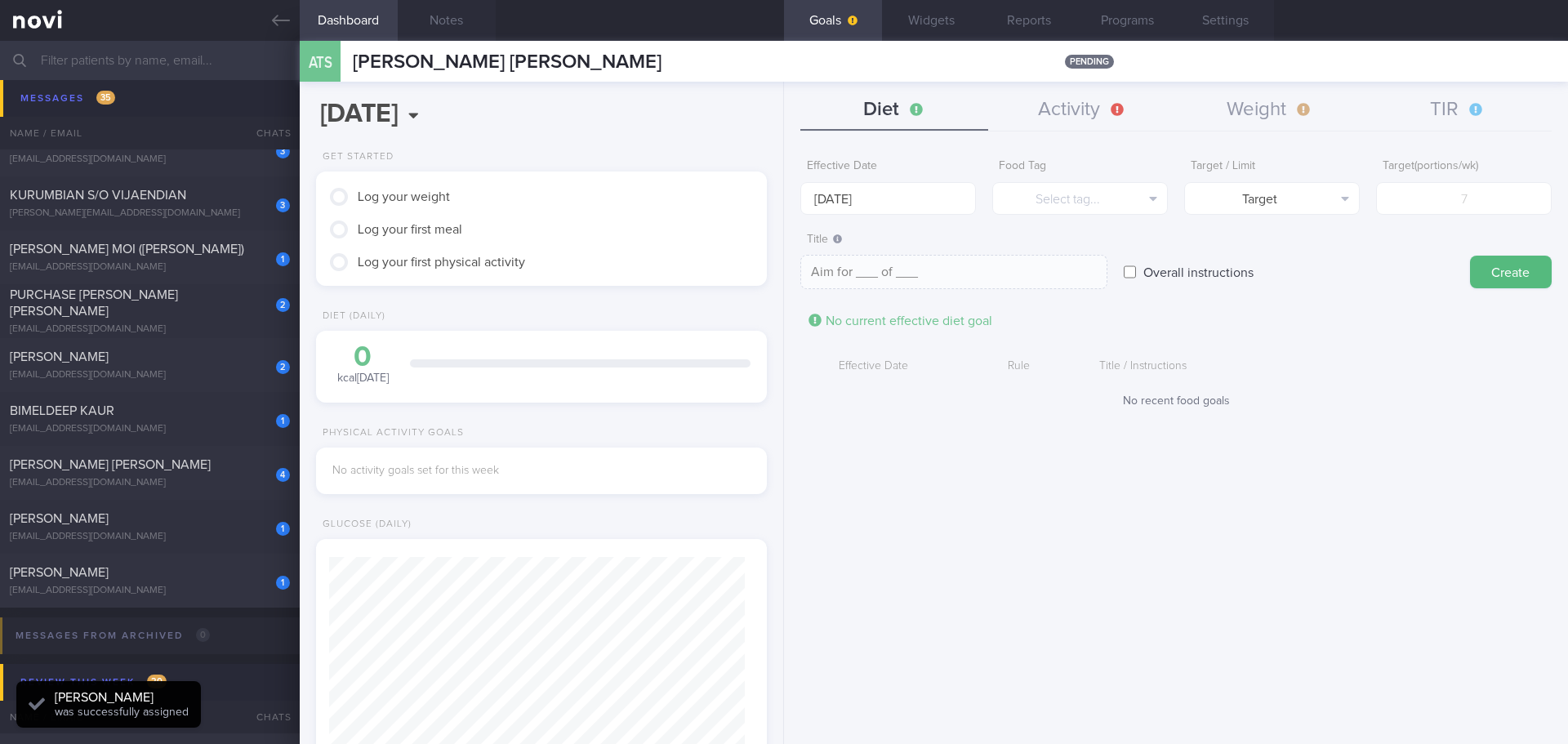
click at [1362, 474] on div "Effective Date [DATE] Food Tag Select tag... Select tag... Calories Carbs Prote…" at bounding box center [1175, 442] width 784 height 605
click at [1421, 107] on button "TIR" at bounding box center [1458, 110] width 188 height 41
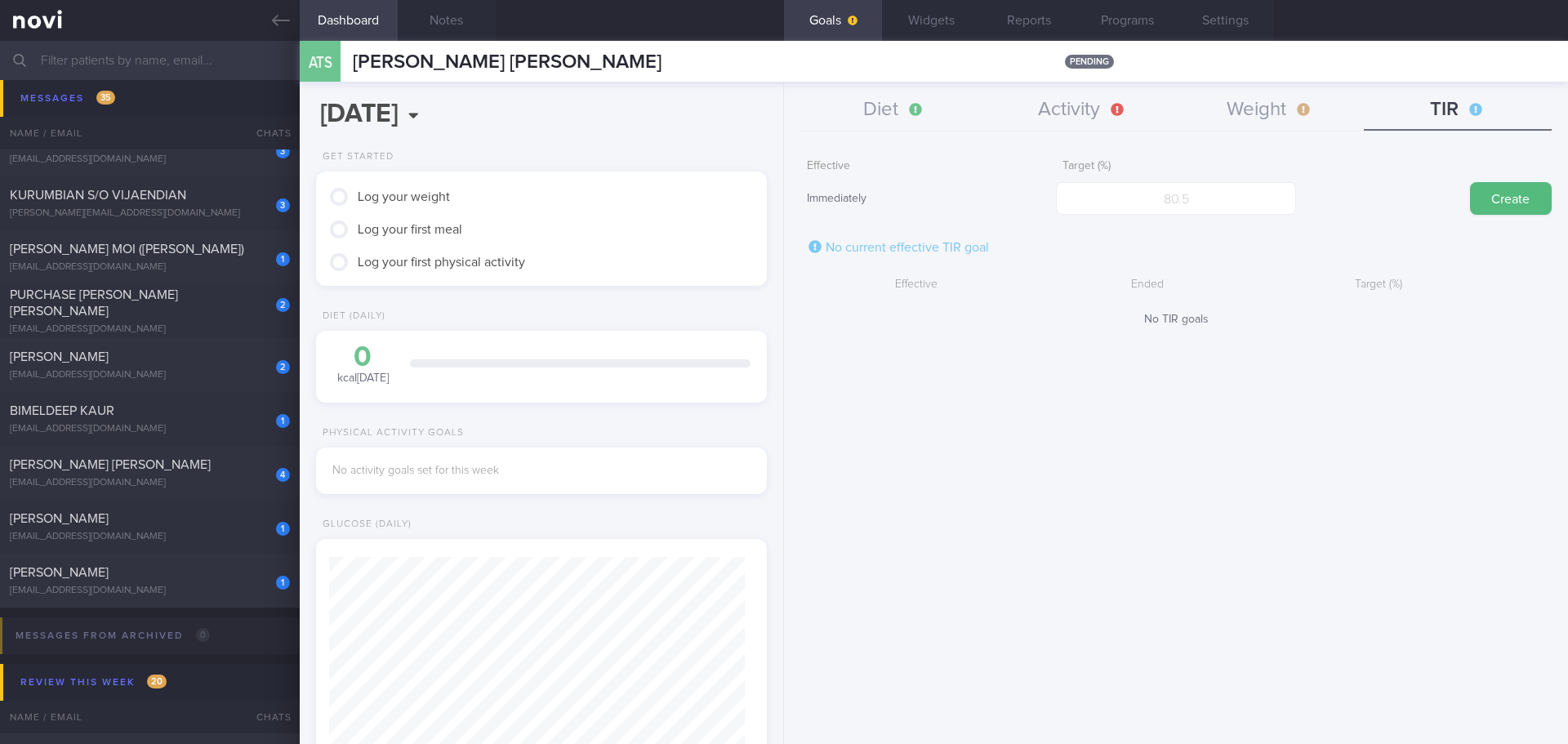
click at [935, 32] on button "Widgets" at bounding box center [931, 20] width 98 height 41
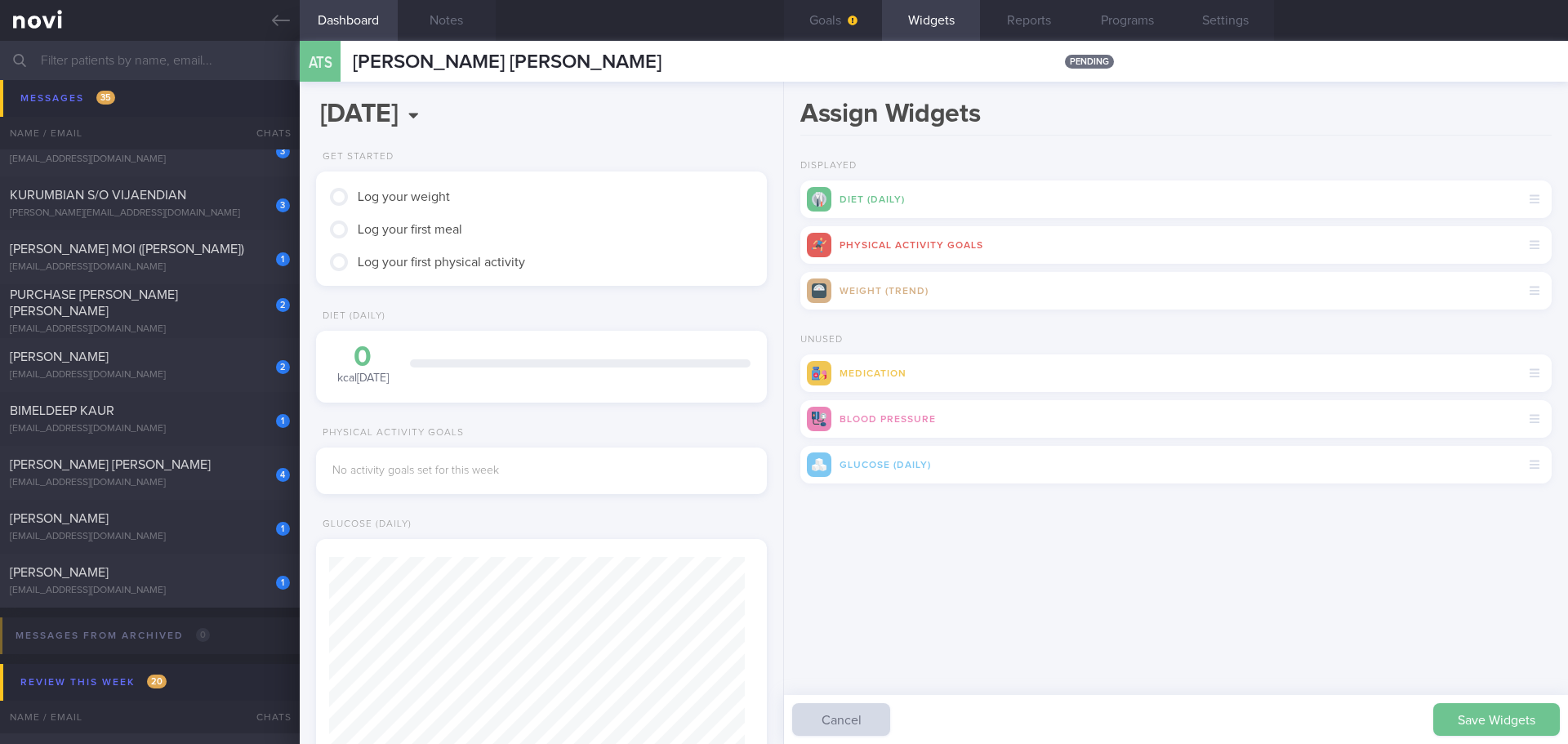
click at [1491, 712] on button "Save Widgets" at bounding box center [1496, 719] width 126 height 32
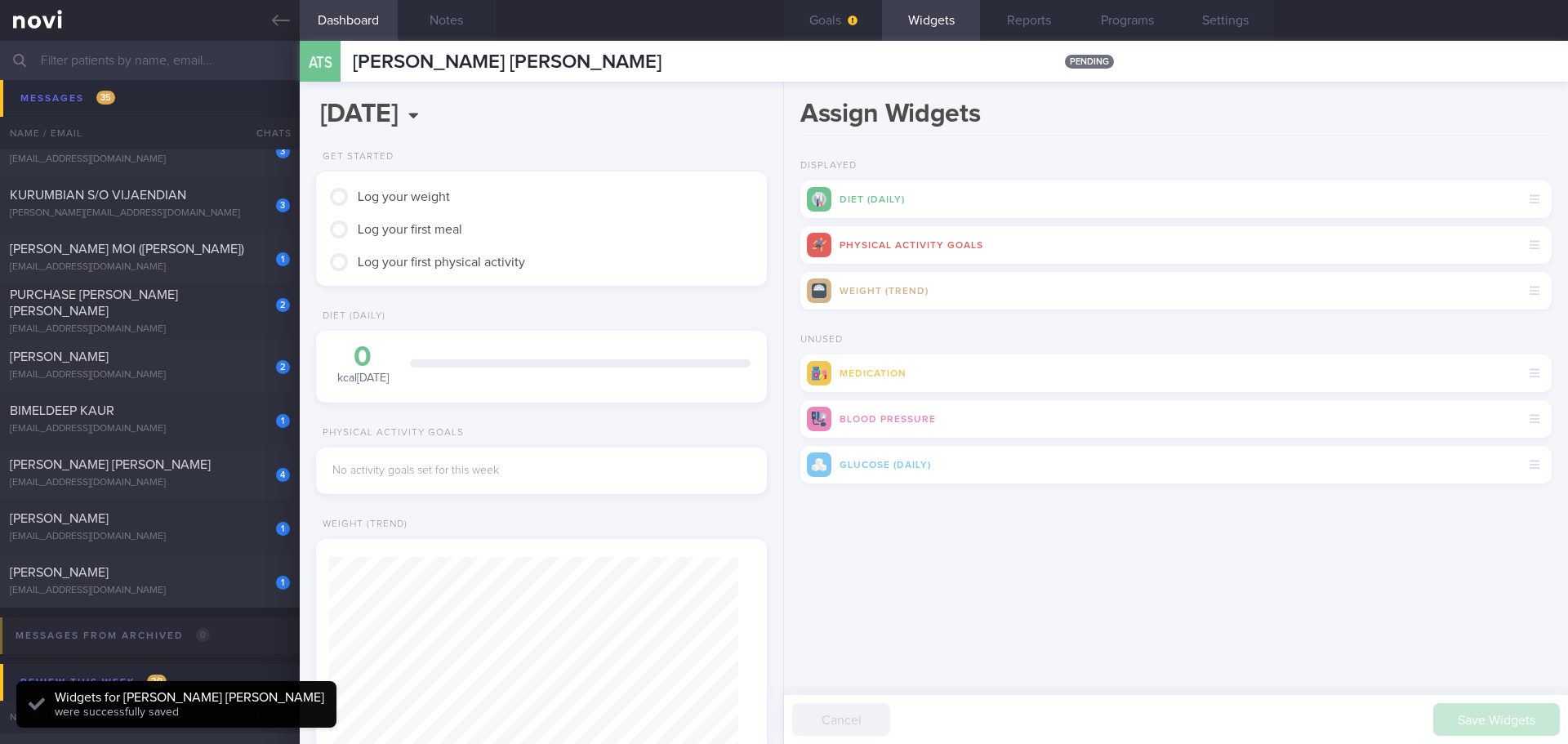
drag, startPoint x: 859, startPoint y: 28, endPoint x: 815, endPoint y: 41, distance: 45.9
click at [859, 28] on button "Goals" at bounding box center [832, 20] width 98 height 41
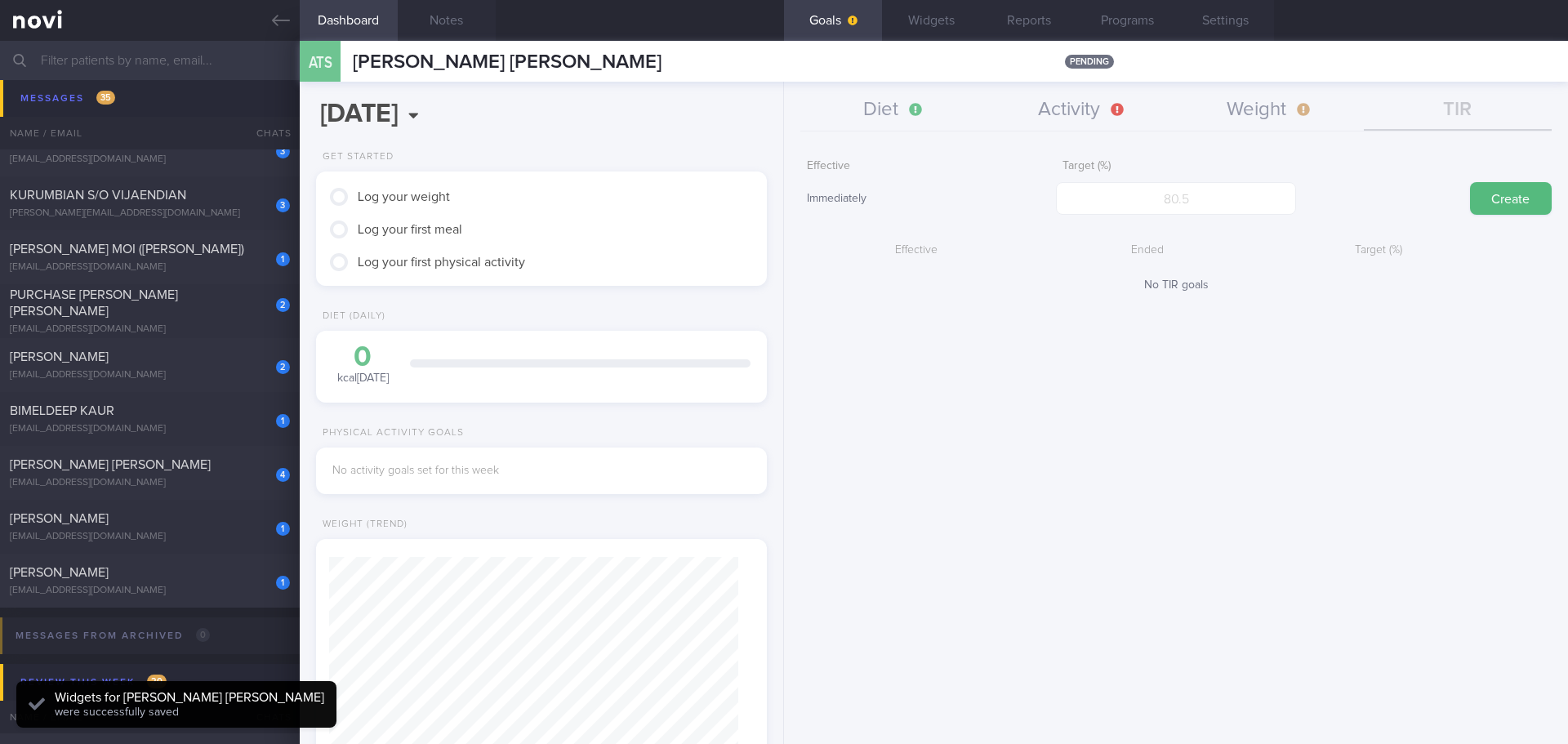
drag, startPoint x: 1165, startPoint y: 397, endPoint x: 1096, endPoint y: 240, distance: 171.5
click at [1161, 395] on div "Effective Immediately Target (%) Create Effective Ended Target (%) No TIR goals" at bounding box center [1175, 442] width 784 height 605
click at [1246, 104] on button "Weight" at bounding box center [1270, 110] width 188 height 41
click at [1186, 197] on input "number" at bounding box center [1176, 198] width 240 height 32
type input "45"
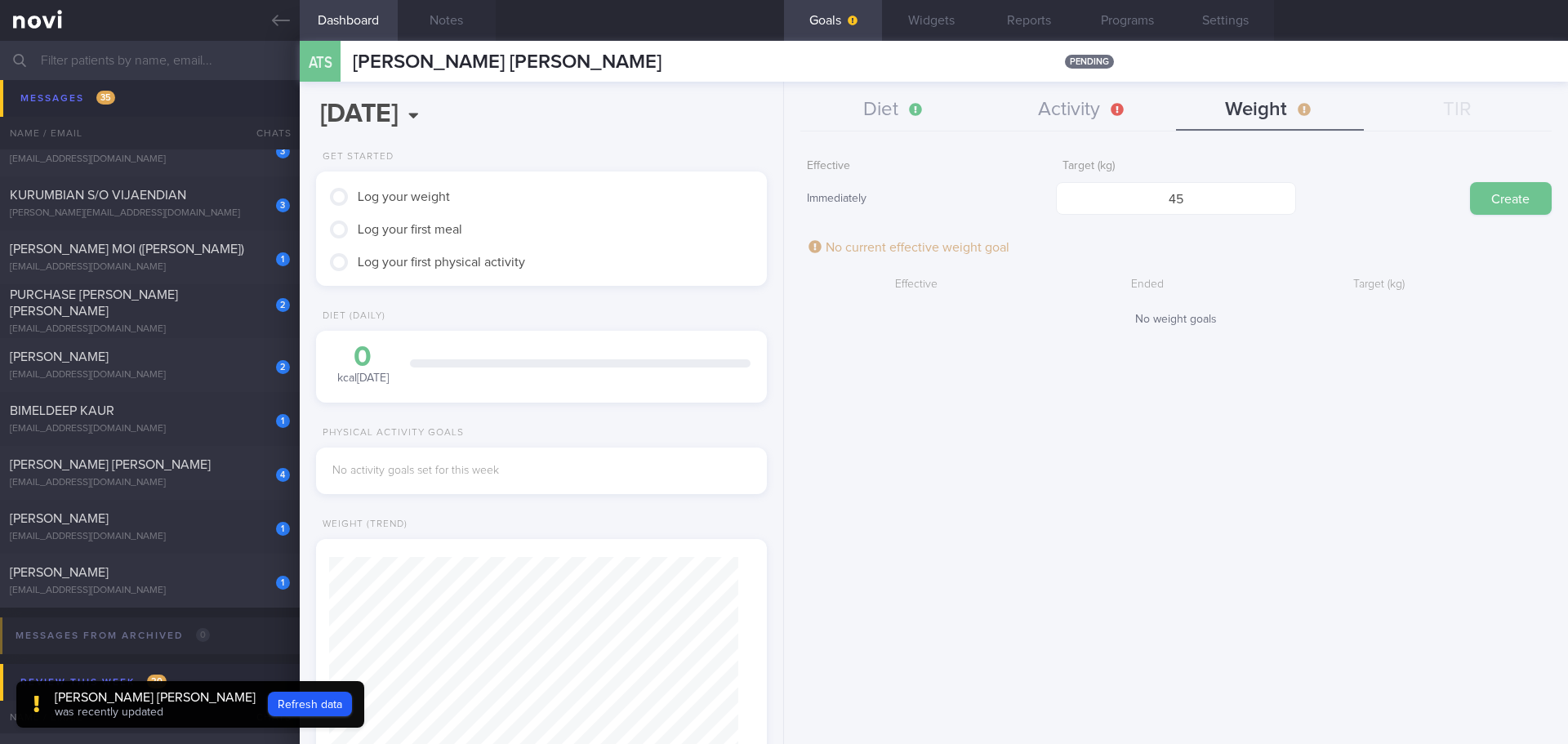
click at [1512, 209] on button "Create" at bounding box center [1511, 198] width 82 height 32
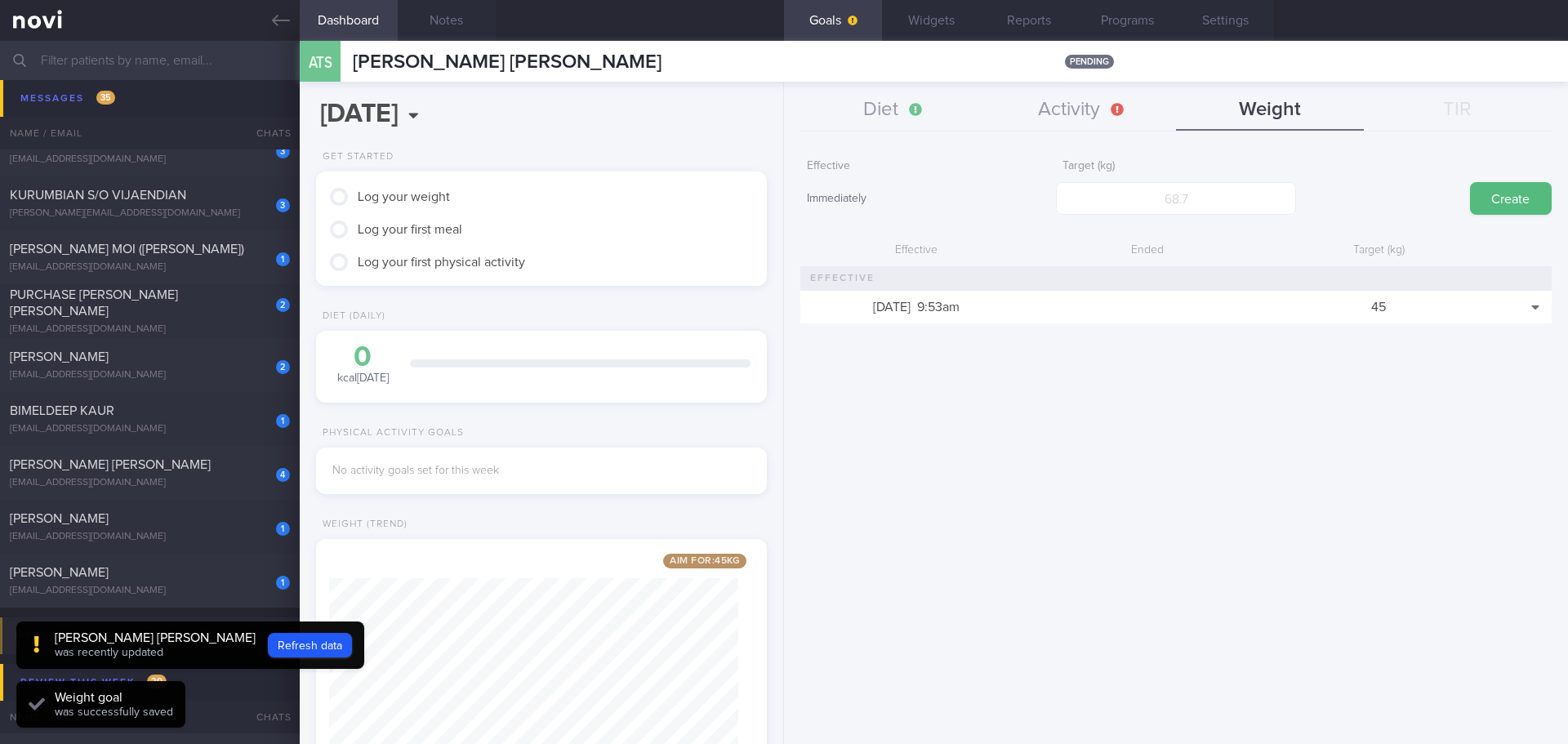
click at [1115, 423] on div "Effective Immediately Target (kg) Create Effective Ended Target (kg) [DATE] 9:5…" at bounding box center [1175, 442] width 784 height 605
click at [1084, 117] on button "Activity" at bounding box center [1082, 110] width 188 height 41
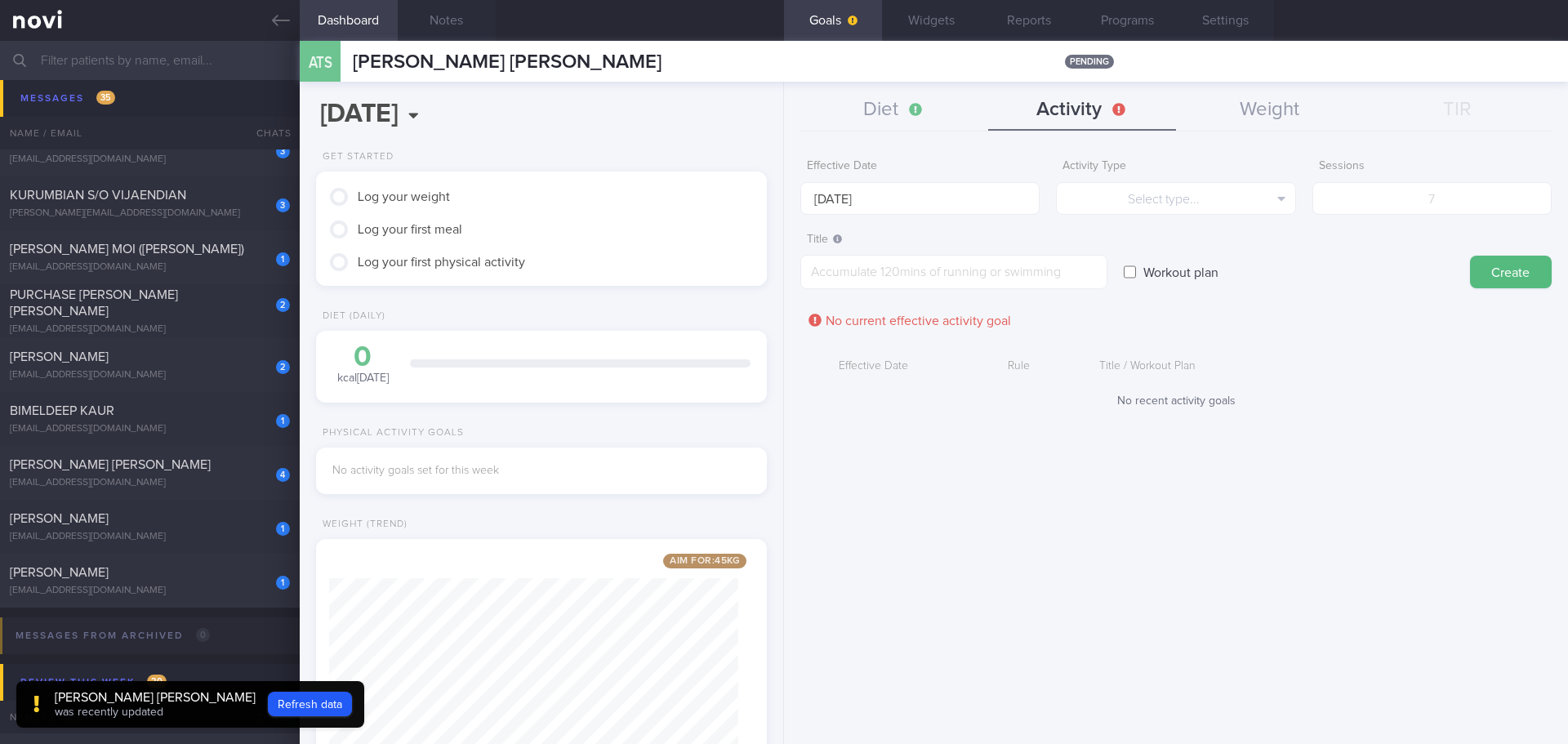
click at [844, 487] on div "Effective Date [DATE] Activity Type Select type... Select type... Duration Sess…" at bounding box center [1175, 442] width 784 height 605
click at [910, 486] on div "Effective Date [DATE] Activity Type Select type... Select type... Duration Sess…" at bounding box center [1175, 442] width 784 height 605
click at [280, 20] on icon at bounding box center [280, 20] width 18 height 11
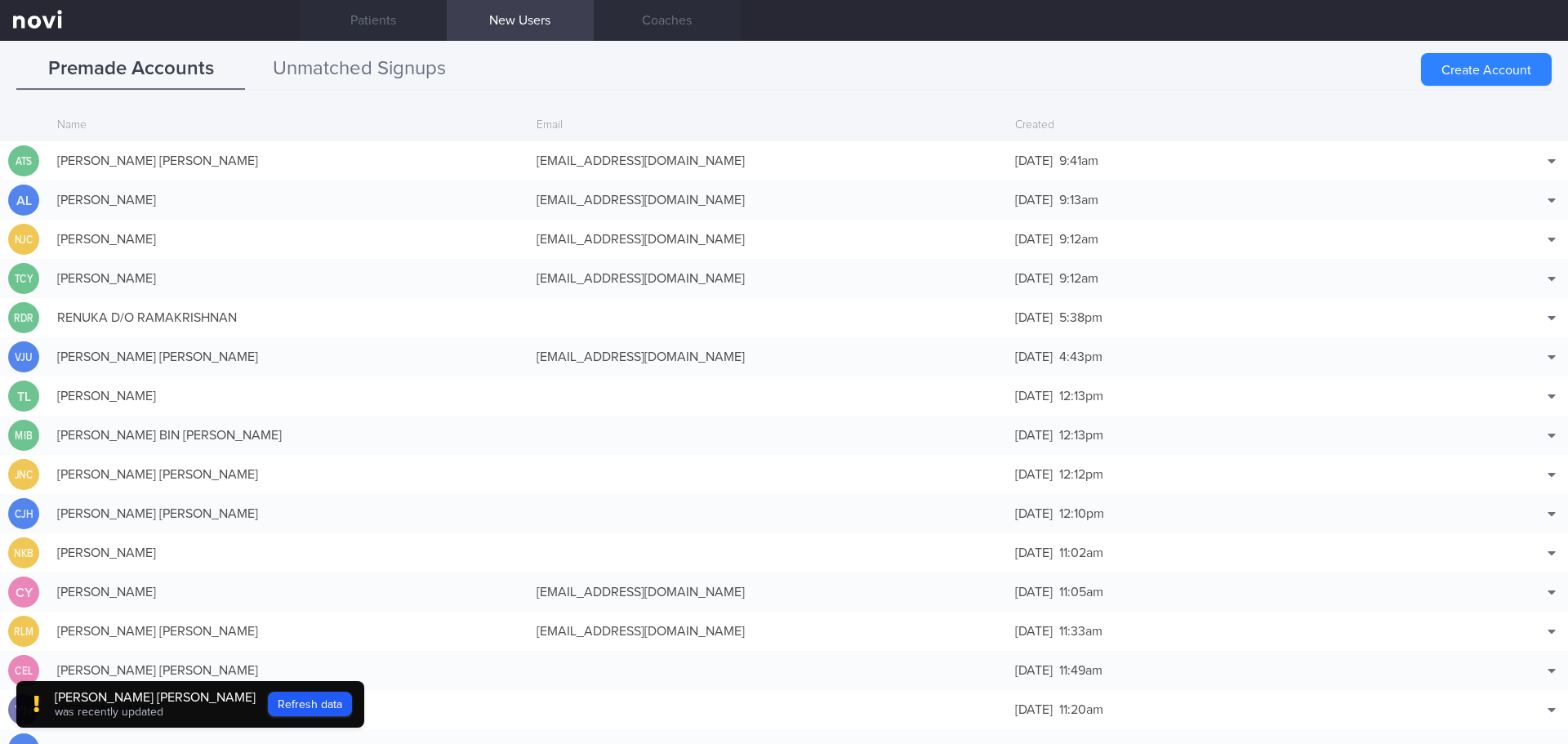
click at [421, 74] on button "Unmatched Signups" at bounding box center [360, 69] width 229 height 41
